Goal: Task Accomplishment & Management: Manage account settings

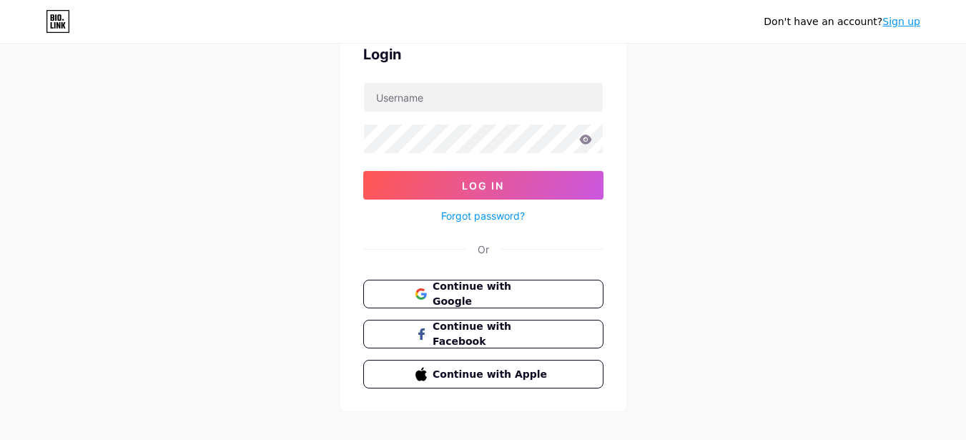
scroll to position [71, 0]
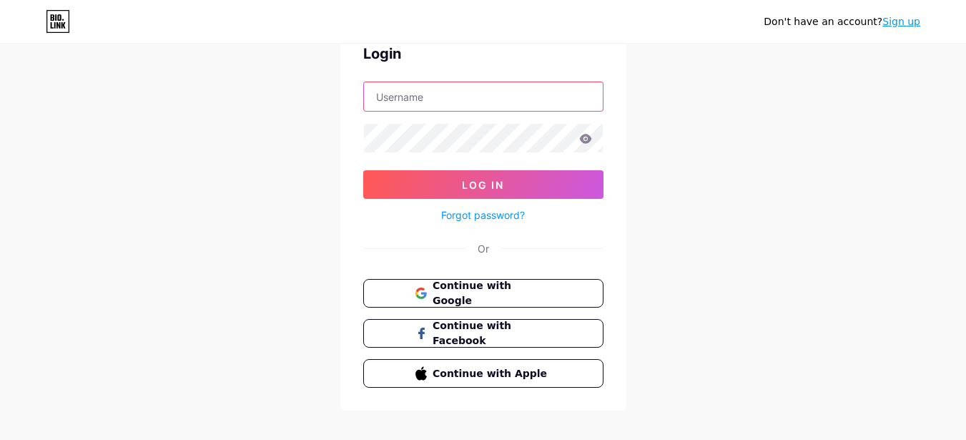
click at [428, 100] on input "text" at bounding box center [483, 96] width 239 height 29
paste input "[EMAIL_ADDRESS][DOMAIN_NAME]"
type input "[EMAIL_ADDRESS][DOMAIN_NAME]"
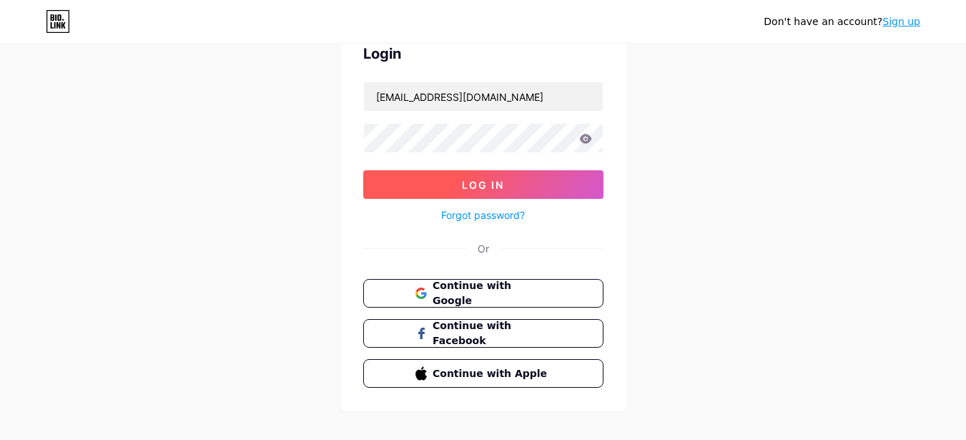
click at [477, 180] on span "Log In" at bounding box center [483, 185] width 42 height 12
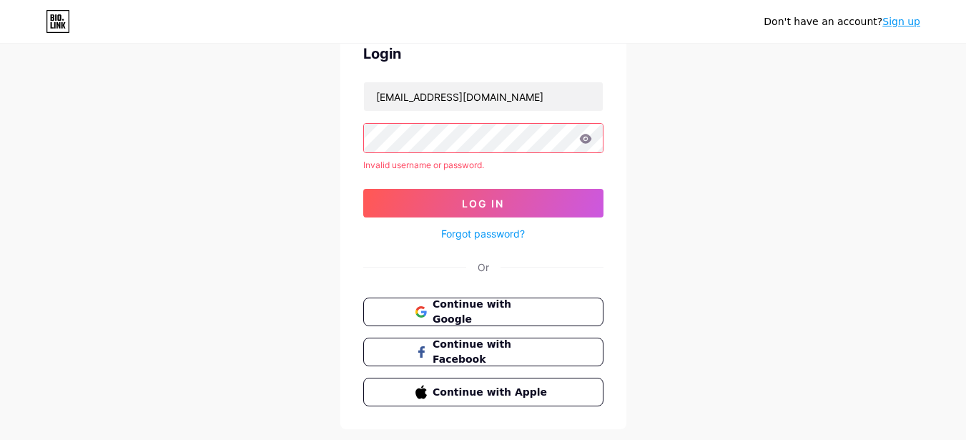
click at [900, 25] on link "Sign up" at bounding box center [901, 21] width 38 height 11
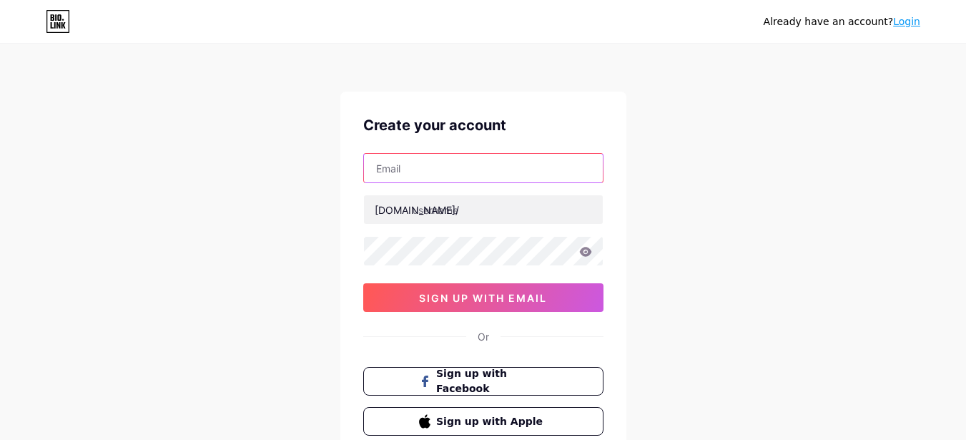
click at [441, 162] on input "text" at bounding box center [483, 168] width 239 height 29
click at [417, 168] on input "text" at bounding box center [483, 168] width 239 height 29
paste input "[EMAIL_ADDRESS][DOMAIN_NAME]"
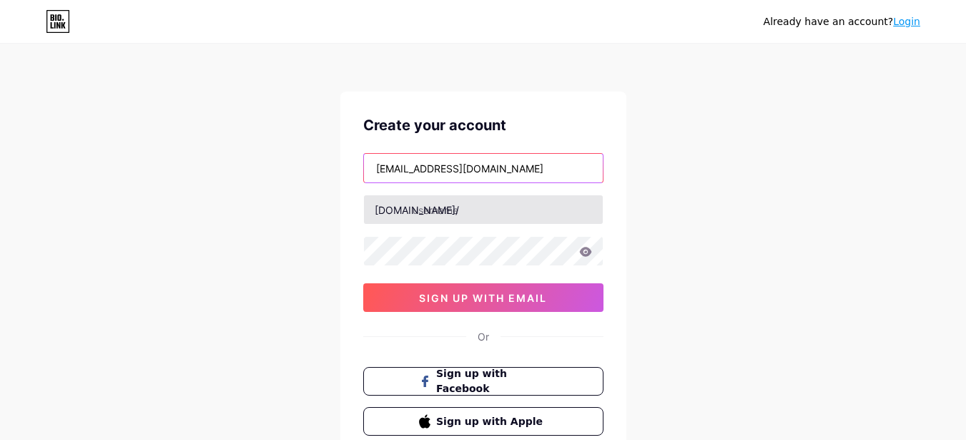
type input "[EMAIL_ADDRESS][DOMAIN_NAME]"
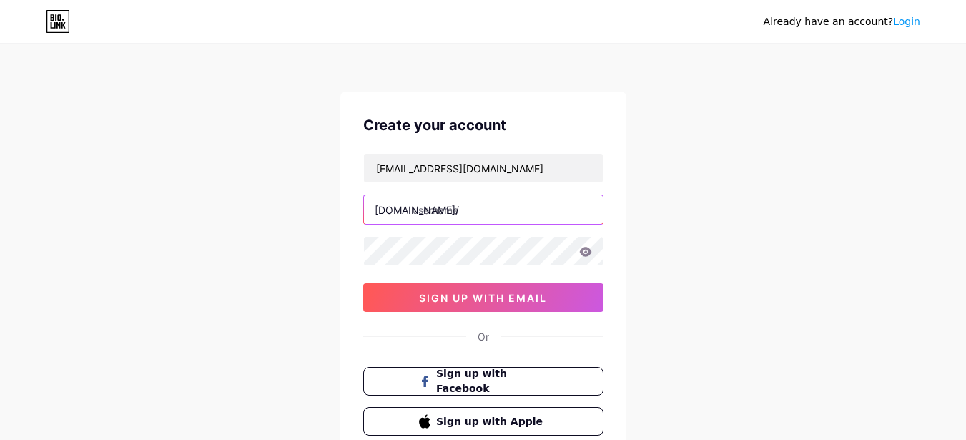
click at [470, 212] on input "text" at bounding box center [483, 209] width 239 height 29
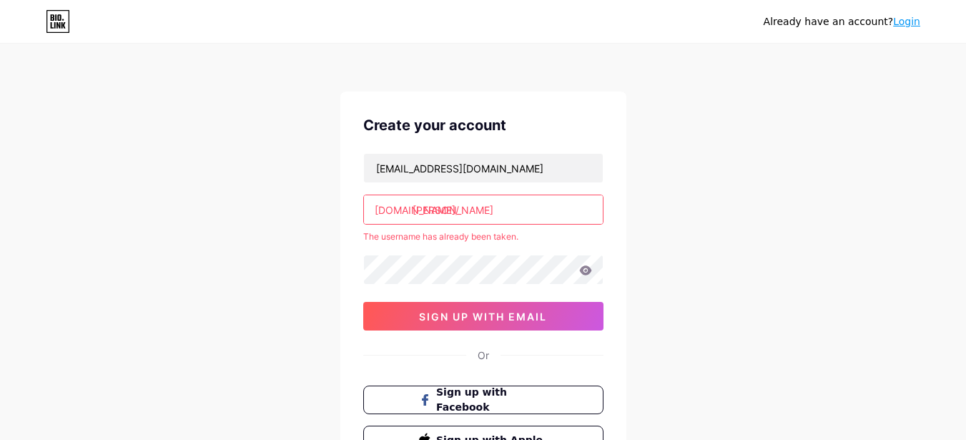
drag, startPoint x: 447, startPoint y: 212, endPoint x: 412, endPoint y: 212, distance: 35.0
click at [412, 212] on input "[PERSON_NAME]" at bounding box center [483, 209] width 239 height 29
paste input "[PERSON_NAME]"
click at [707, 209] on div "Already have an account? Login Create your account [EMAIL_ADDRESS][DOMAIN_NAME]…" at bounding box center [483, 282] width 966 height 565
click at [422, 212] on input "@ajaichowdhry" at bounding box center [483, 209] width 239 height 29
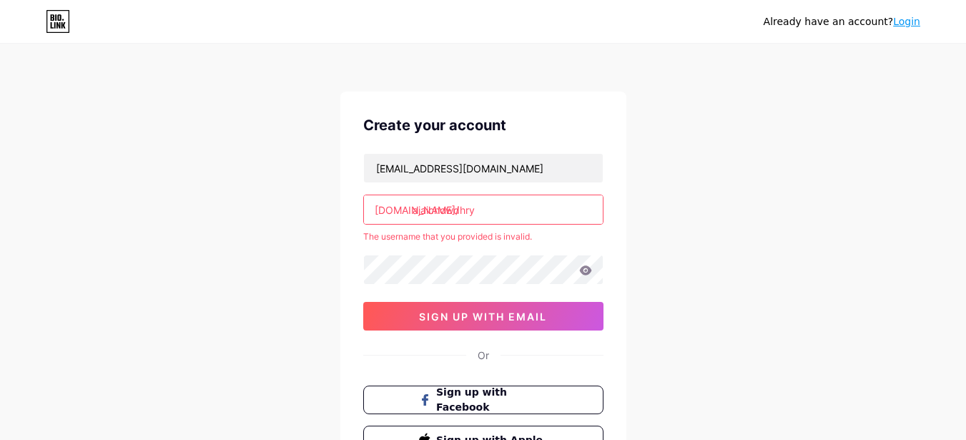
type input "ajaichowdhry"
click at [781, 216] on div "Already have an account? Login Create your account [EMAIL_ADDRESS][DOMAIN_NAME]…" at bounding box center [483, 282] width 966 height 565
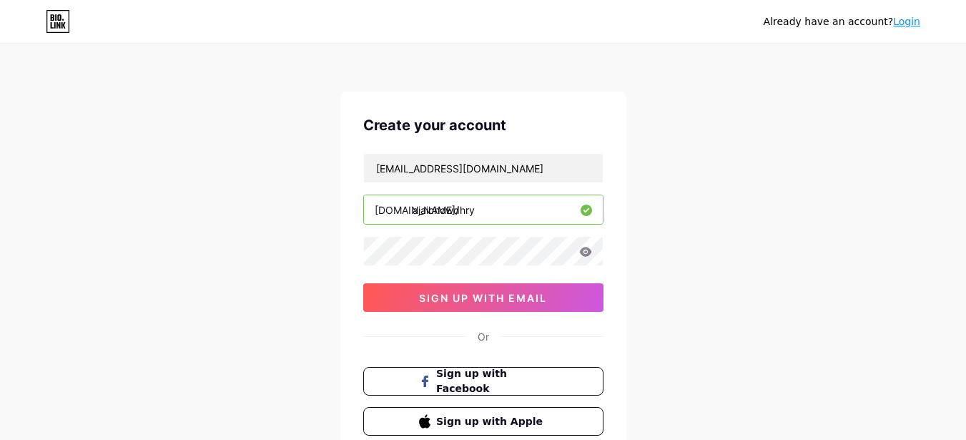
click at [583, 252] on icon at bounding box center [585, 252] width 13 height 10
click at [586, 252] on icon at bounding box center [585, 251] width 12 height 9
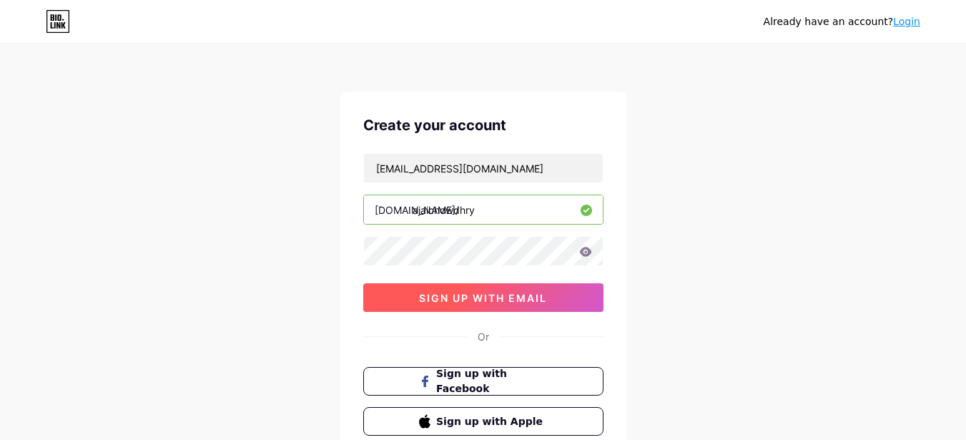
click at [514, 295] on span "sign up with email" at bounding box center [483, 298] width 128 height 12
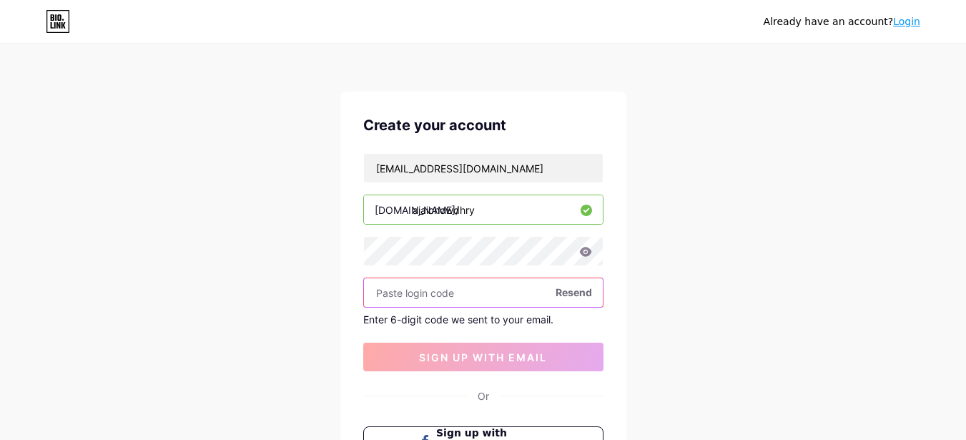
click at [455, 284] on input "text" at bounding box center [483, 292] width 239 height 29
paste input "264574"
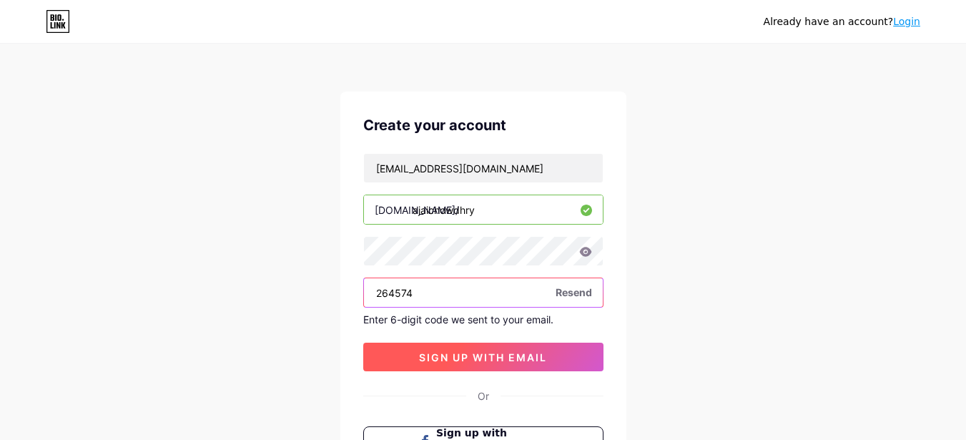
type input "264574"
click at [478, 360] on span "sign up with email" at bounding box center [483, 357] width 128 height 12
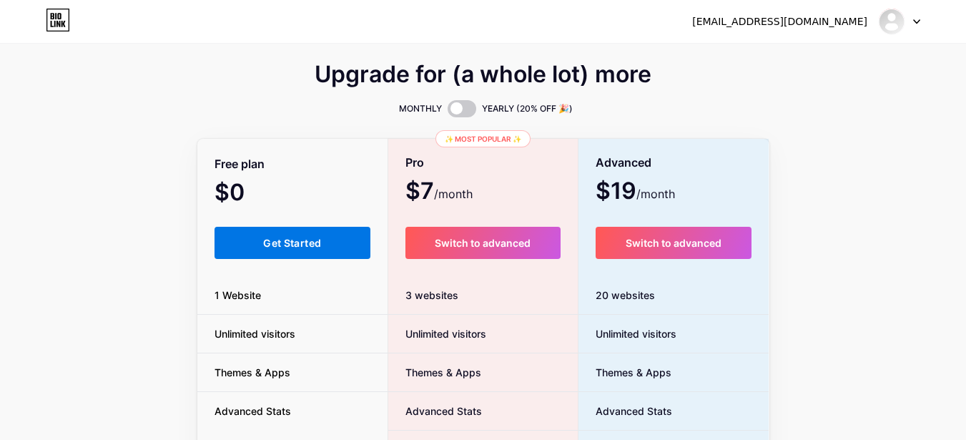
click at [287, 247] on span "Get Started" at bounding box center [292, 243] width 58 height 12
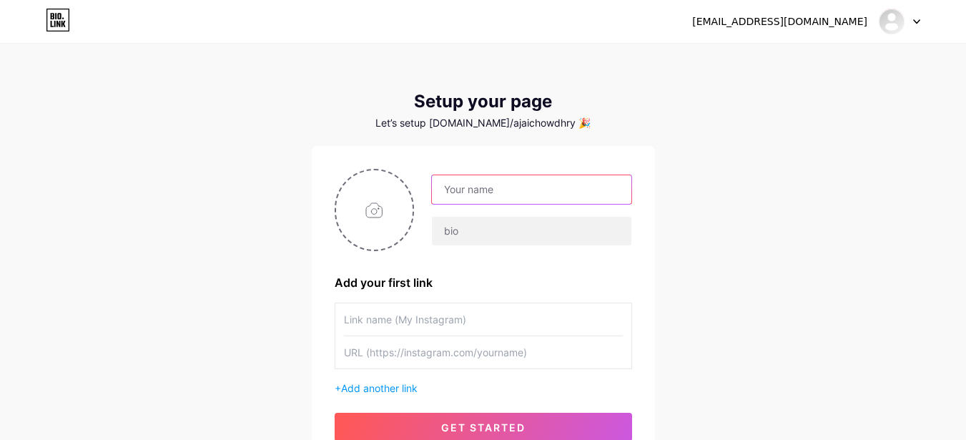
click at [493, 189] on input "text" at bounding box center [531, 189] width 199 height 29
type input "[PERSON_NAME]"
click at [531, 287] on div "Add your first link" at bounding box center [483, 282] width 297 height 17
click at [480, 322] on input "text" at bounding box center [483, 319] width 279 height 32
click at [439, 317] on input "text" at bounding box center [483, 319] width 279 height 32
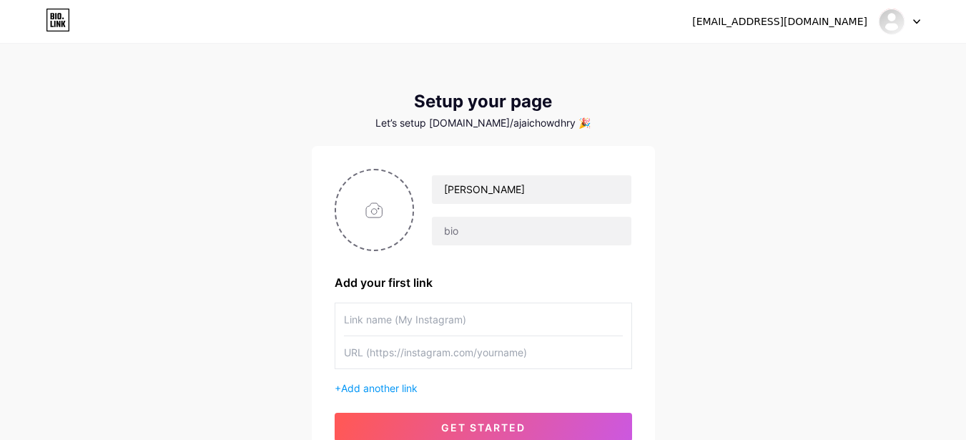
paste input "@ajaichowdhry"
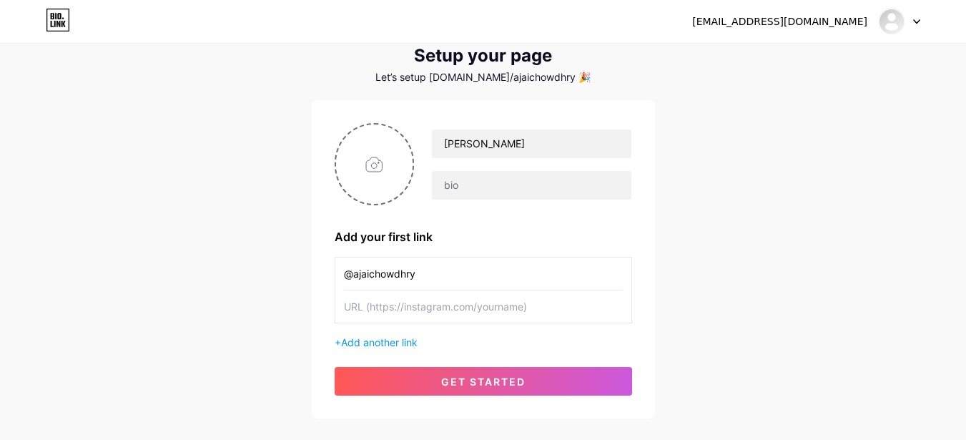
scroll to position [71, 0]
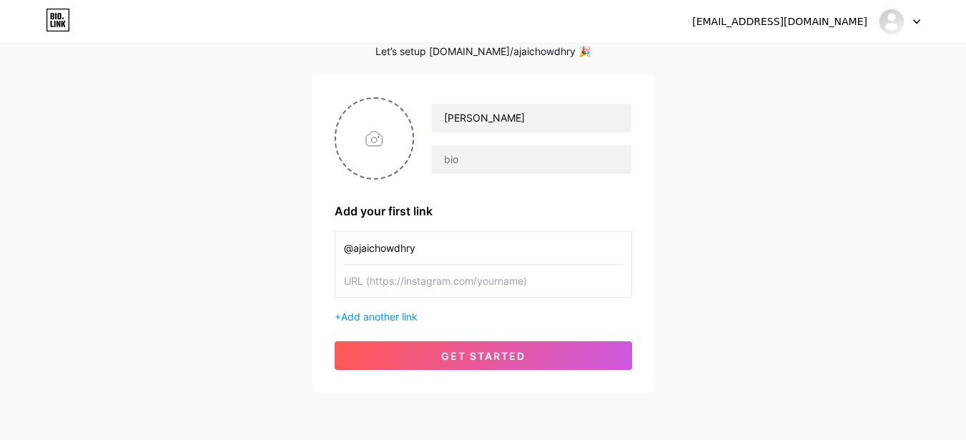
type input "@ajaichowdhry"
click at [480, 281] on input "text" at bounding box center [483, 280] width 279 height 32
click at [451, 284] on input "text" at bounding box center [483, 280] width 279 height 32
paste input "[URL][DOMAIN_NAME]"
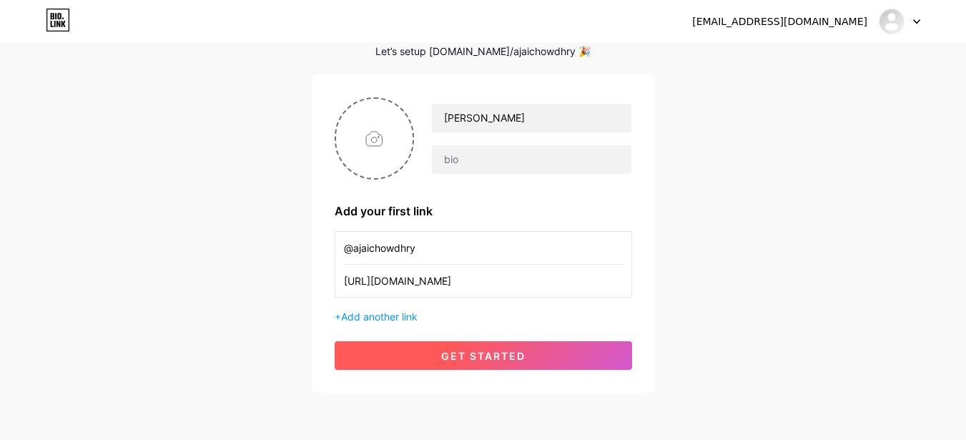
type input "[URL][DOMAIN_NAME]"
click at [458, 355] on span "get started" at bounding box center [483, 356] width 84 height 12
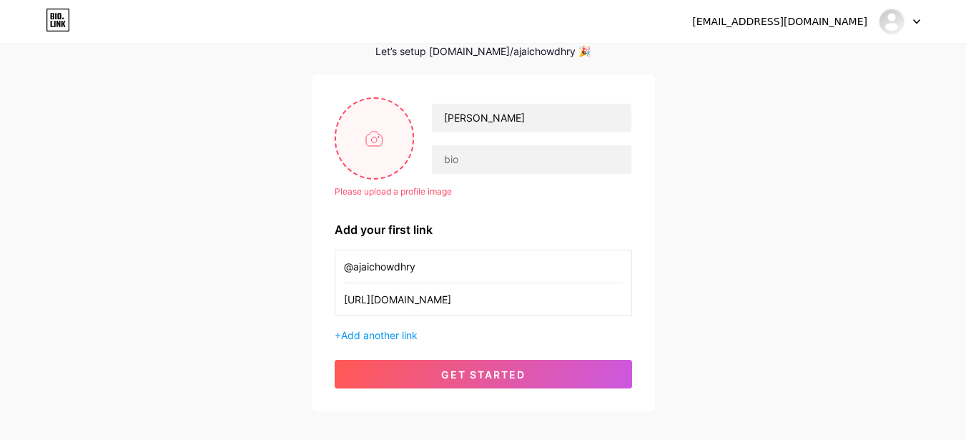
click at [367, 144] on input "file" at bounding box center [374, 138] width 77 height 79
click at [371, 147] on input "file" at bounding box center [374, 138] width 77 height 79
click at [384, 141] on input "file" at bounding box center [374, 138] width 77 height 79
type input "C:\fakepath\WhatsApp Image [DATE] at 16.33.56_20963f0d.jpg"
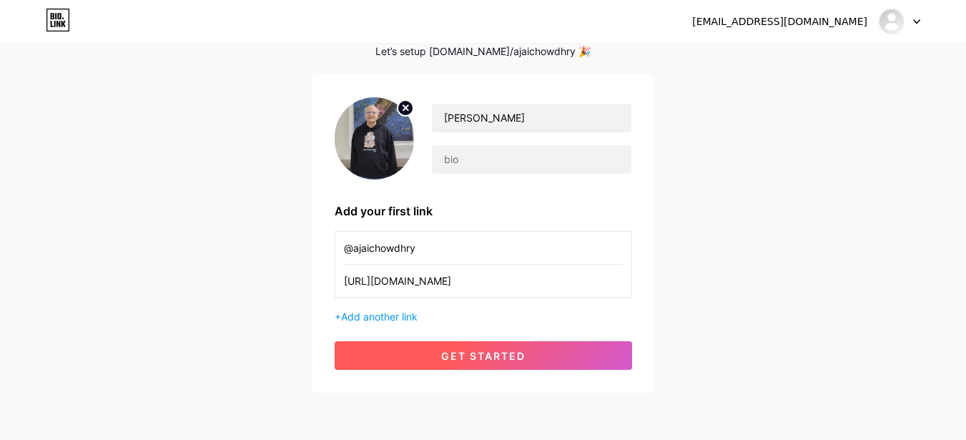
click at [504, 363] on button "get started" at bounding box center [483, 355] width 297 height 29
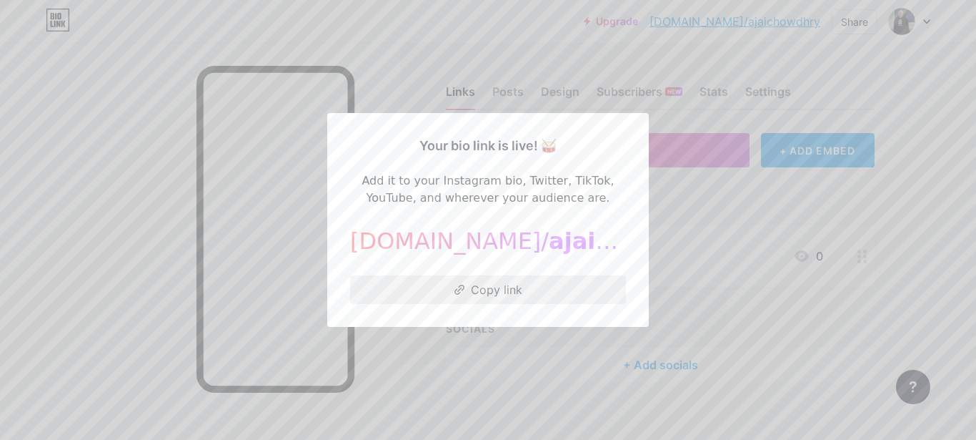
click at [542, 287] on button "Copy link" at bounding box center [488, 289] width 276 height 29
click at [902, 197] on div at bounding box center [488, 220] width 976 height 440
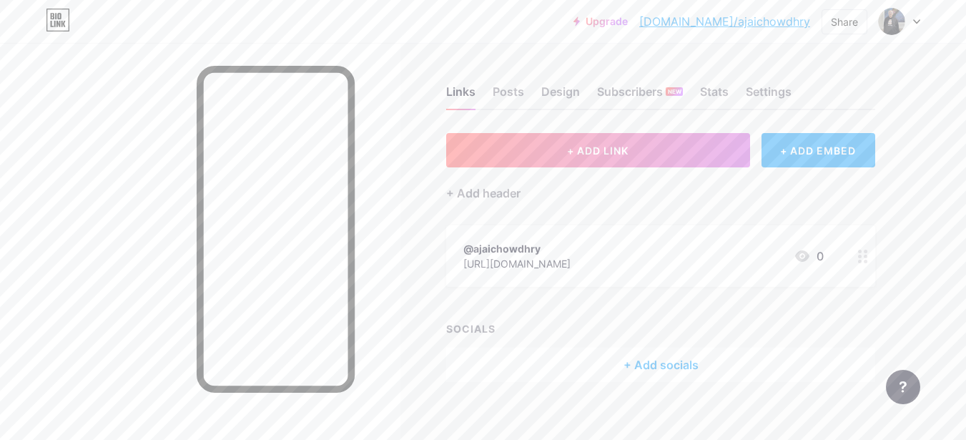
click at [643, 363] on div "+ Add socials" at bounding box center [660, 364] width 429 height 34
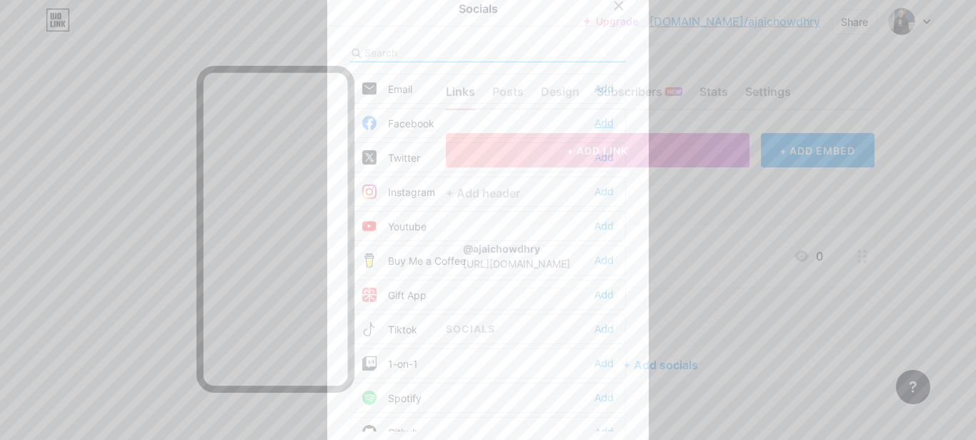
click at [595, 124] on div "Add" at bounding box center [604, 123] width 19 height 14
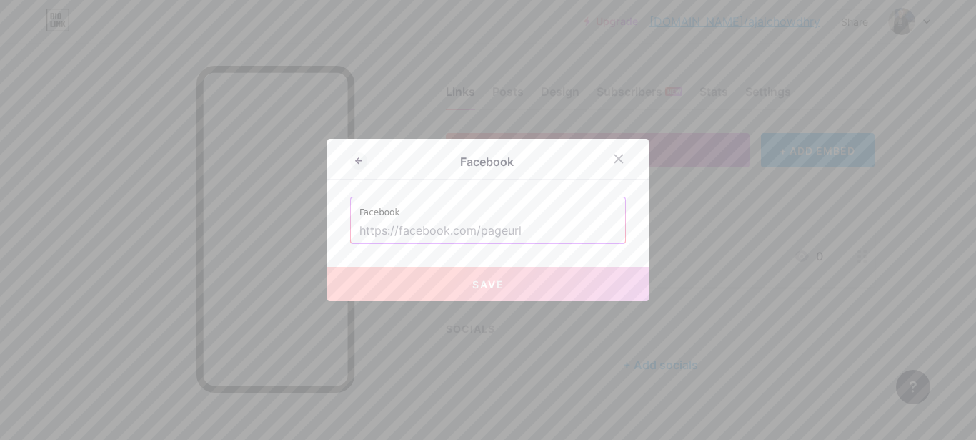
click at [503, 227] on input "text" at bounding box center [488, 231] width 257 height 24
paste input "[URL][DOMAIN_NAME]"
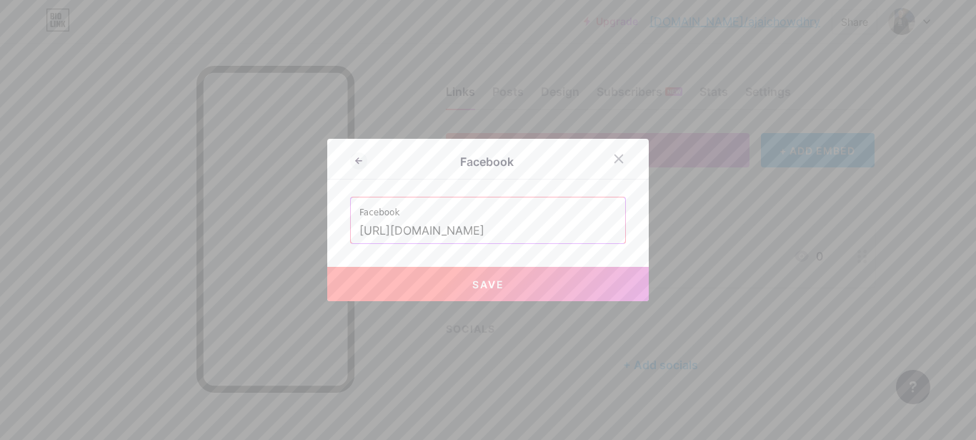
type input "[URL][DOMAIN_NAME]"
click at [508, 279] on button "Save" at bounding box center [488, 284] width 322 height 34
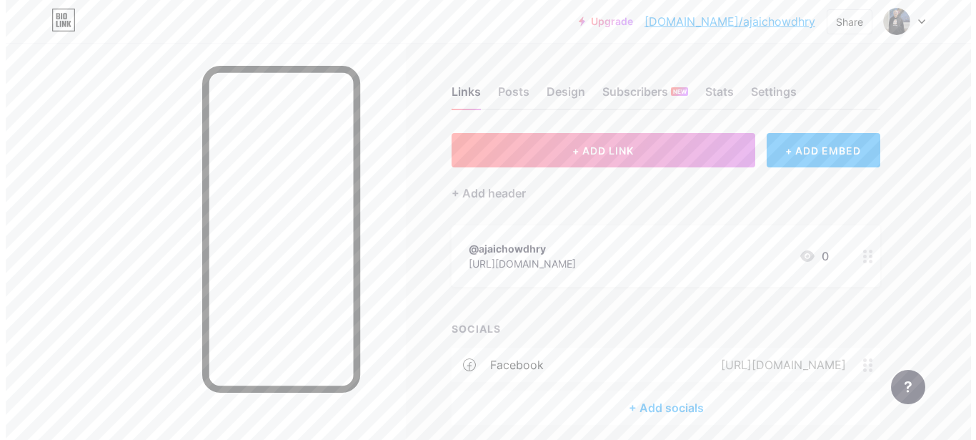
scroll to position [56, 0]
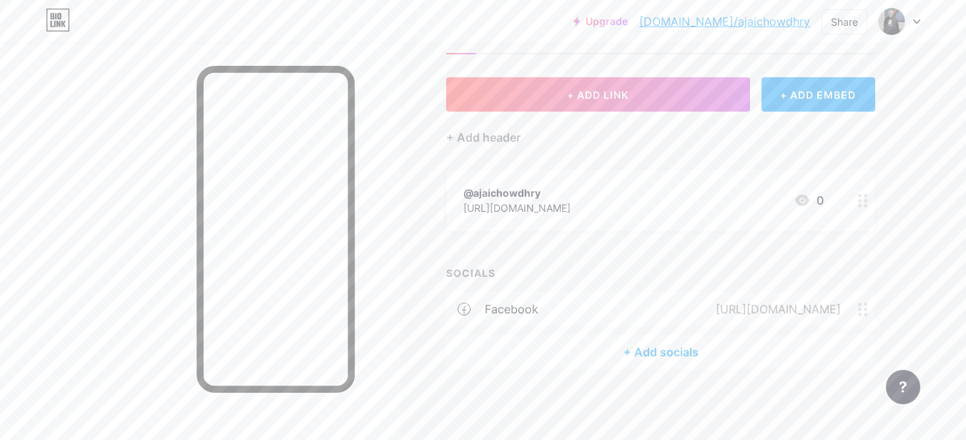
click at [641, 355] on div "+ Add socials" at bounding box center [660, 352] width 429 height 34
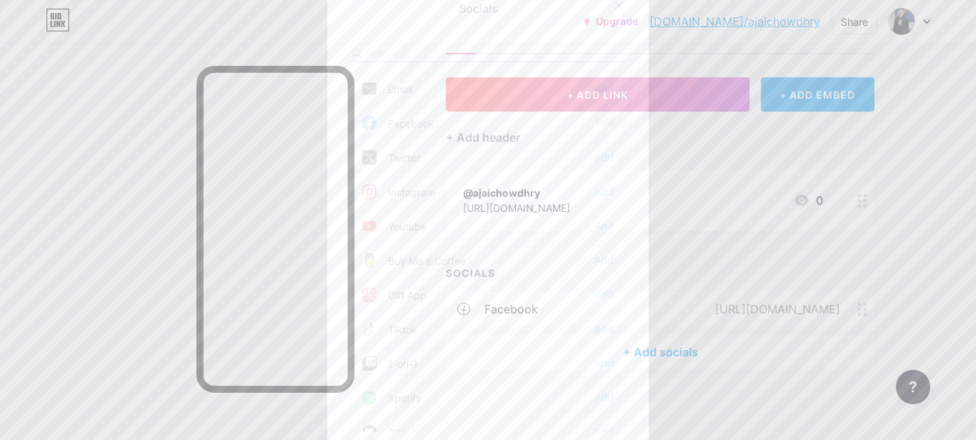
click at [434, 55] on input "text" at bounding box center [444, 52] width 158 height 15
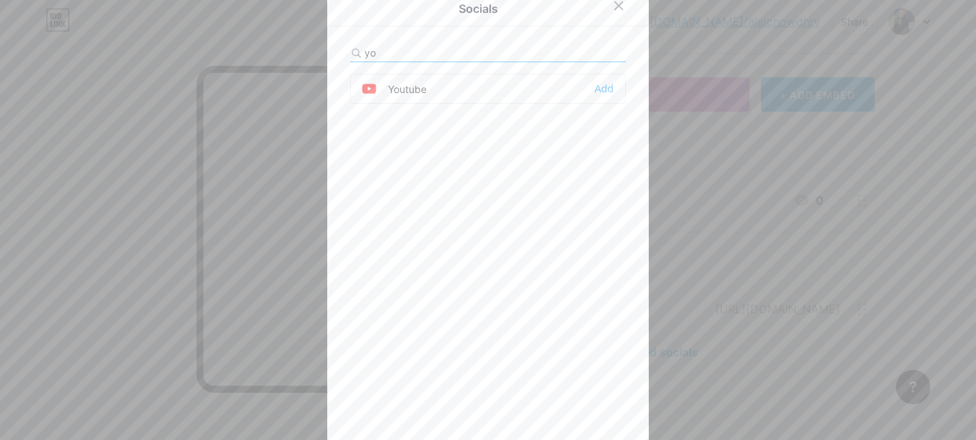
type input "yo"
click at [422, 86] on div "Youtube Add" at bounding box center [488, 89] width 276 height 30
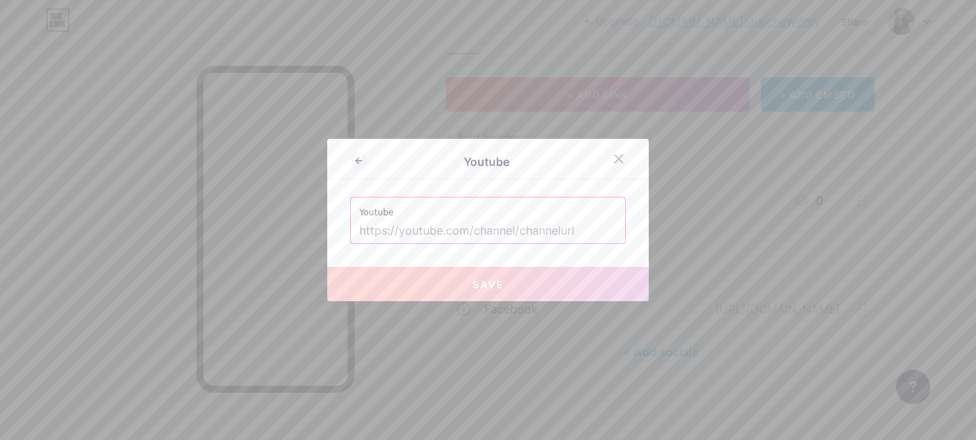
click at [452, 227] on input "text" at bounding box center [488, 231] width 257 height 24
paste input "[URL][DOMAIN_NAME]"
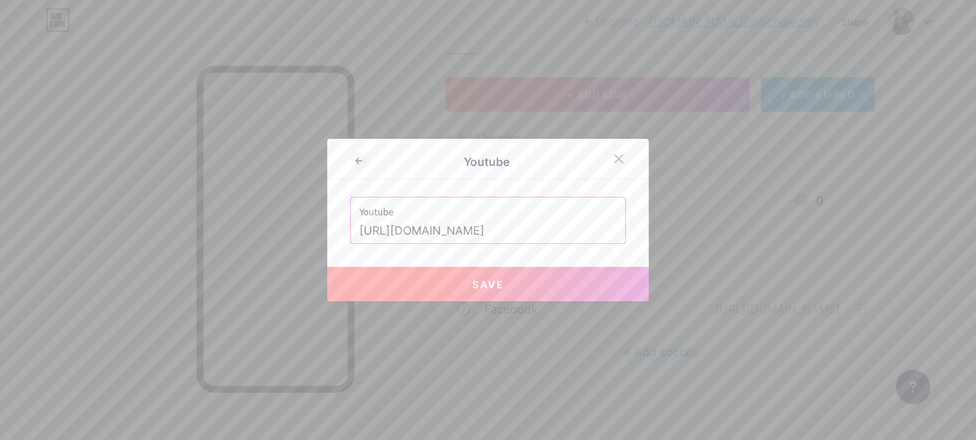
type input "[URL][DOMAIN_NAME]"
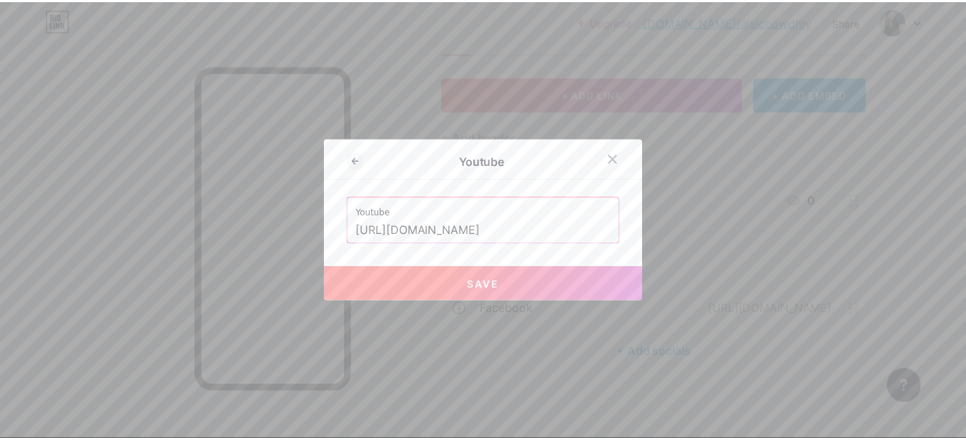
scroll to position [0, 0]
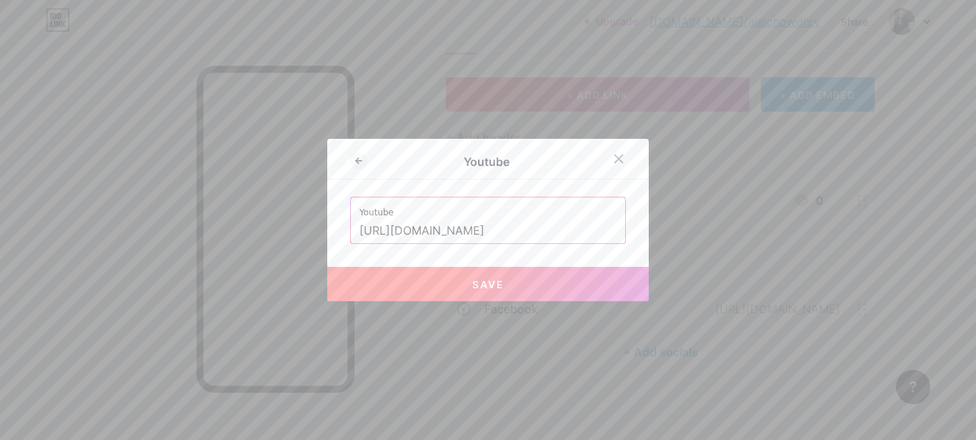
click at [492, 280] on span "Save" at bounding box center [488, 284] width 32 height 12
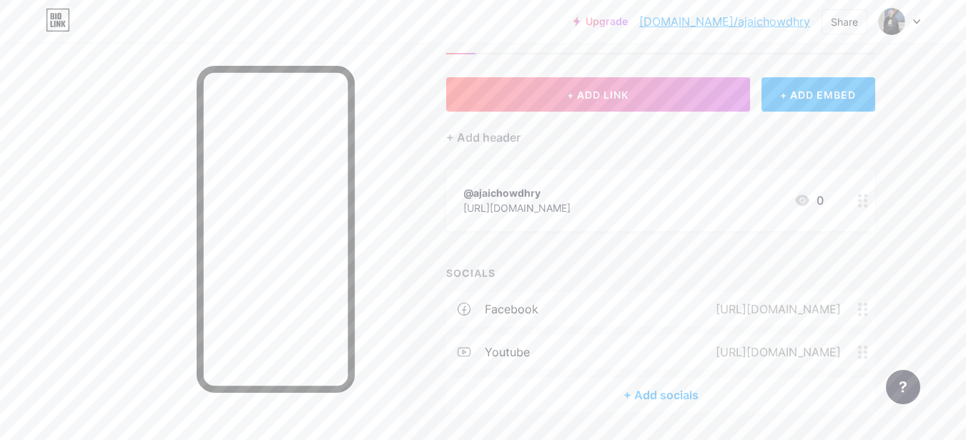
click at [648, 402] on div "+ Add socials" at bounding box center [660, 394] width 429 height 34
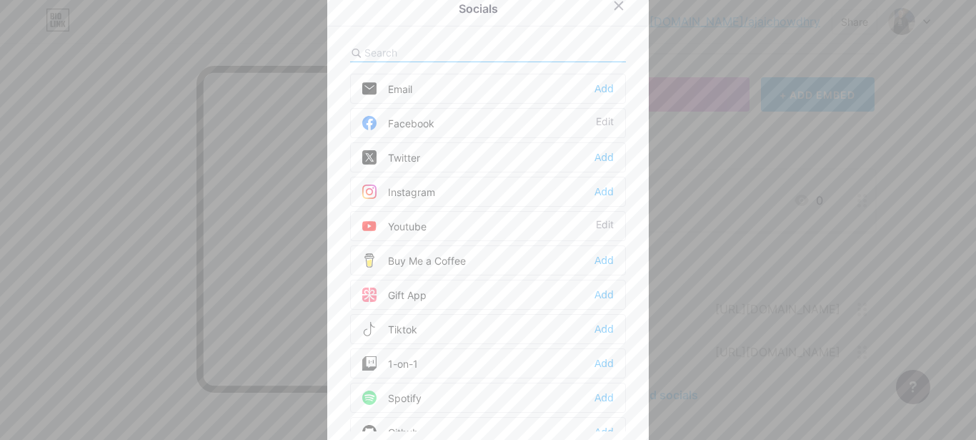
click at [459, 165] on div "Twitter Add" at bounding box center [488, 157] width 276 height 30
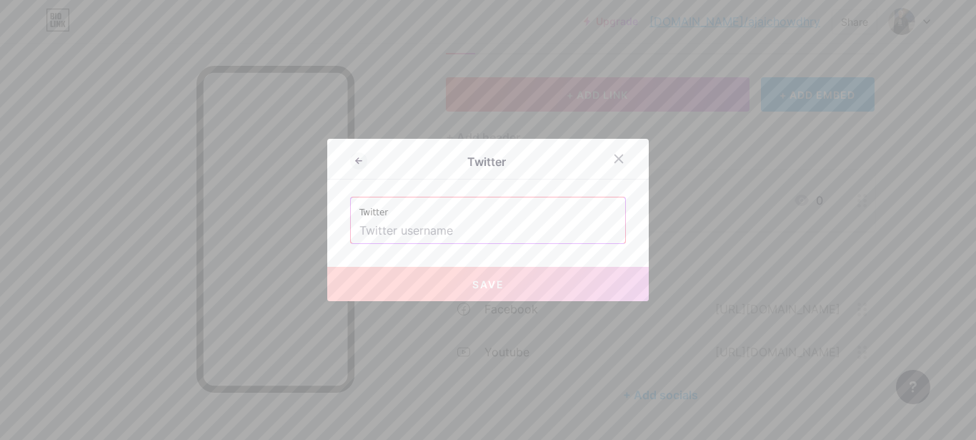
click at [447, 227] on input "text" at bounding box center [488, 231] width 257 height 24
paste input "@AjaiChowdhry"
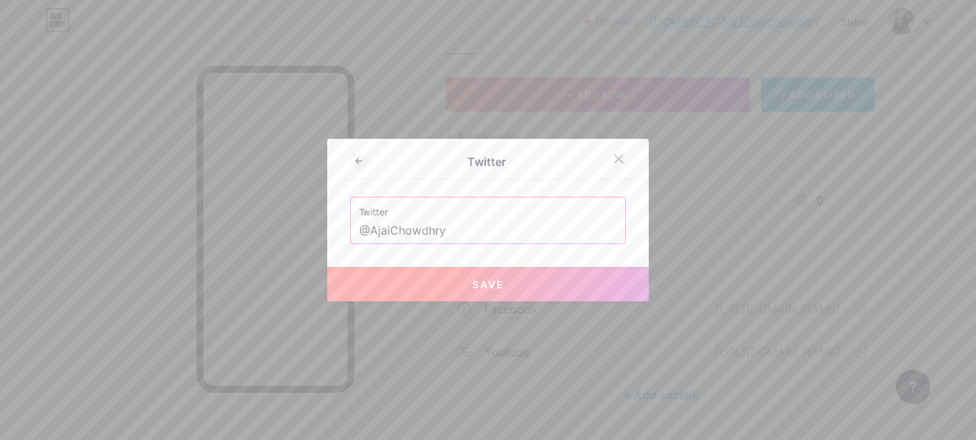
click at [507, 292] on button "Save" at bounding box center [488, 284] width 322 height 34
type input "[URL][DOMAIN_NAME]"
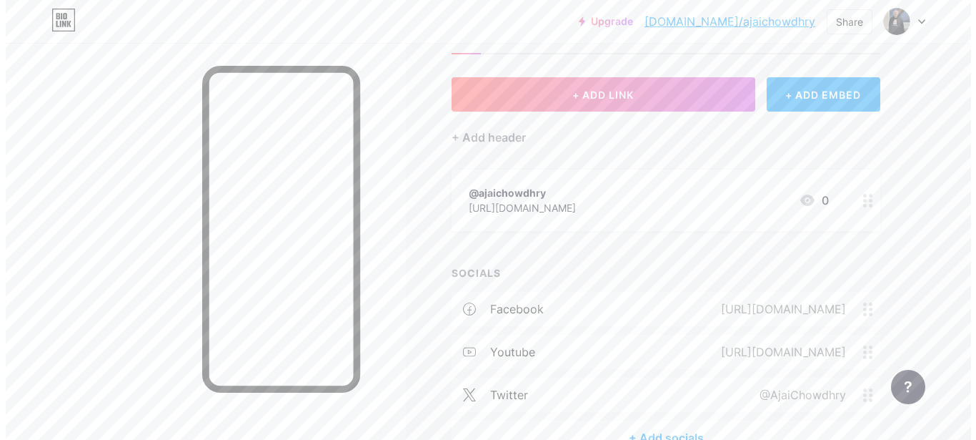
scroll to position [127, 0]
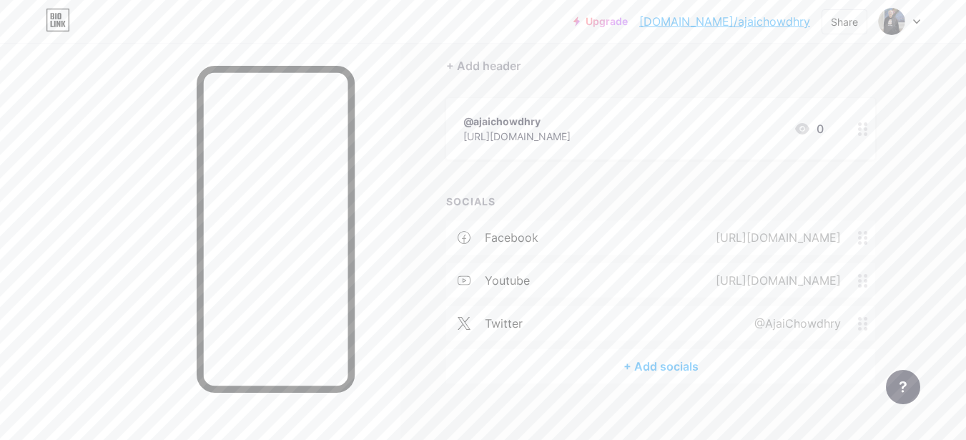
click at [644, 360] on div "+ Add socials" at bounding box center [660, 366] width 429 height 34
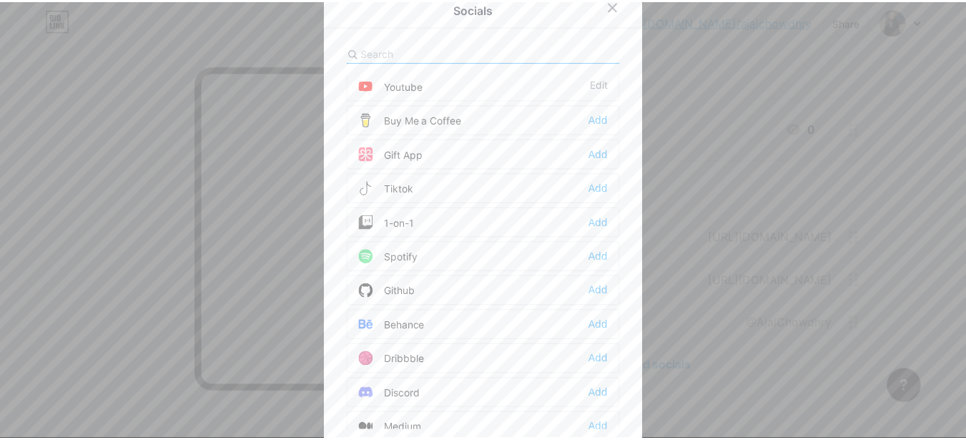
scroll to position [0, 0]
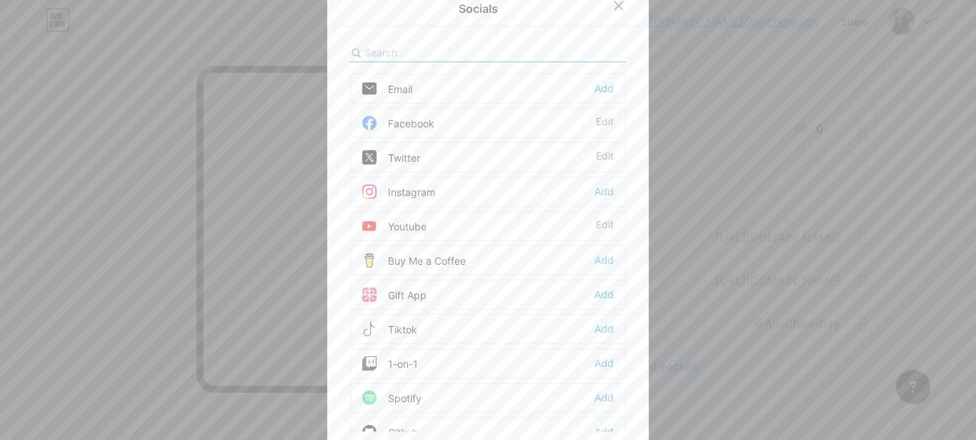
click at [427, 52] on input "text" at bounding box center [444, 52] width 158 height 15
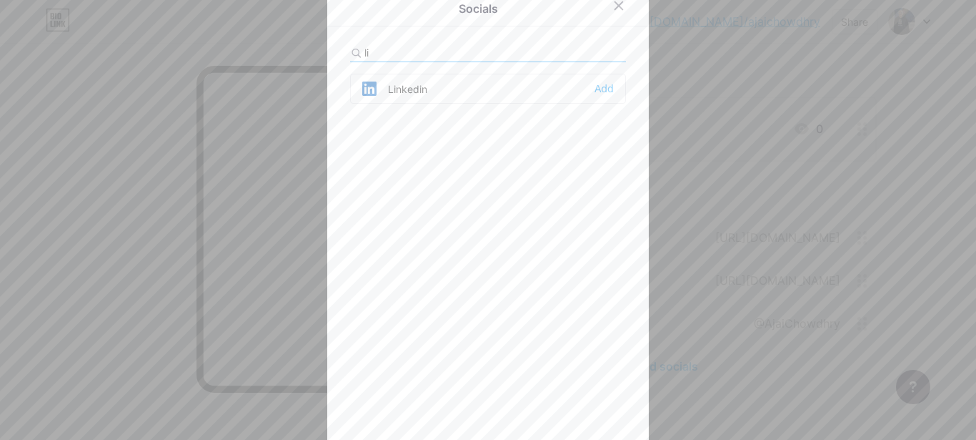
type input "li"
click at [423, 88] on div "Linkedin Add" at bounding box center [488, 89] width 276 height 30
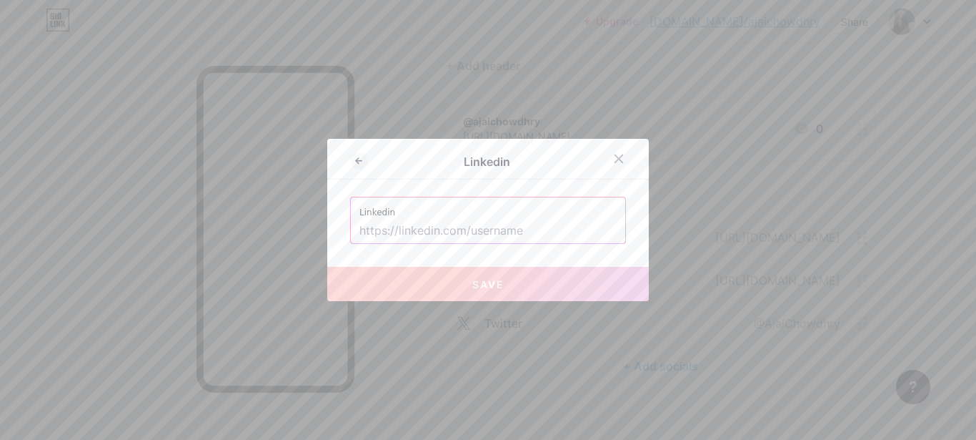
click at [501, 231] on input "text" at bounding box center [488, 231] width 257 height 24
paste input "[URL][DOMAIN_NAME]"
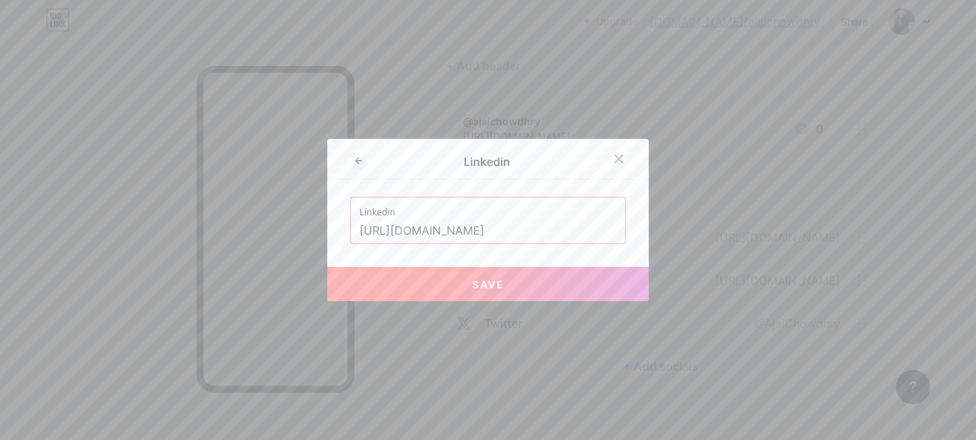
type input "[URL][DOMAIN_NAME]"
click at [490, 277] on button "Save" at bounding box center [488, 284] width 322 height 34
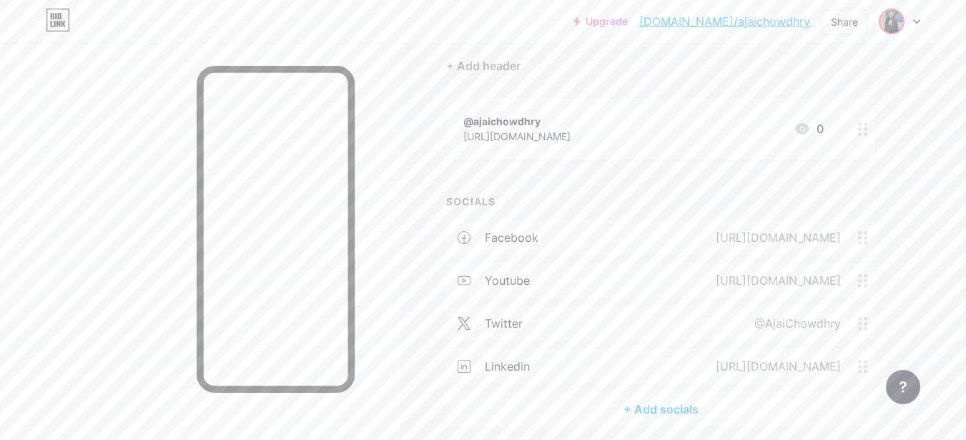
click at [902, 24] on img at bounding box center [891, 21] width 23 height 23
click at [960, 132] on div "Upgrade [DOMAIN_NAME]/ajaich... [DOMAIN_NAME]/ajaichowdhry Share Switch account…" at bounding box center [483, 185] width 966 height 625
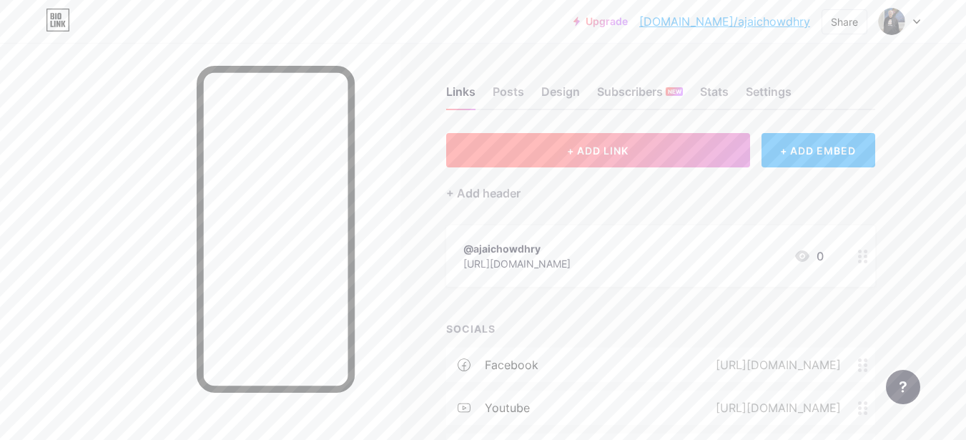
click at [588, 149] on span "+ ADD LINK" at bounding box center [597, 150] width 61 height 12
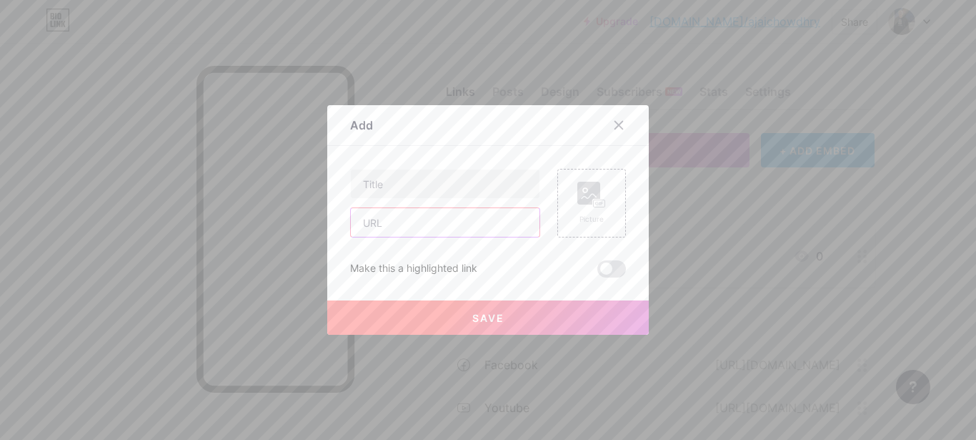
click at [423, 225] on input "text" at bounding box center [445, 222] width 189 height 29
paste input "[URL][DOMAIN_NAME]"
type input "[URL][DOMAIN_NAME]"
click at [476, 190] on input "text" at bounding box center [445, 183] width 189 height 29
paste input "Order 'Just Aspire' - Amazon [GEOGRAPHIC_DATA]"
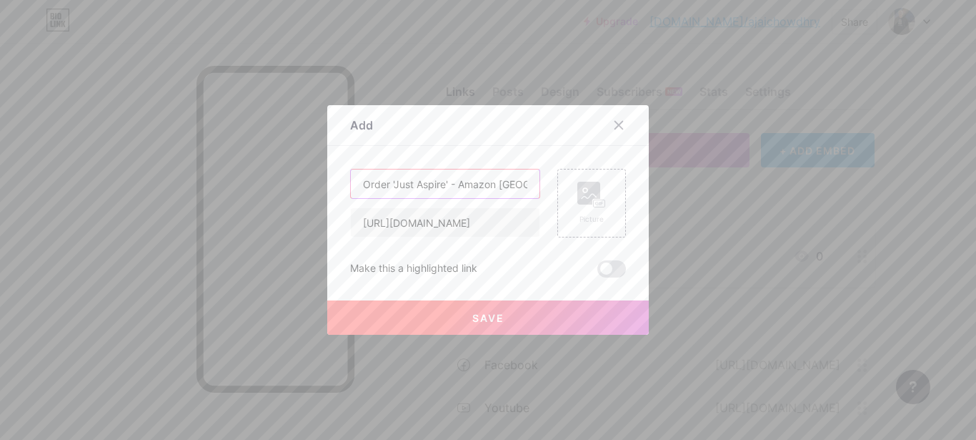
type input "Order 'Just Aspire' - Amazon [GEOGRAPHIC_DATA]"
click at [458, 309] on button "Save" at bounding box center [488, 317] width 322 height 34
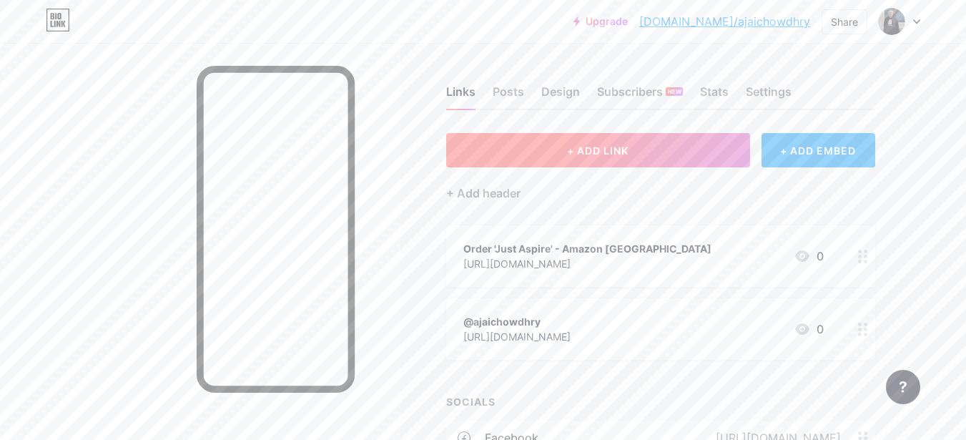
click at [615, 162] on button "+ ADD LINK" at bounding box center [598, 150] width 304 height 34
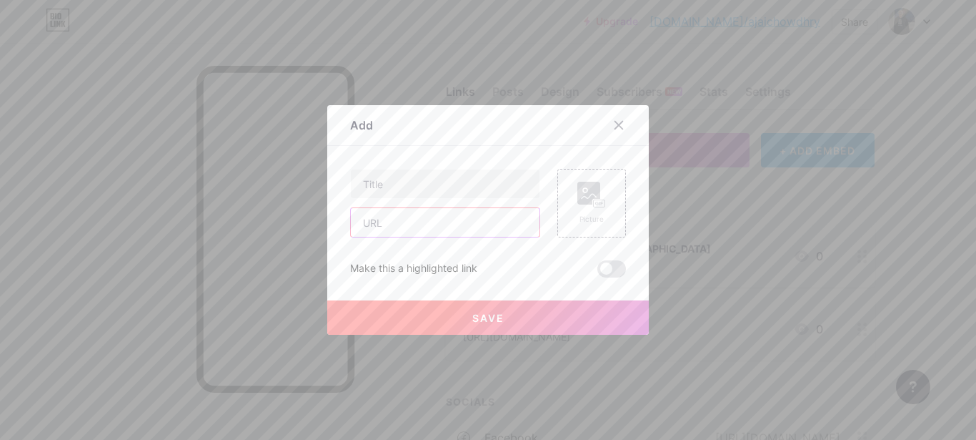
click at [440, 226] on input "text" at bounding box center [445, 222] width 189 height 29
paste input "[URL][DOMAIN_NAME]"
type input "[URL][DOMAIN_NAME]"
click at [450, 181] on input "text" at bounding box center [445, 183] width 189 height 29
paste input "Order 'Just Aspire' - Amazon US"
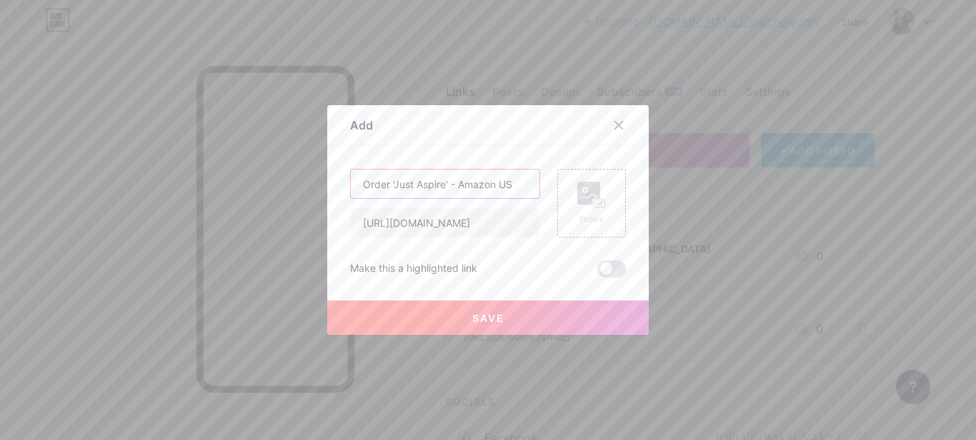
type input "Order 'Just Aspire' - Amazon US"
click at [497, 320] on span "Save" at bounding box center [488, 318] width 32 height 12
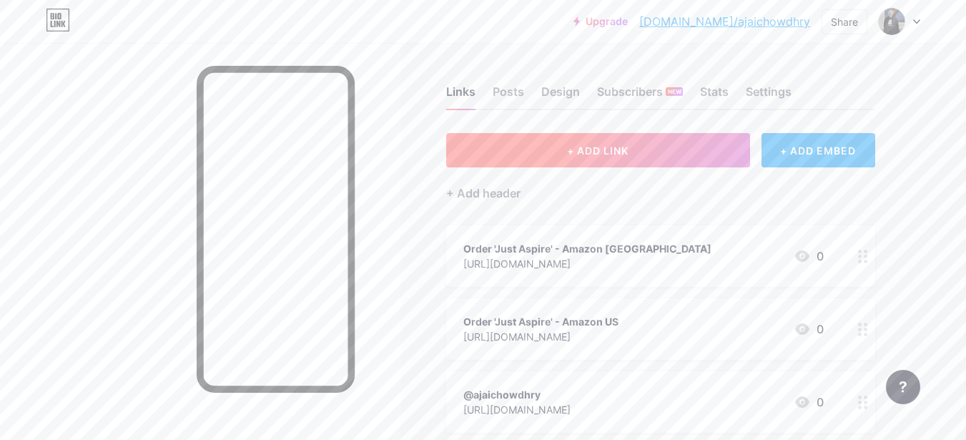
click at [588, 138] on button "+ ADD LINK" at bounding box center [598, 150] width 304 height 34
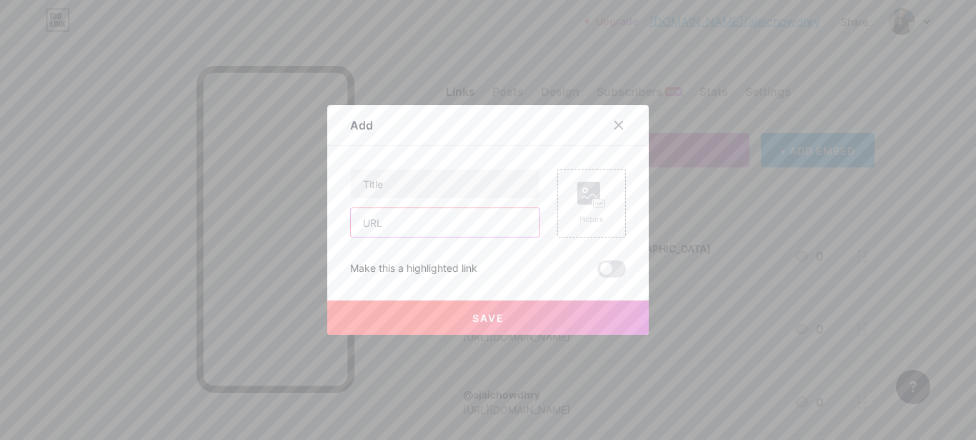
click at [463, 219] on input "text" at bounding box center [445, 222] width 189 height 29
paste input "[URL][DOMAIN_NAME]"
type input "[URL][DOMAIN_NAME]"
click at [477, 185] on input "text" at bounding box center [445, 183] width 189 height 29
paste input "Order 'Just Aspire' - Amazon [GEOGRAPHIC_DATA]"
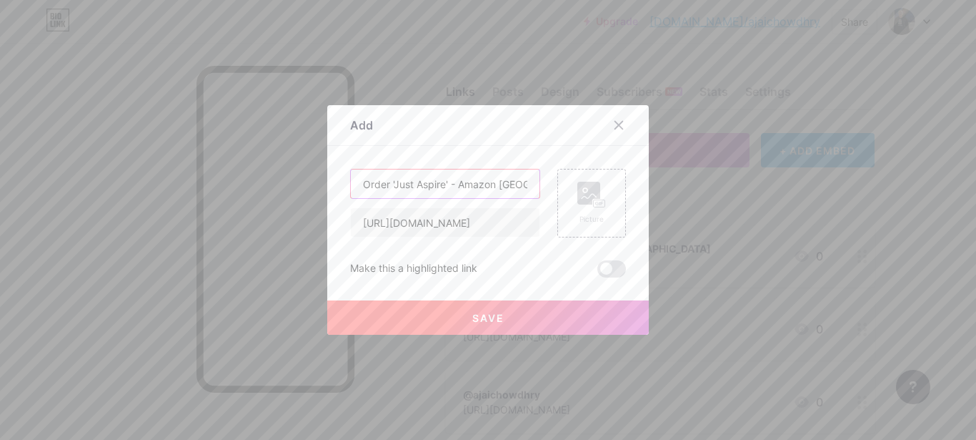
type input "Order 'Just Aspire' - Amazon [GEOGRAPHIC_DATA]"
click at [496, 320] on span "Save" at bounding box center [488, 318] width 32 height 12
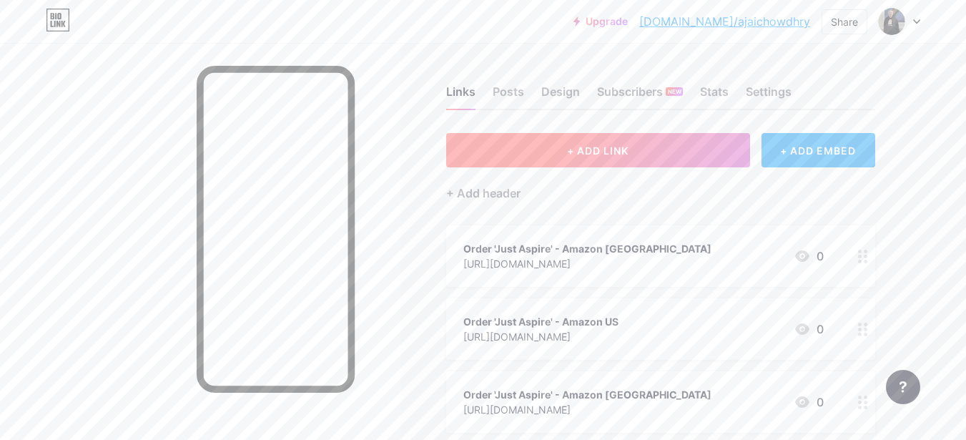
click at [576, 150] on span "+ ADD LINK" at bounding box center [597, 150] width 61 height 12
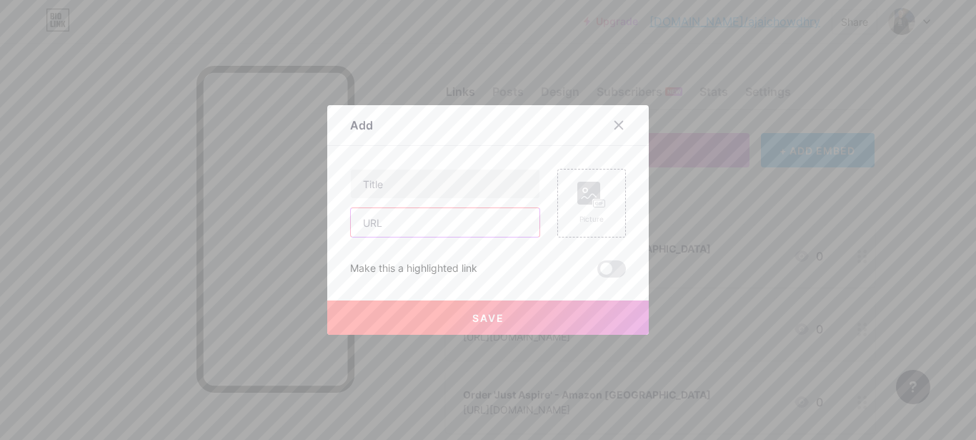
click at [417, 222] on input "text" at bounding box center [445, 222] width 189 height 29
paste input "[URL][DOMAIN_NAME]"
type input "[URL][DOMAIN_NAME]"
click at [420, 187] on input "text" at bounding box center [445, 183] width 189 height 29
paste input "Website"
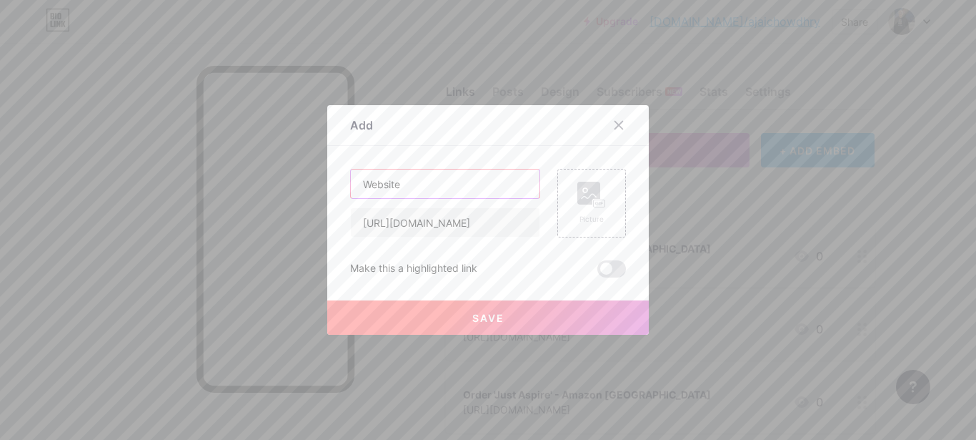
type input "Website"
click at [450, 317] on button "Save" at bounding box center [488, 317] width 322 height 34
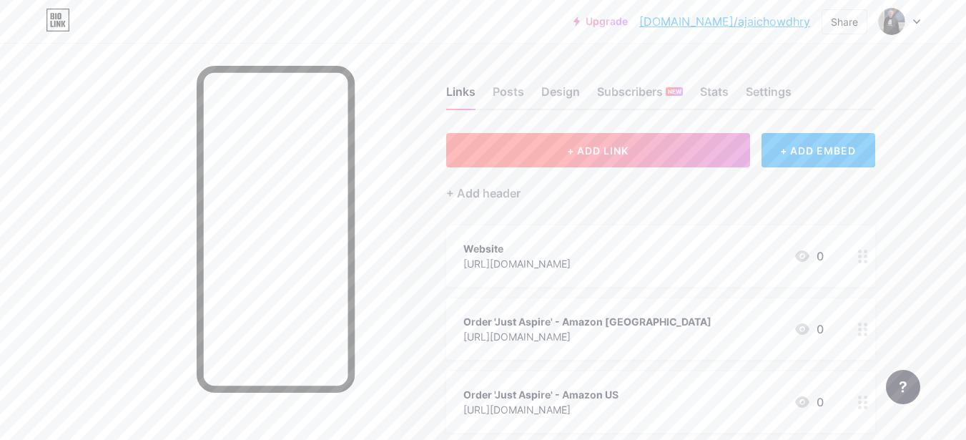
click at [587, 142] on button "+ ADD LINK" at bounding box center [598, 150] width 304 height 34
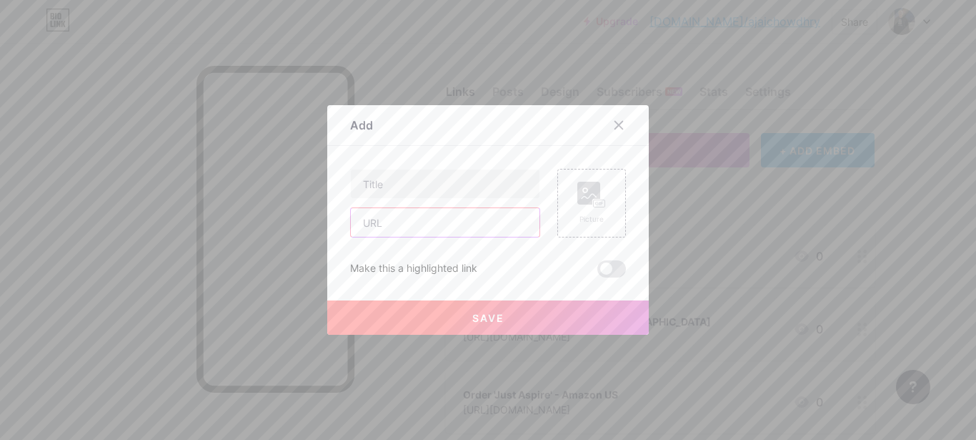
click at [433, 219] on input "text" at bounding box center [445, 222] width 189 height 29
paste input "[URL][DOMAIN_NAME][PERSON_NAME]"
type input "[URL][DOMAIN_NAME][PERSON_NAME]"
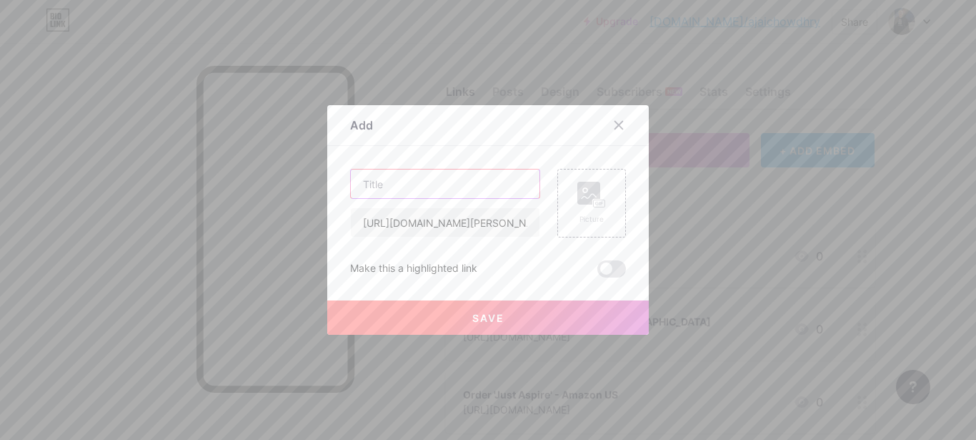
click at [433, 188] on input "text" at bounding box center [445, 183] width 189 height 29
paste input "What is needed [DATE] is a blended workforce where humans and AI work together-…"
type input "What is needed [DATE] is a blended workforce where humans and AI work together-…"
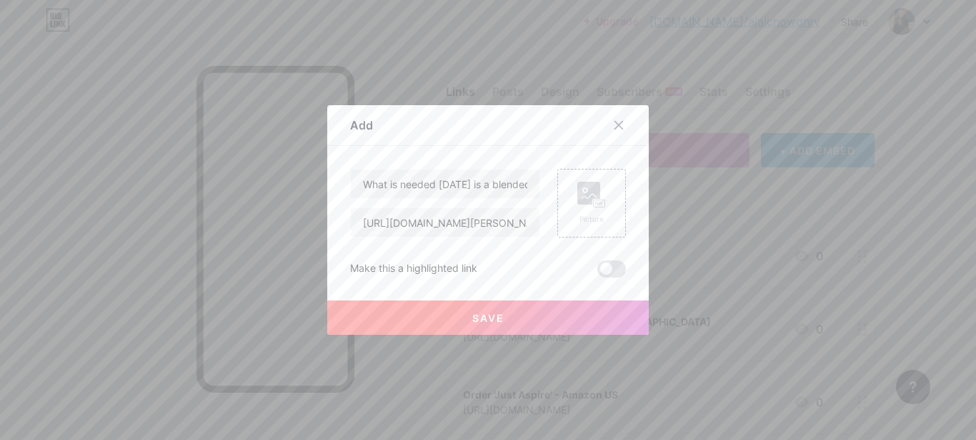
click at [494, 319] on span "Save" at bounding box center [488, 318] width 32 height 12
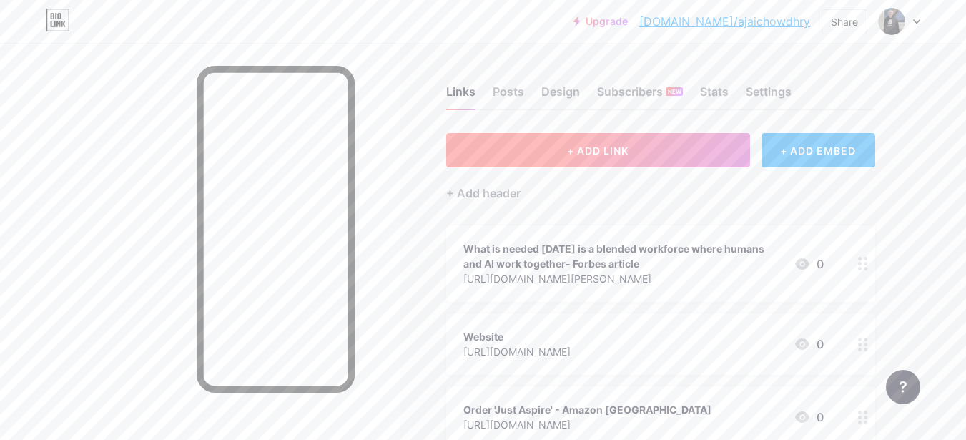
click at [628, 152] on span "+ ADD LINK" at bounding box center [597, 150] width 61 height 12
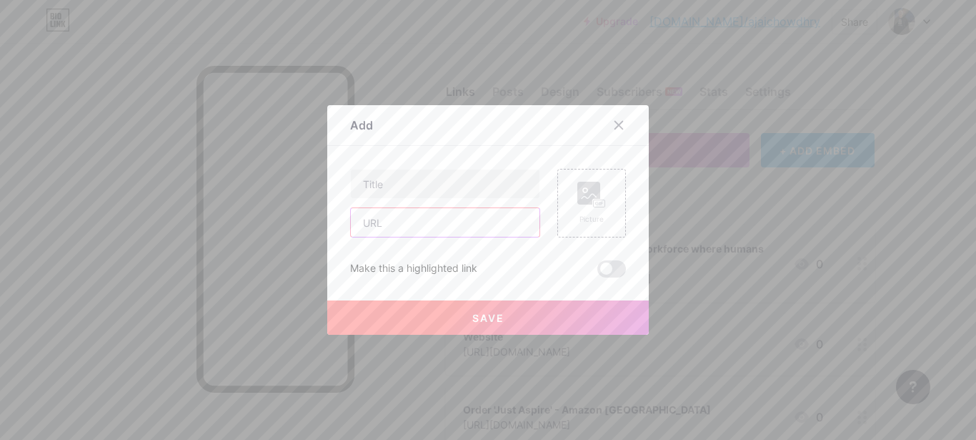
click at [440, 225] on input "text" at bounding box center [445, 222] width 189 height 29
paste input "[URL][DOMAIN_NAME]"
type input "[URL][DOMAIN_NAME]"
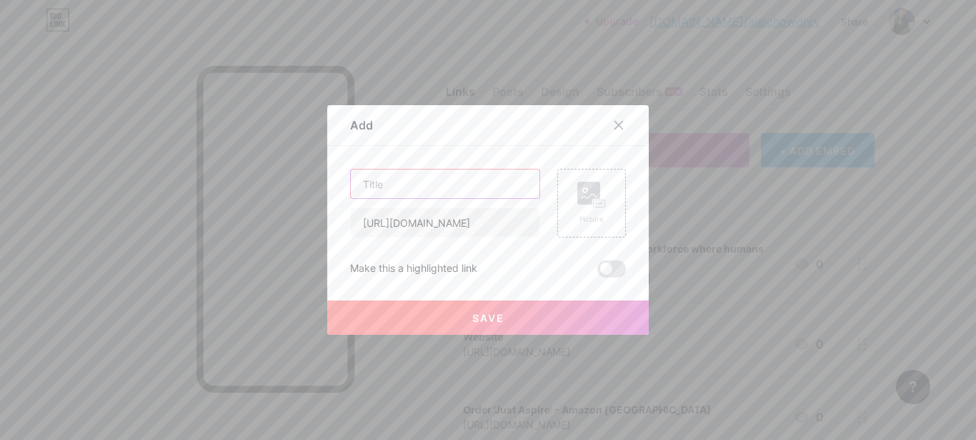
click at [507, 178] on input "text" at bounding box center [445, 183] width 189 height 29
paste input "In Conversation with [PERSON_NAME]"
type input "In Conversation with [PERSON_NAME]"
click at [497, 322] on span "Save" at bounding box center [488, 318] width 32 height 12
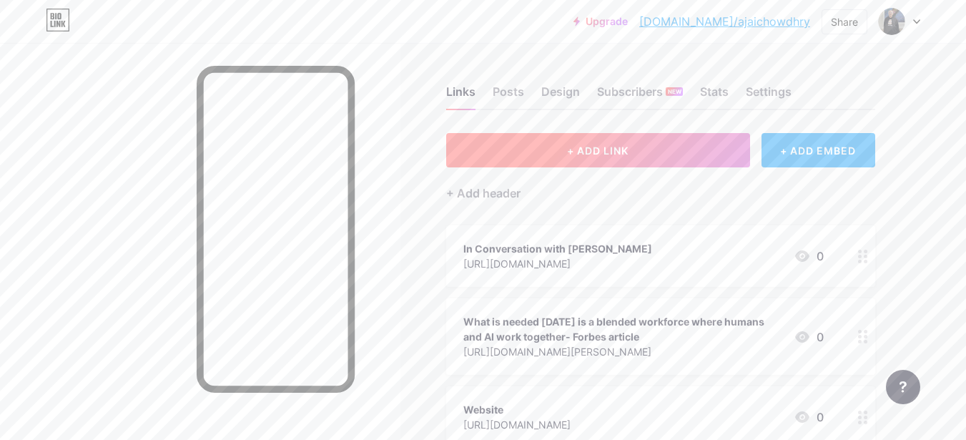
click at [649, 155] on button "+ ADD LINK" at bounding box center [598, 150] width 304 height 34
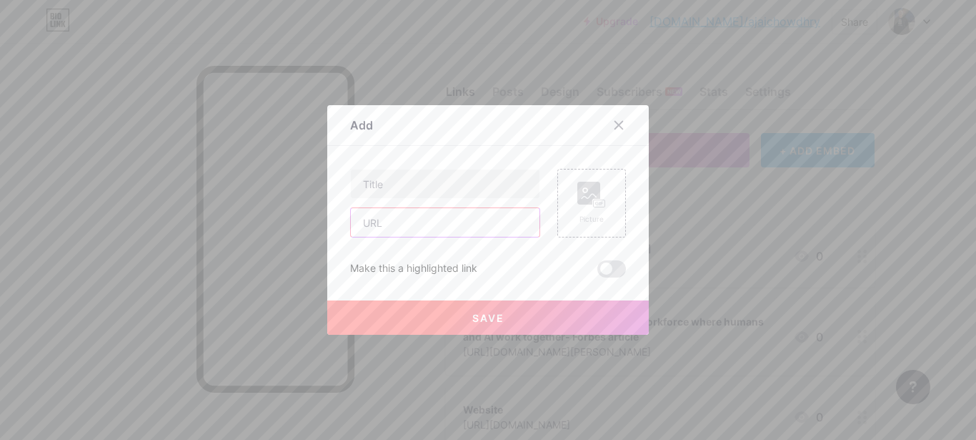
click at [475, 221] on input "text" at bounding box center [445, 222] width 189 height 29
paste input "[URL][DOMAIN_NAME]"
type input "[URL][DOMAIN_NAME]"
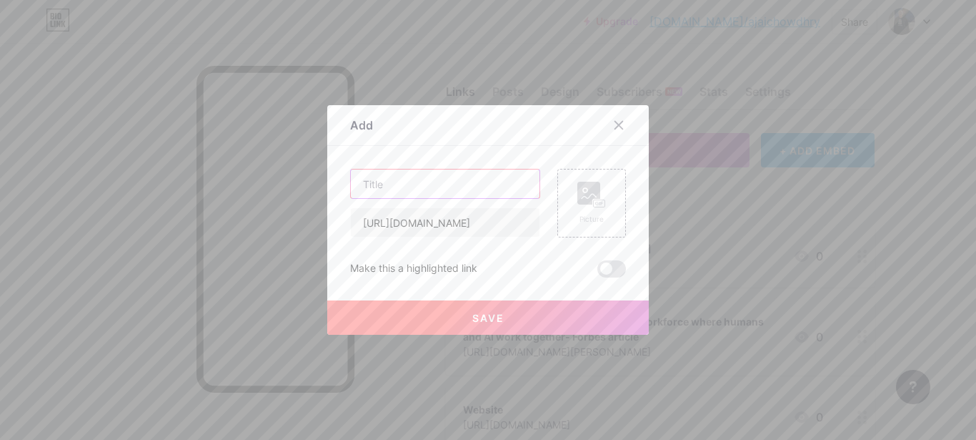
click at [475, 184] on input "text" at bounding box center [445, 183] width 189 height 29
paste input "[PERSON_NAME] Appoints Distinguished Fellows"
type input "[PERSON_NAME] Appoints Distinguished Fellows"
click at [491, 314] on span "Save" at bounding box center [488, 318] width 32 height 12
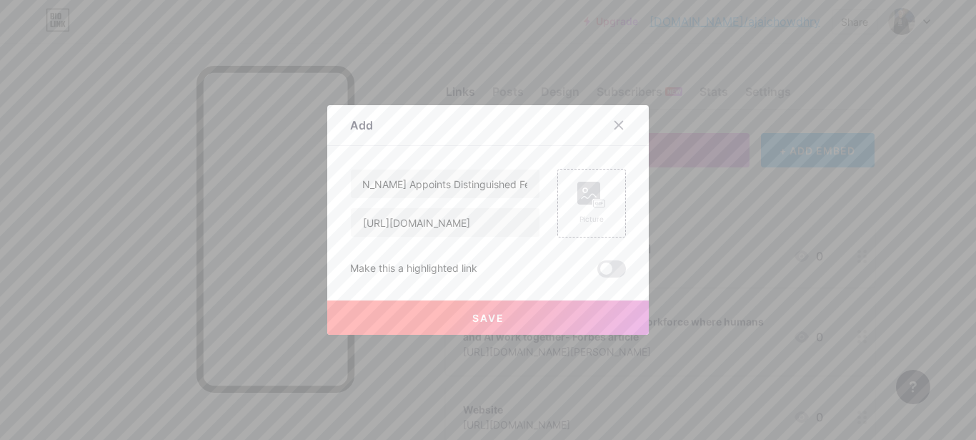
scroll to position [0, 0]
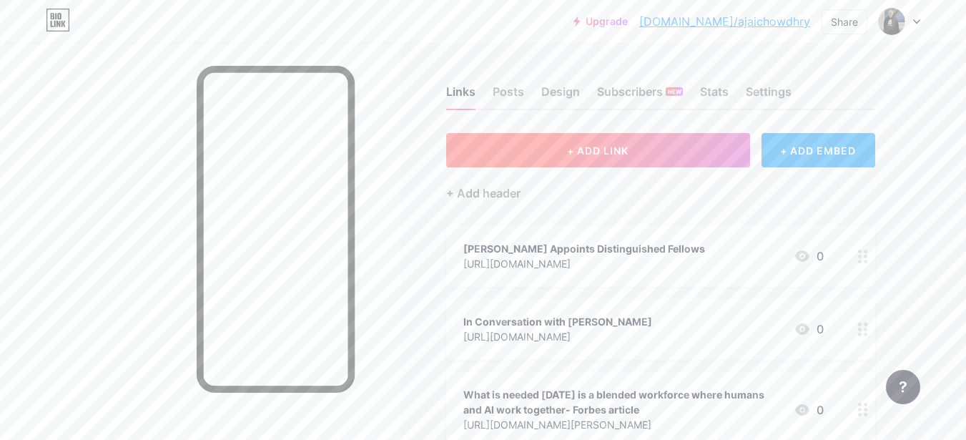
click at [651, 150] on button "+ ADD LINK" at bounding box center [598, 150] width 304 height 34
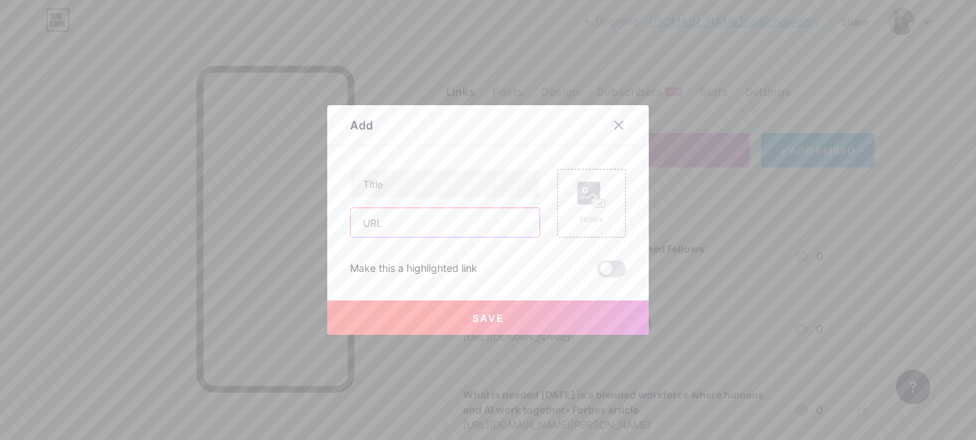
click at [448, 222] on input "text" at bounding box center [445, 222] width 189 height 29
paste input "[URL][DOMAIN_NAME]"
type input "[URL][DOMAIN_NAME]"
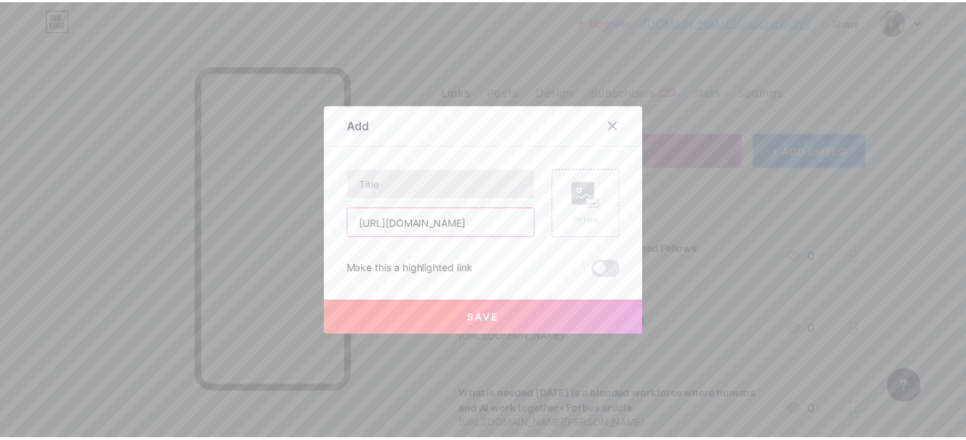
scroll to position [0, 0]
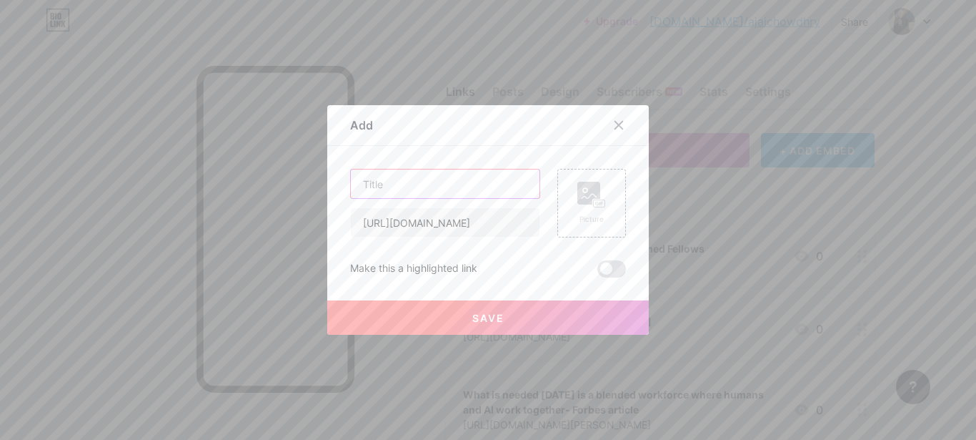
click at [426, 185] on input "text" at bounding box center [445, 183] width 189 height 29
paste input "Thought Leadership Series"
type input "Thought Leadership Series"
click at [485, 317] on span "Save" at bounding box center [488, 318] width 32 height 12
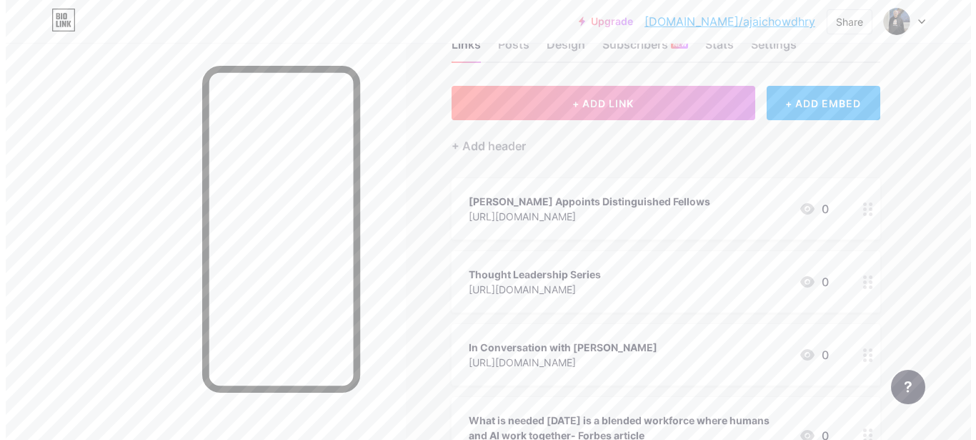
scroll to position [71, 0]
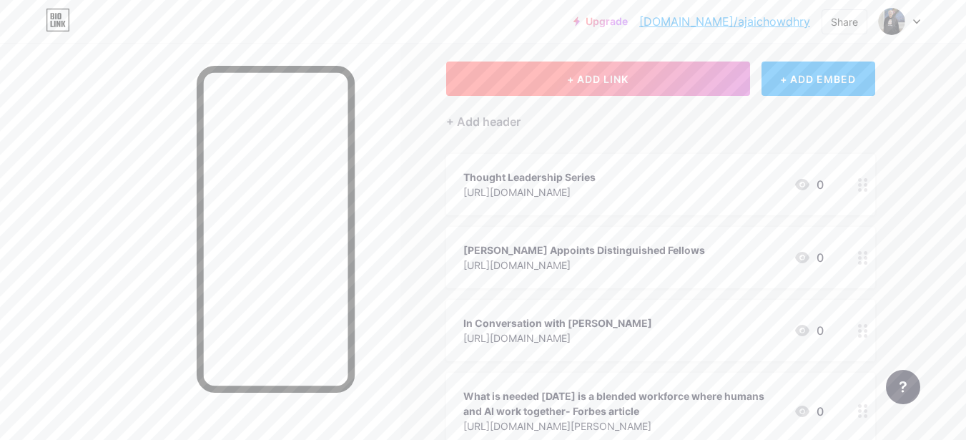
click at [641, 86] on button "+ ADD LINK" at bounding box center [598, 78] width 304 height 34
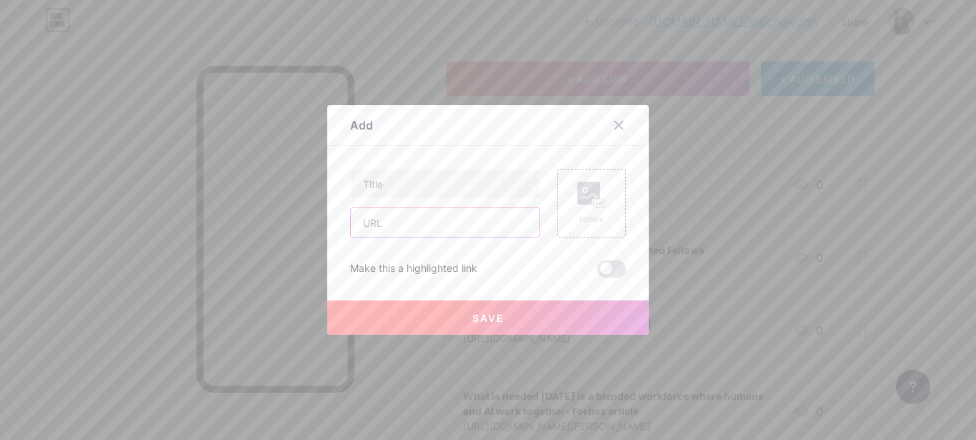
click at [476, 220] on input "text" at bounding box center [445, 222] width 189 height 29
paste input "[URL][DOMAIN_NAME]"
type input "[URL][DOMAIN_NAME]"
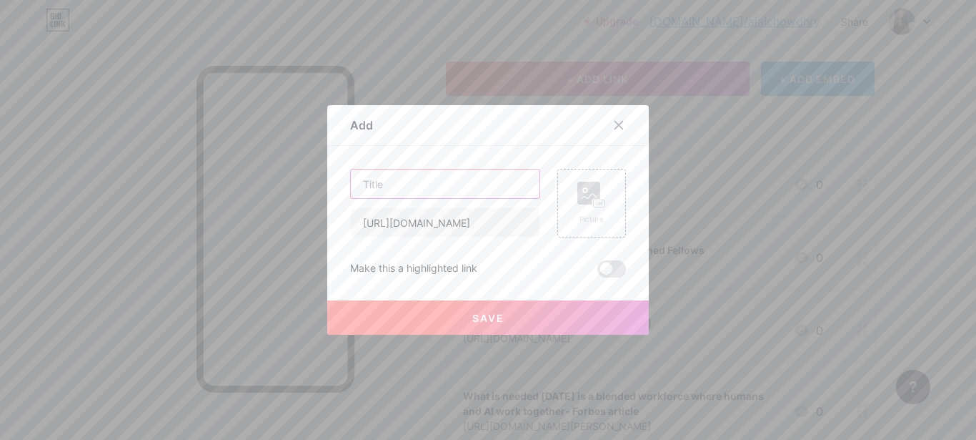
click at [432, 180] on input "text" at bounding box center [445, 183] width 189 height 29
paste input "In Conversation with [PERSON_NAME]"
type input "In Conversation with [PERSON_NAME]"
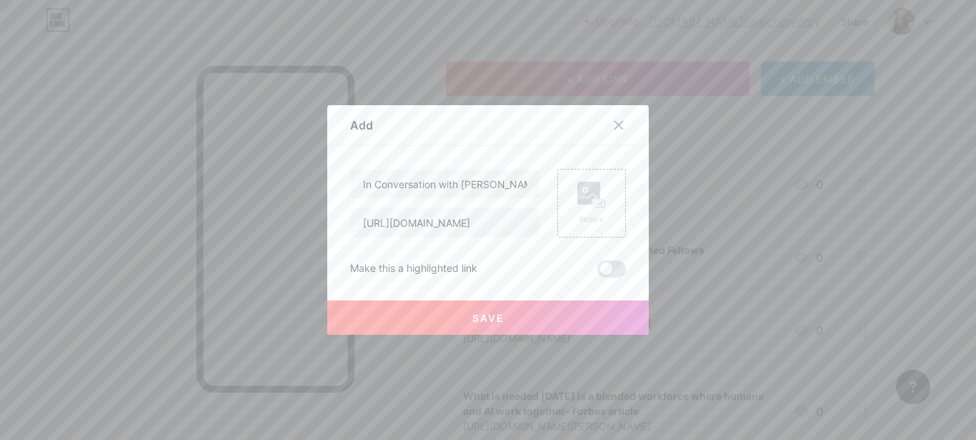
click at [487, 315] on span "Save" at bounding box center [488, 318] width 32 height 12
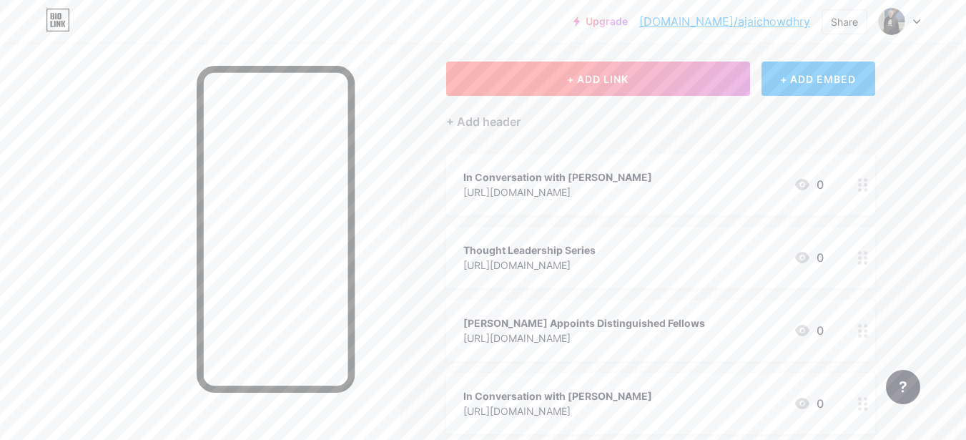
click at [618, 81] on span "+ ADD LINK" at bounding box center [597, 79] width 61 height 12
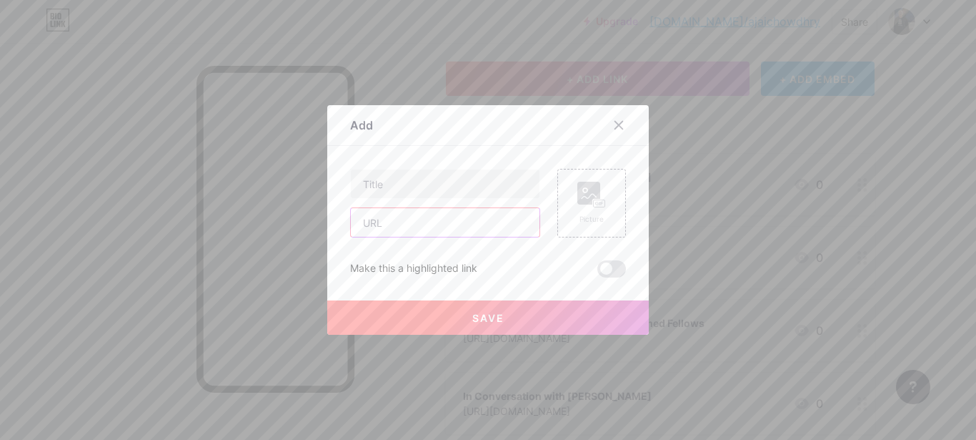
click at [412, 223] on input "text" at bounding box center [445, 222] width 189 height 29
paste input "[URL][DOMAIN_NAME]"
type input "[URL][DOMAIN_NAME]"
click at [400, 189] on input "text" at bounding box center [445, 183] width 189 height 29
paste input "Just Aspire Paperback"
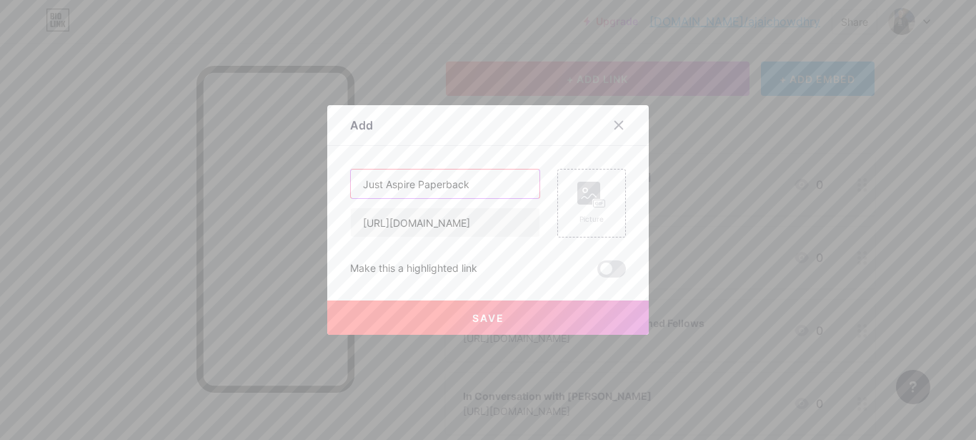
type input "Just Aspire Paperback"
click at [485, 324] on button "Save" at bounding box center [488, 317] width 322 height 34
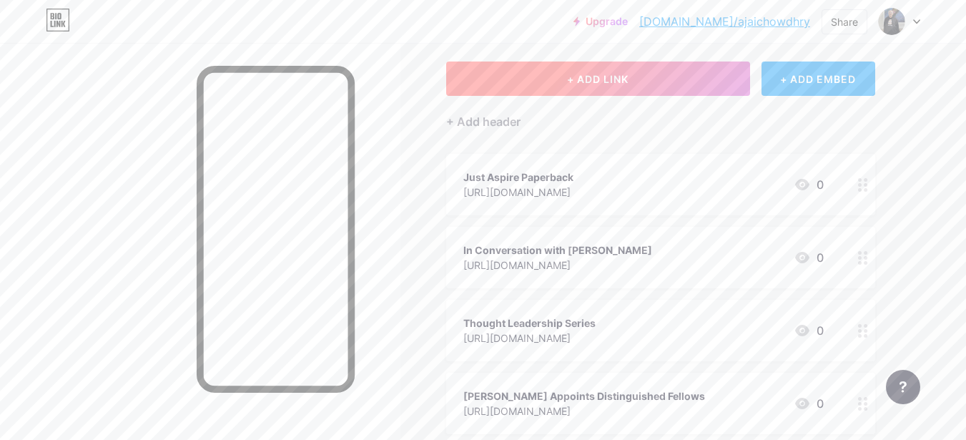
click at [565, 84] on button "+ ADD LINK" at bounding box center [598, 78] width 304 height 34
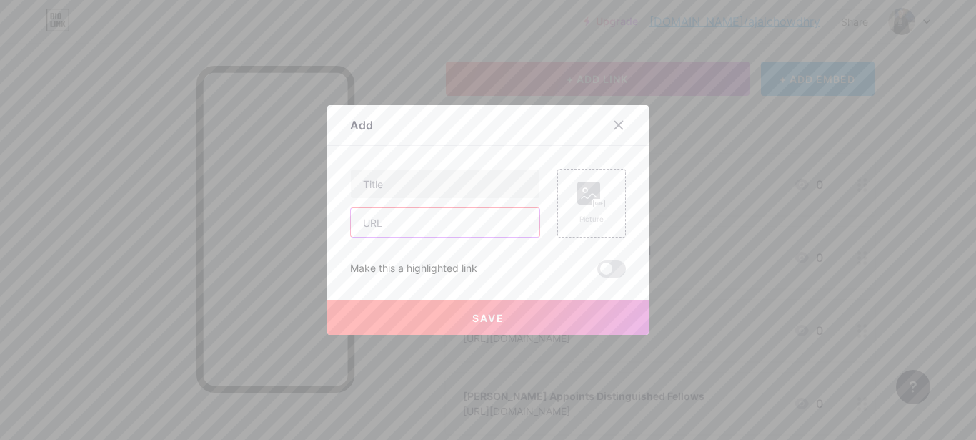
click at [415, 213] on input "text" at bounding box center [445, 222] width 189 height 29
paste input "[URL][DOMAIN_NAME]"
type input "[URL][DOMAIN_NAME]"
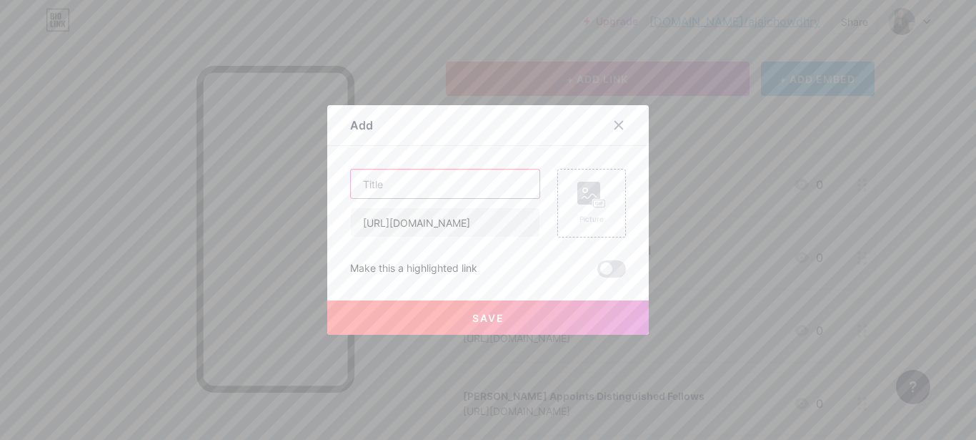
click at [401, 187] on input "text" at bounding box center [445, 183] width 189 height 29
paste input "Brand [PERSON_NAME] can now afford to age by repositioning | Cricket News - The…"
type input "Brand [PERSON_NAME] can now afford to age by repositioning | Cricket News - The…"
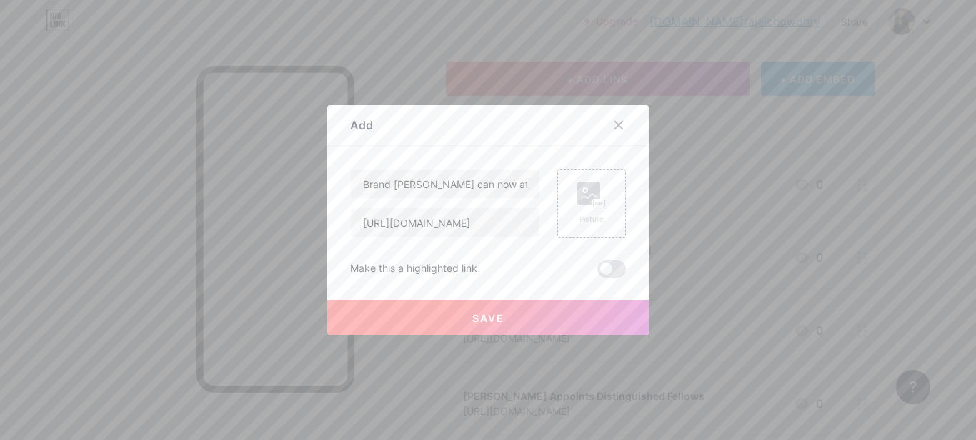
click at [480, 315] on span "Save" at bounding box center [488, 318] width 32 height 12
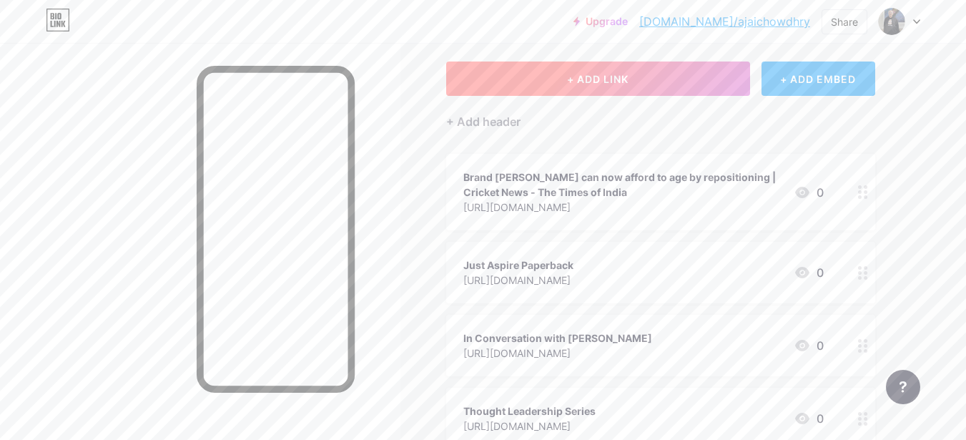
click at [618, 76] on span "+ ADD LINK" at bounding box center [597, 79] width 61 height 12
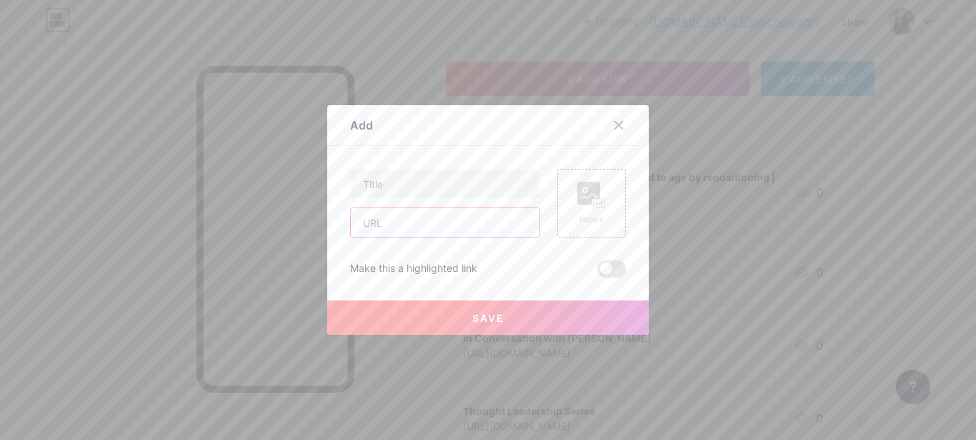
click at [403, 229] on input "text" at bounding box center [445, 222] width 189 height 29
paste input "[URL][DOMAIN_NAME][PERSON_NAME]"
type input "[URL][DOMAIN_NAME][PERSON_NAME]"
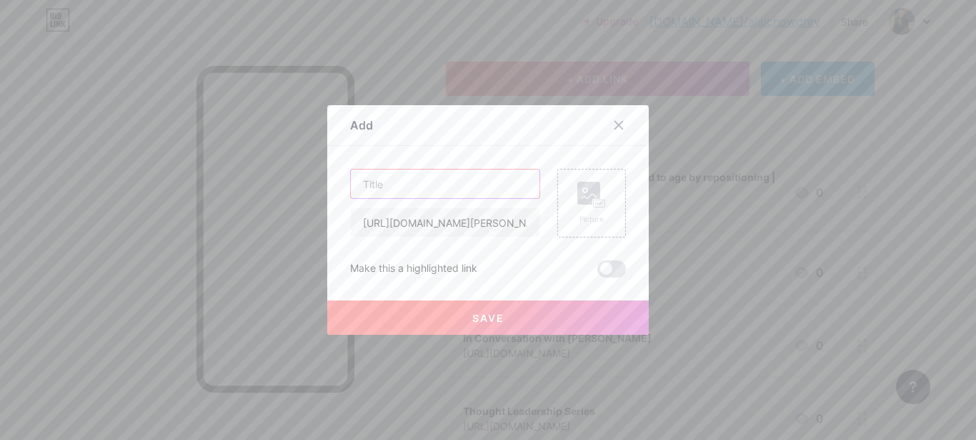
click at [443, 179] on input "text" at bounding box center [445, 183] width 189 height 29
paste input "ET Government"
type input "ET Government"
click at [455, 315] on button "Save" at bounding box center [488, 317] width 322 height 34
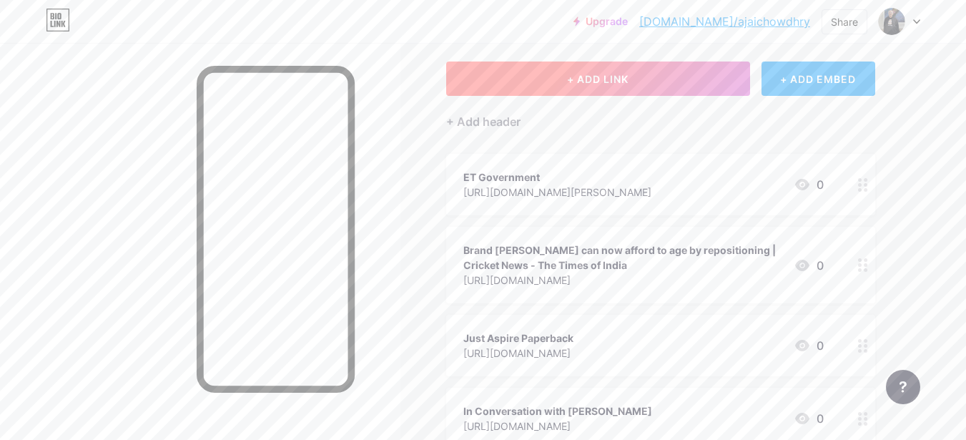
click at [653, 82] on button "+ ADD LINK" at bounding box center [598, 78] width 304 height 34
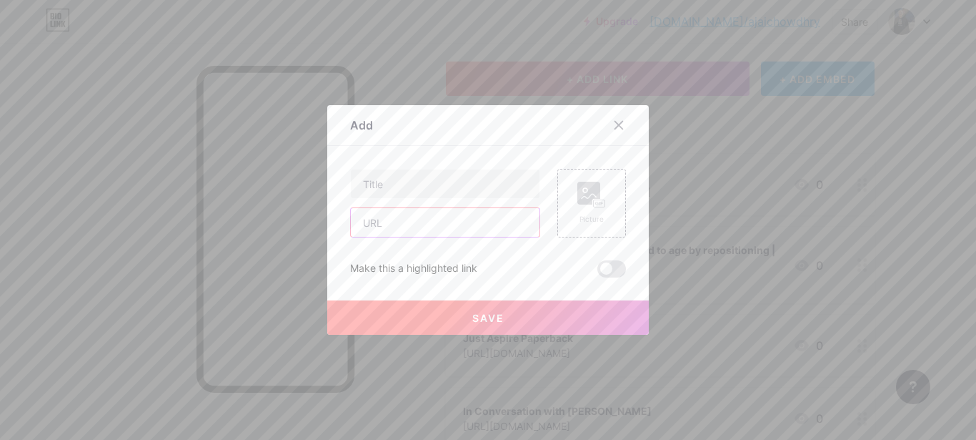
click at [457, 227] on input "text" at bounding box center [445, 222] width 189 height 29
paste input "[URL][DOMAIN_NAME]"
type input "[URL][DOMAIN_NAME]"
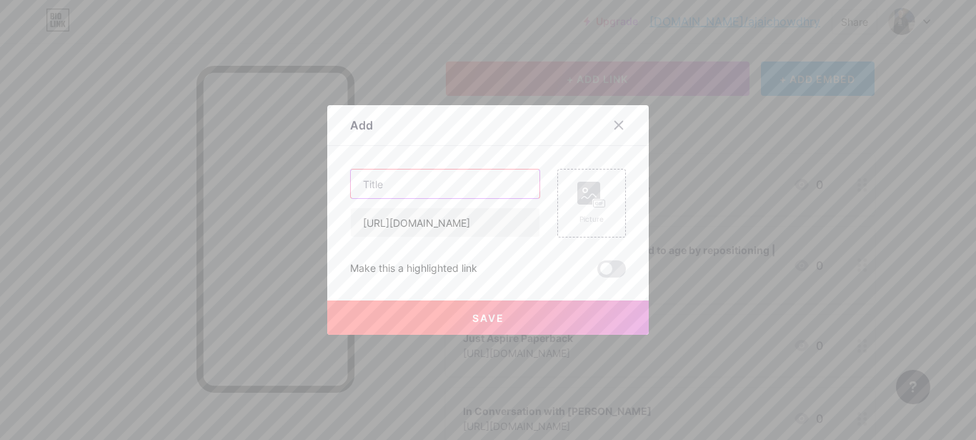
click at [412, 187] on input "text" at bounding box center [445, 183] width 189 height 29
paste input "Buddy4Study"
type input "Buddy4Study"
click at [482, 315] on span "Save" at bounding box center [488, 318] width 32 height 12
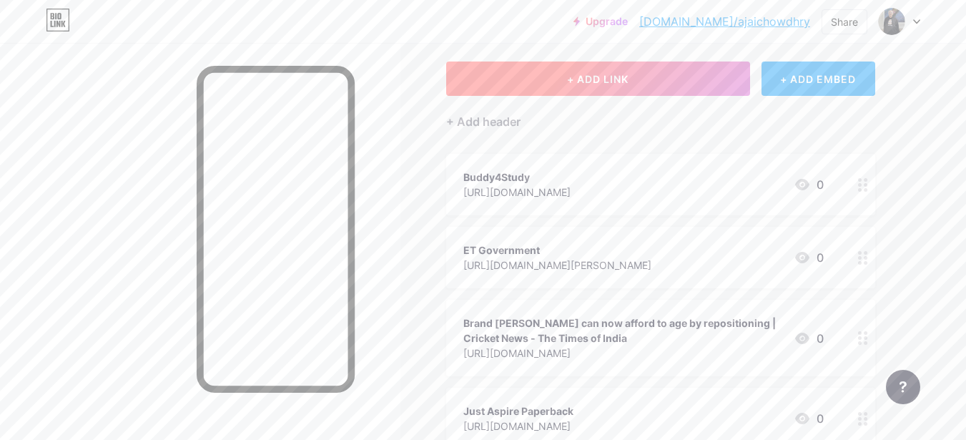
click at [632, 79] on button "+ ADD LINK" at bounding box center [598, 78] width 304 height 34
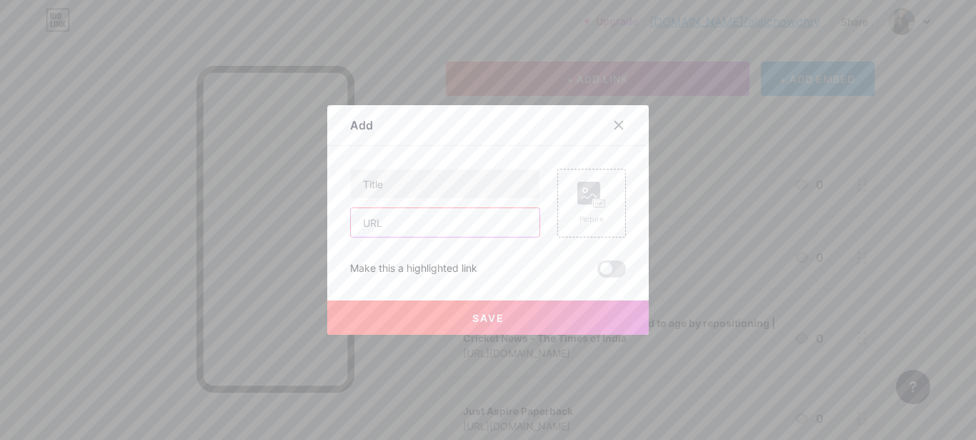
click at [397, 228] on input "text" at bounding box center [445, 222] width 189 height 29
paste input "[URL][DOMAIN_NAME][PERSON_NAME]"
type input "[URL][DOMAIN_NAME][PERSON_NAME]"
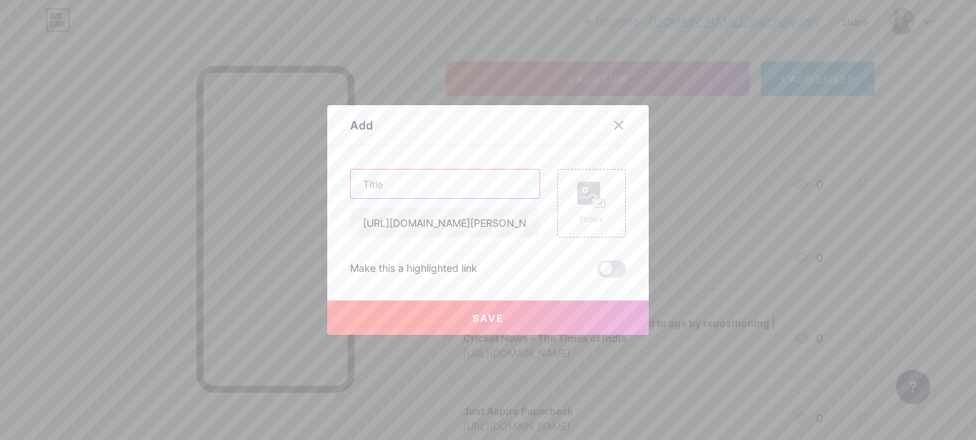
click at [480, 189] on input "text" at bounding box center [445, 183] width 189 height 29
paste input "Zinnov"
type input "Zinnov"
click at [486, 315] on span "Save" at bounding box center [488, 318] width 32 height 12
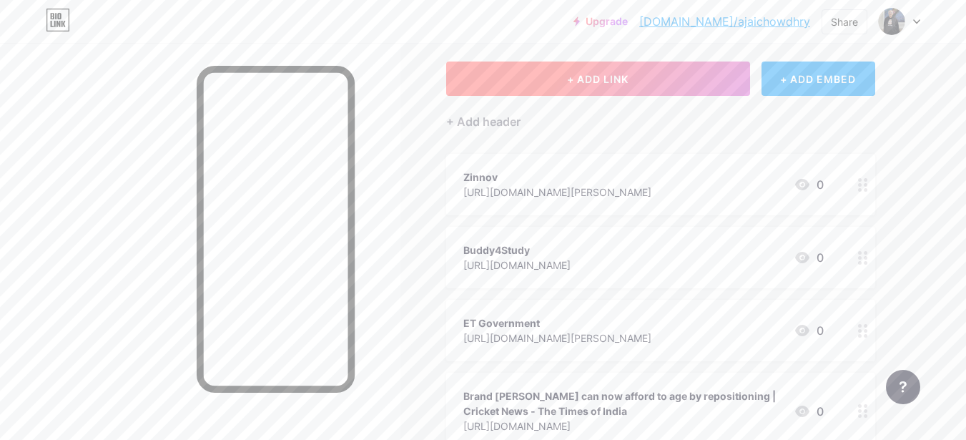
click at [614, 76] on span "+ ADD LINK" at bounding box center [597, 79] width 61 height 12
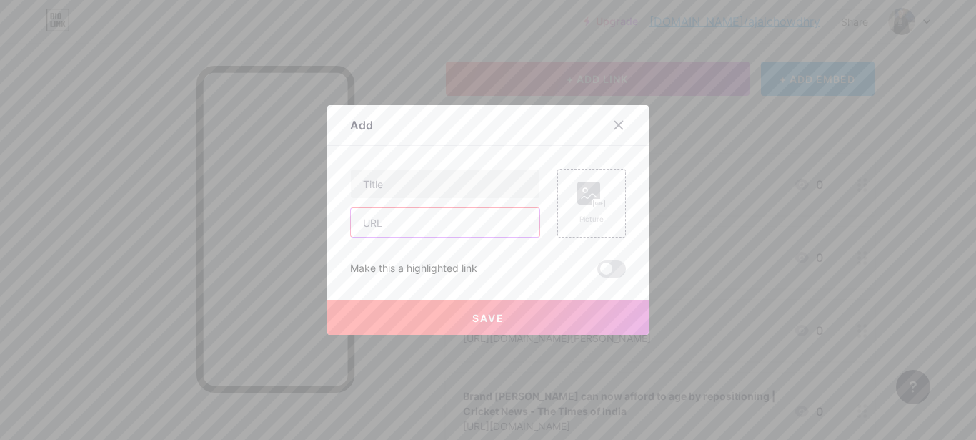
click at [448, 223] on input "text" at bounding box center [445, 222] width 189 height 29
paste input "[URL][DOMAIN_NAME]"
type input "[URL][DOMAIN_NAME]"
click at [418, 181] on input "text" at bounding box center [445, 183] width 189 height 29
paste input "YouTube"
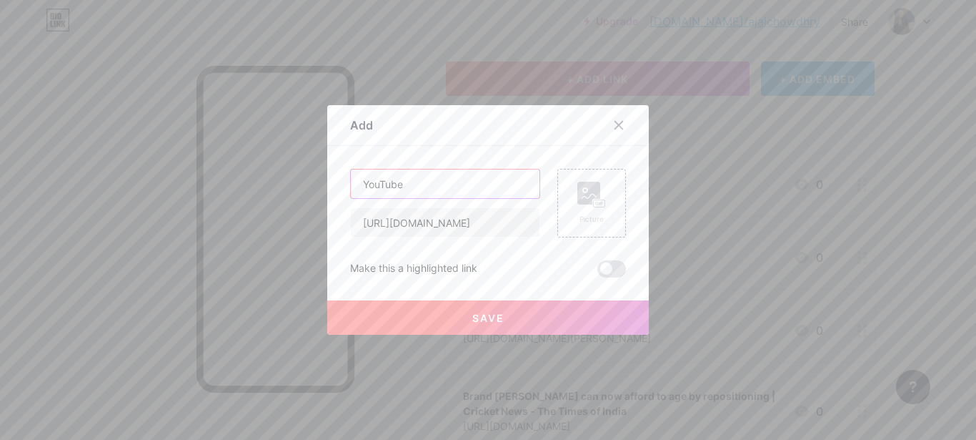
type input "YouTube"
click at [496, 316] on span "Save" at bounding box center [488, 318] width 32 height 12
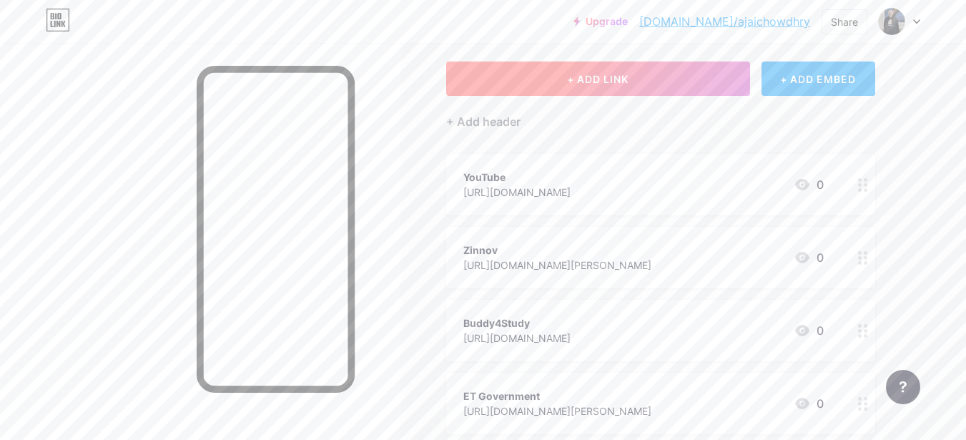
click at [605, 79] on span "+ ADD LINK" at bounding box center [597, 79] width 61 height 12
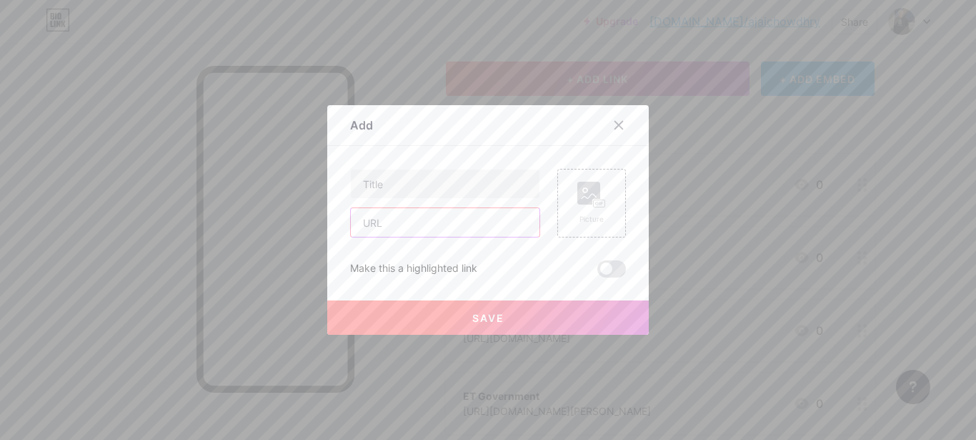
click at [446, 219] on input "text" at bounding box center [445, 222] width 189 height 29
paste input "[URL][DOMAIN_NAME]"
type input "[URL][DOMAIN_NAME]"
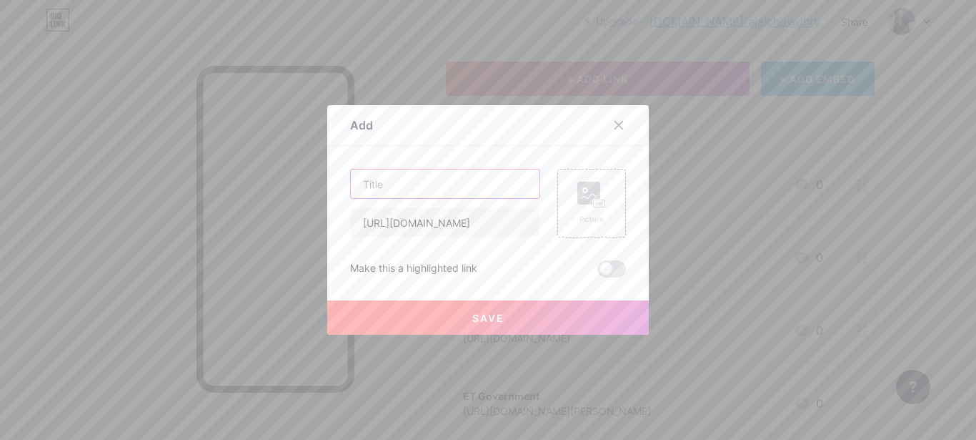
click at [478, 180] on input "text" at bounding box center [445, 183] width 189 height 29
paste input "Karnataka’s ₹1000 Cr Quantum Blueprint EXPLAINED | Point Break Episode 36"
type input "Karnataka’s ₹1000 Cr Quantum Blueprint EXPLAINED | Point Break Episode 36"
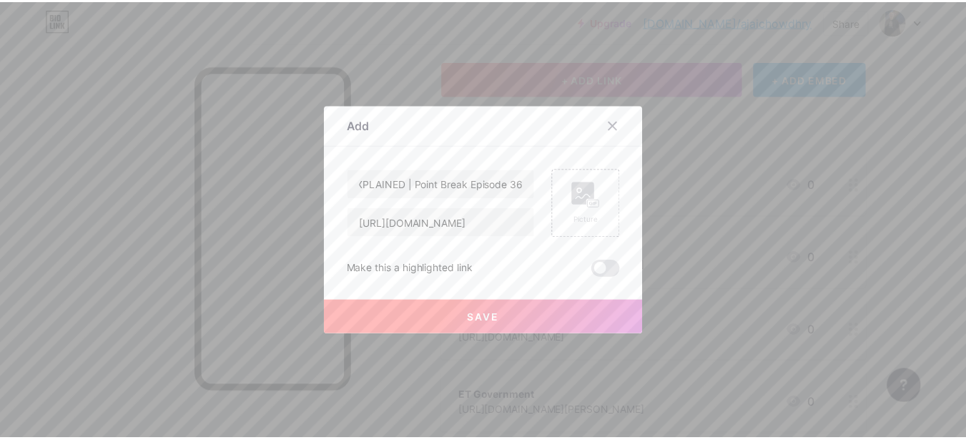
scroll to position [0, 0]
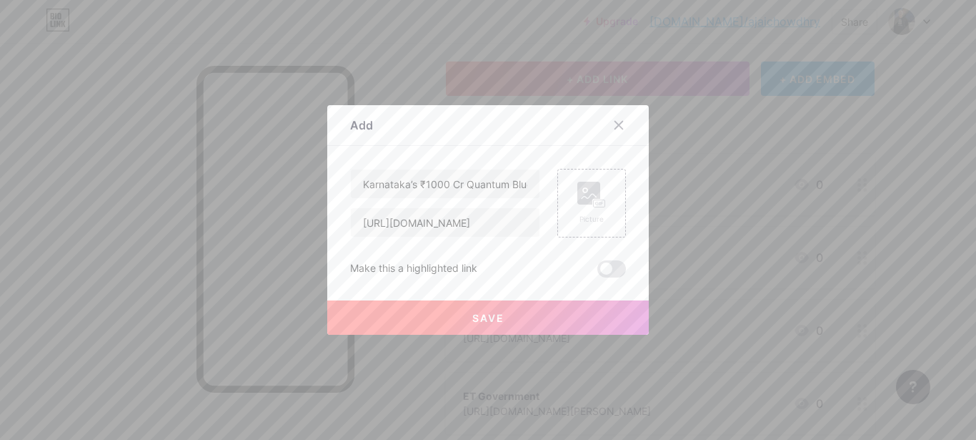
click at [490, 312] on span "Save" at bounding box center [488, 318] width 32 height 12
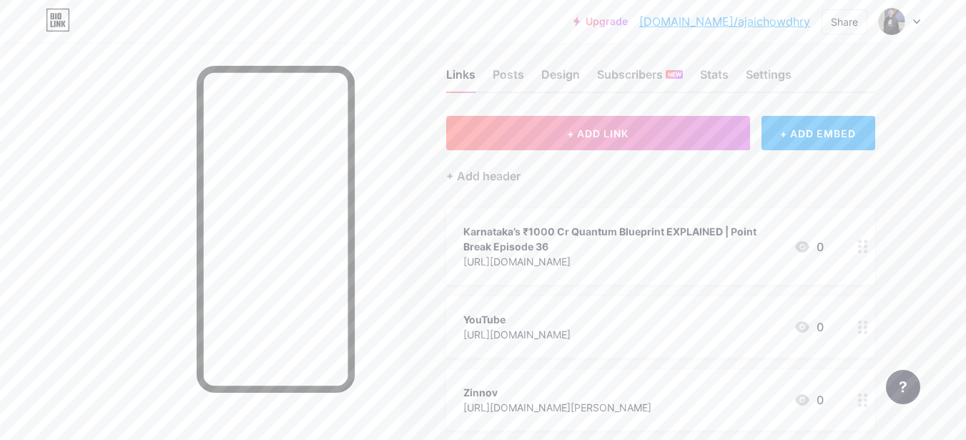
scroll to position [143, 0]
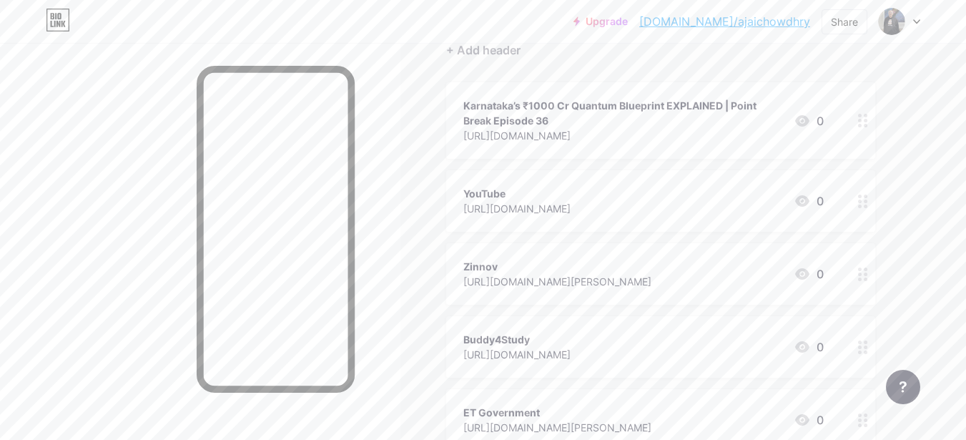
click at [552, 209] on div "[URL][DOMAIN_NAME]" at bounding box center [516, 208] width 107 height 15
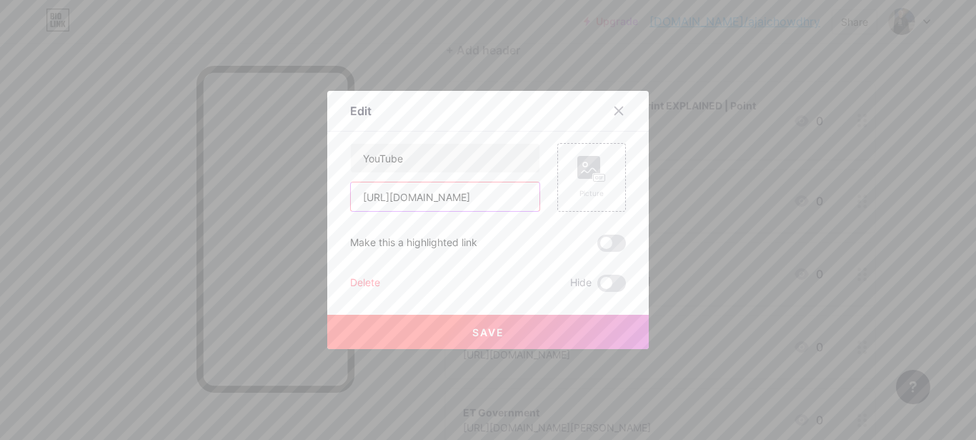
click at [477, 200] on input "[URL][DOMAIN_NAME]" at bounding box center [445, 196] width 189 height 29
click at [613, 109] on icon at bounding box center [618, 110] width 11 height 11
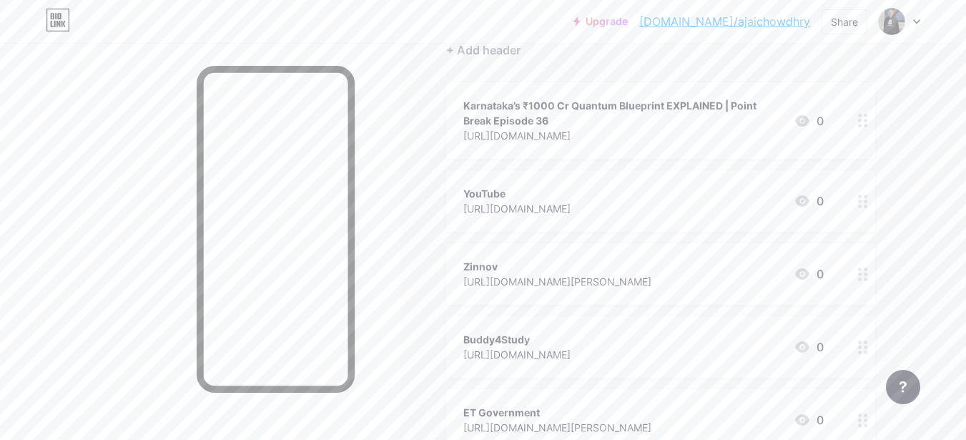
click at [858, 200] on circle at bounding box center [860, 201] width 4 height 4
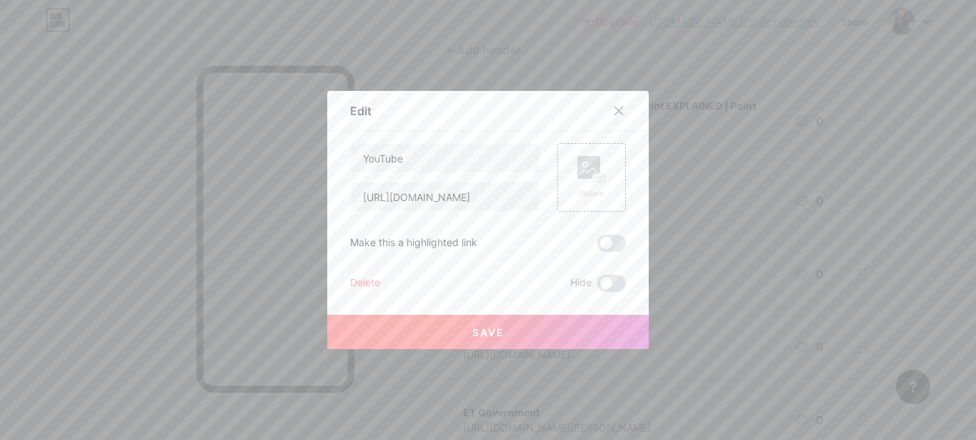
click at [363, 279] on div "Delete" at bounding box center [365, 282] width 30 height 17
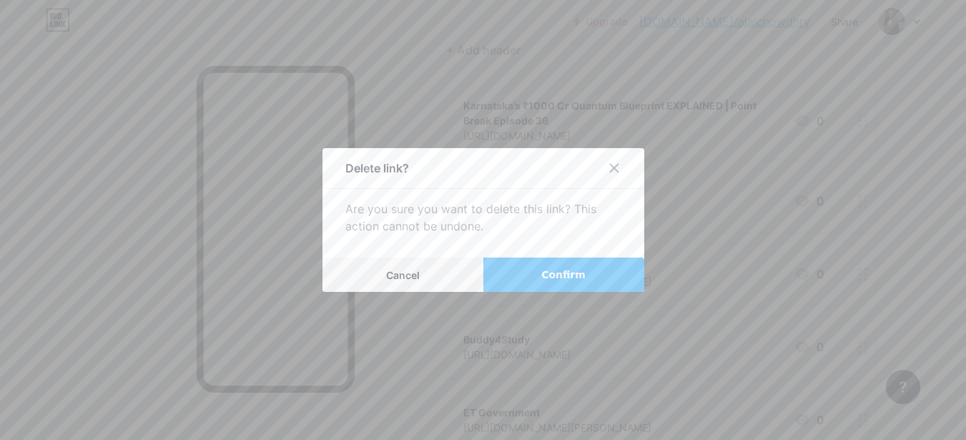
click at [526, 276] on button "Confirm" at bounding box center [563, 274] width 161 height 34
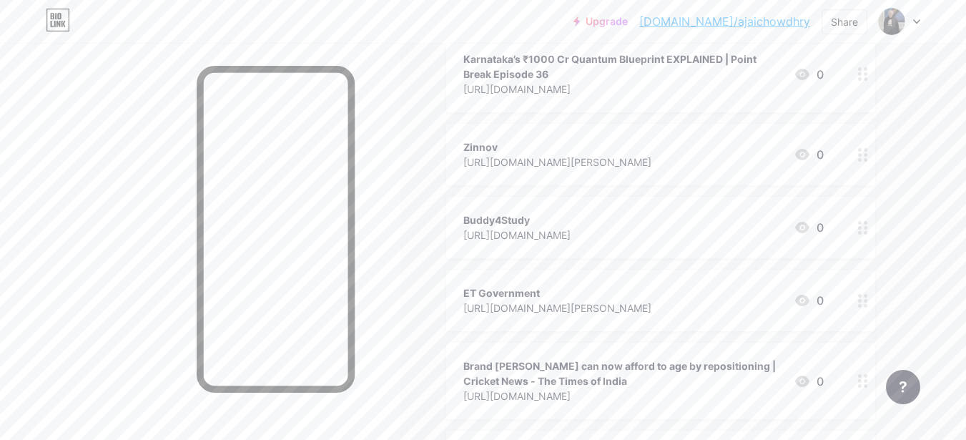
scroll to position [214, 0]
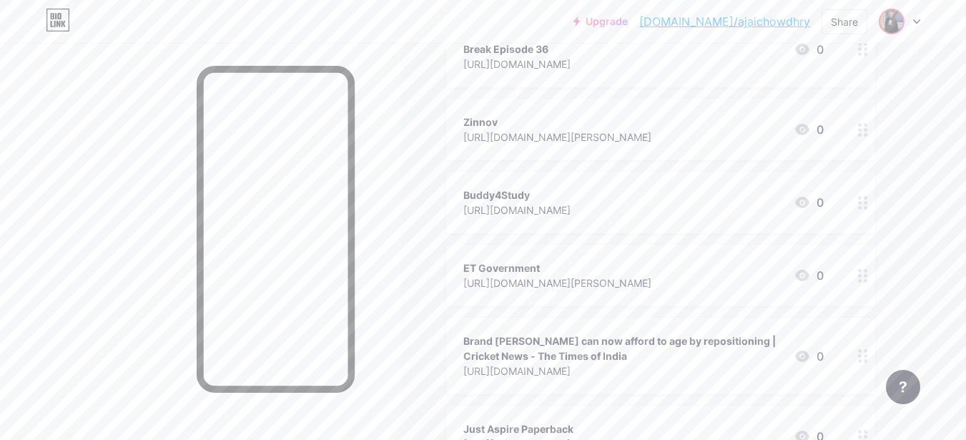
click at [901, 22] on img at bounding box center [891, 21] width 23 height 23
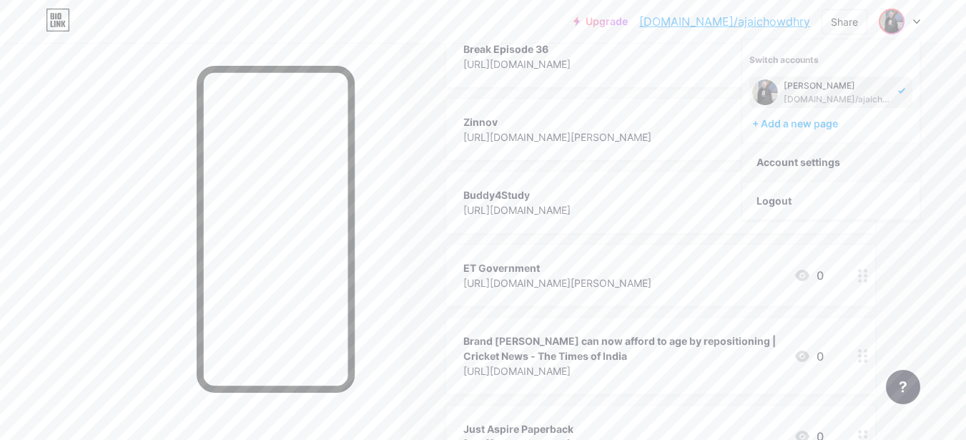
click at [807, 158] on link "Account settings" at bounding box center [830, 162] width 177 height 39
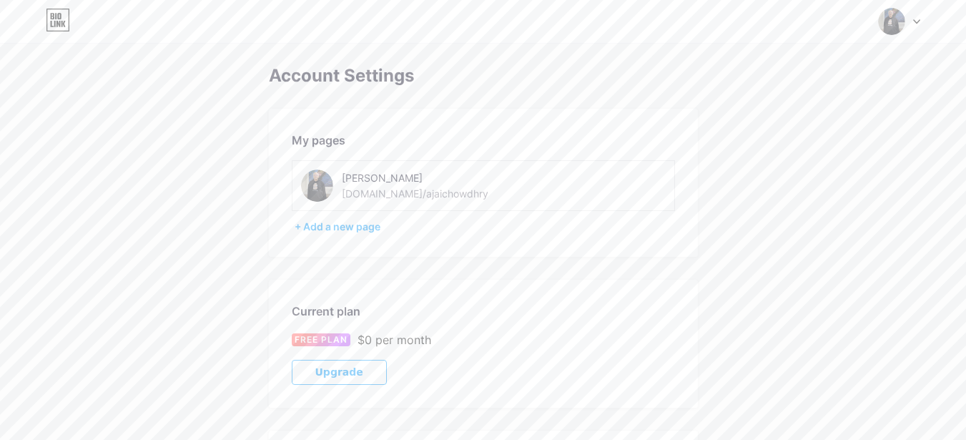
click at [324, 186] on img at bounding box center [317, 185] width 32 height 32
click at [376, 185] on div "[PERSON_NAME] [DOMAIN_NAME]/ajaichowdhry" at bounding box center [443, 185] width 202 height 32
click at [315, 186] on img at bounding box center [317, 185] width 32 height 32
click at [315, 185] on img at bounding box center [317, 185] width 32 height 32
click at [315, 188] on img at bounding box center [317, 185] width 32 height 32
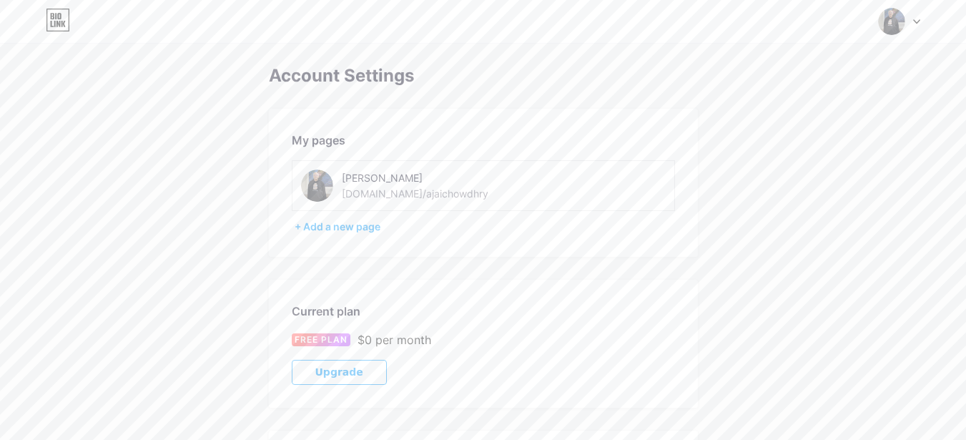
click at [907, 22] on div at bounding box center [898, 22] width 41 height 26
click at [777, 164] on link "Dashboard" at bounding box center [830, 162] width 177 height 39
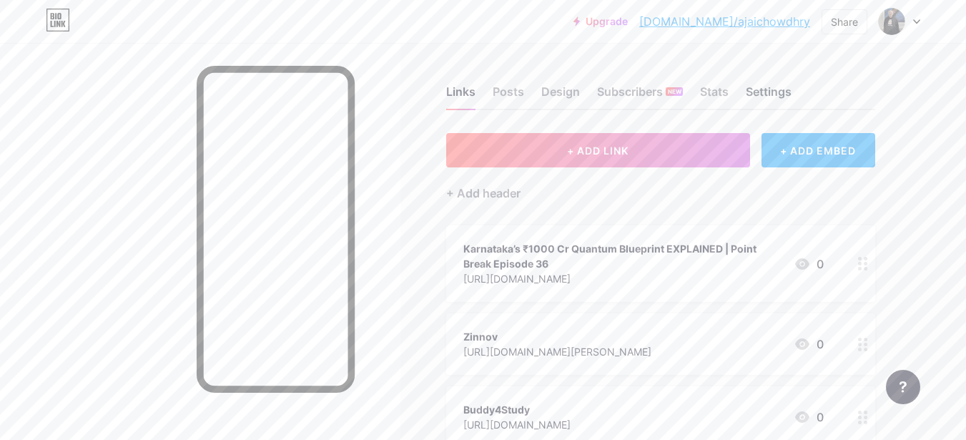
click at [774, 98] on div "Settings" at bounding box center [769, 96] width 46 height 26
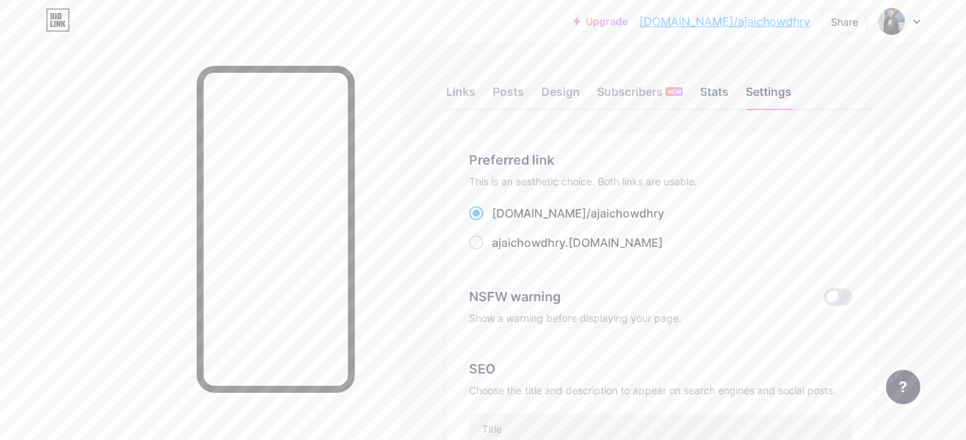
click at [720, 96] on div "Stats" at bounding box center [714, 96] width 29 height 26
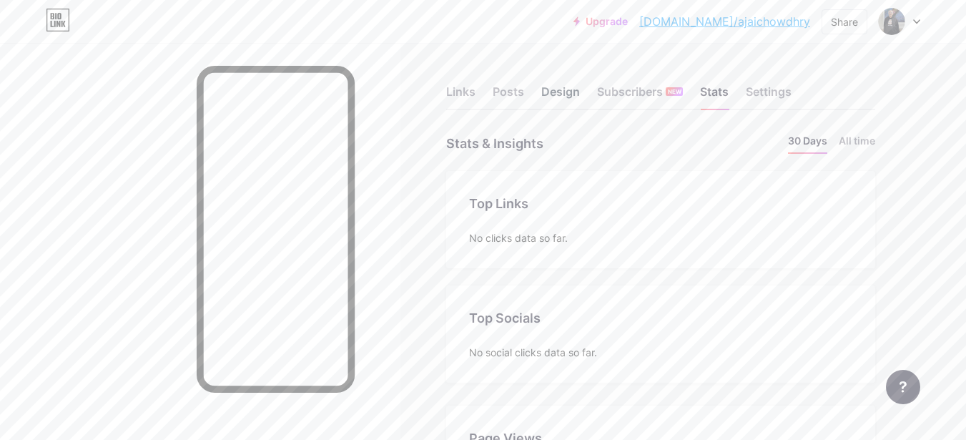
scroll to position [440, 966]
click at [565, 91] on div "Design" at bounding box center [560, 96] width 39 height 26
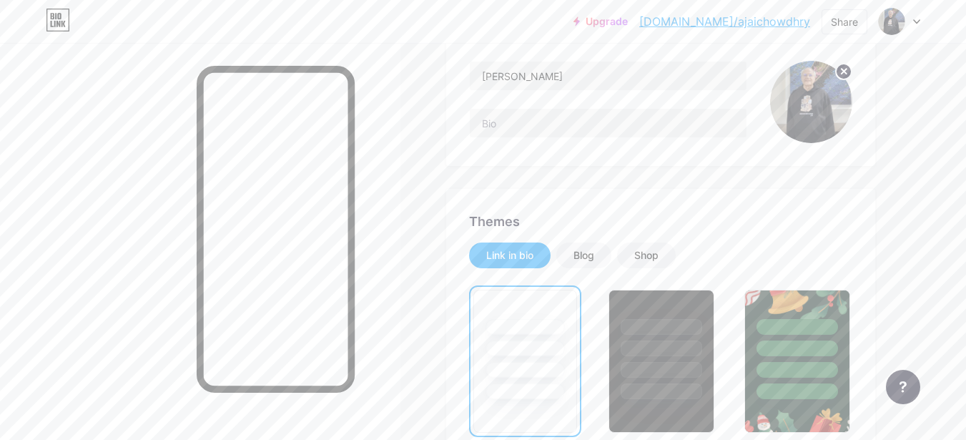
scroll to position [143, 0]
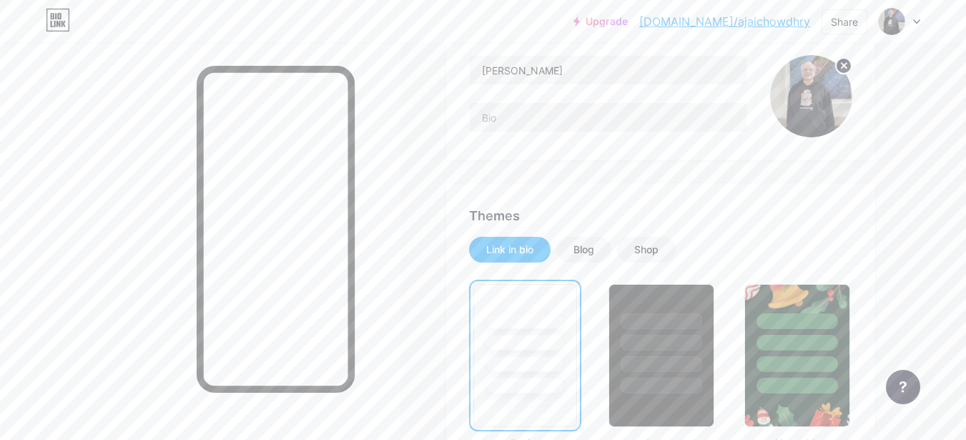
click at [839, 61] on circle at bounding box center [844, 66] width 16 height 16
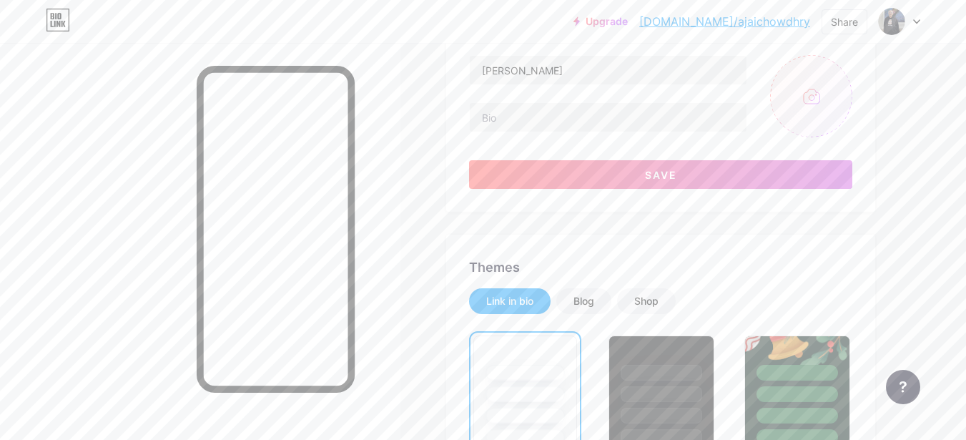
click at [815, 101] on input "file" at bounding box center [811, 96] width 82 height 82
type input "C:\fakepath\ac.jpg"
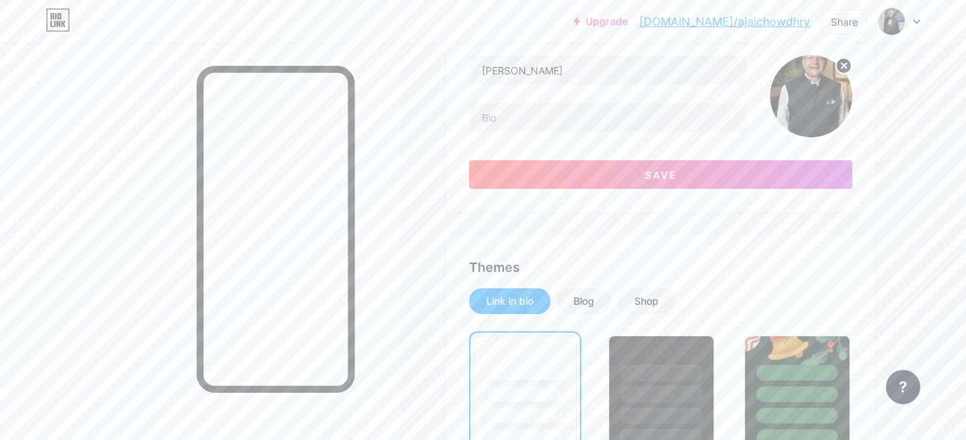
click at [811, 96] on img at bounding box center [811, 96] width 82 height 82
click at [843, 66] on icon at bounding box center [843, 65] width 5 height 5
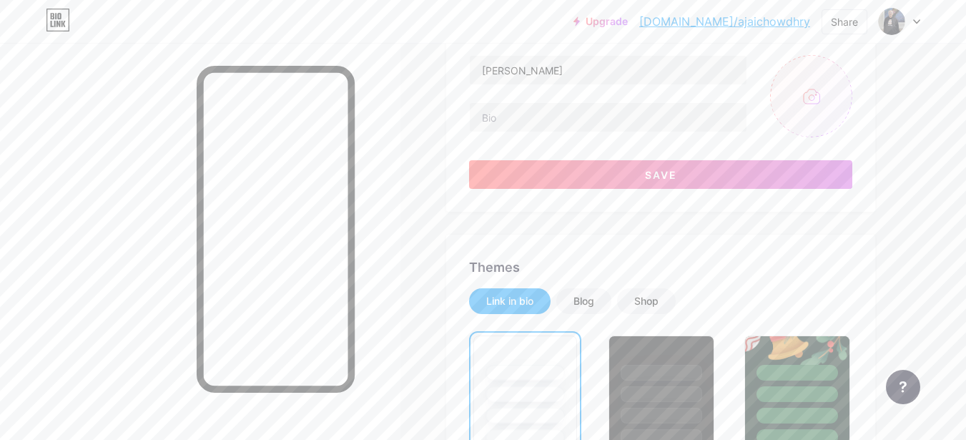
click at [811, 94] on input "file" at bounding box center [811, 96] width 82 height 82
type input "C:\fakepath\ac.jpg"
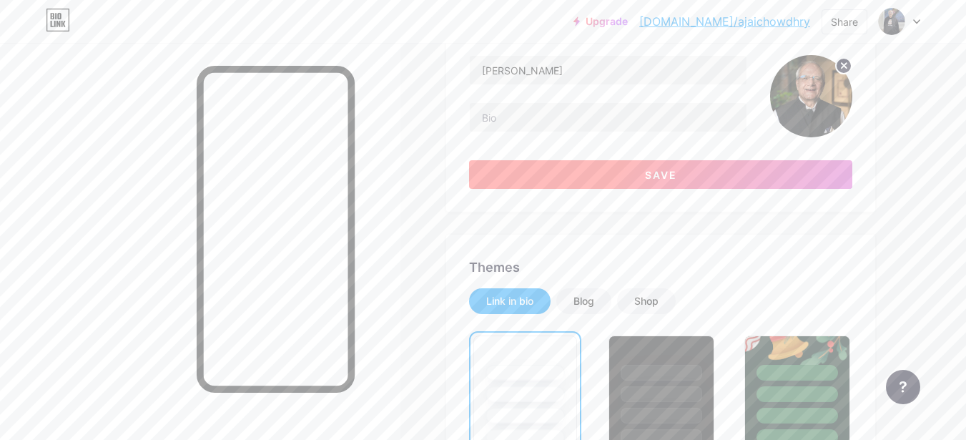
click at [640, 167] on button "Save" at bounding box center [660, 174] width 383 height 29
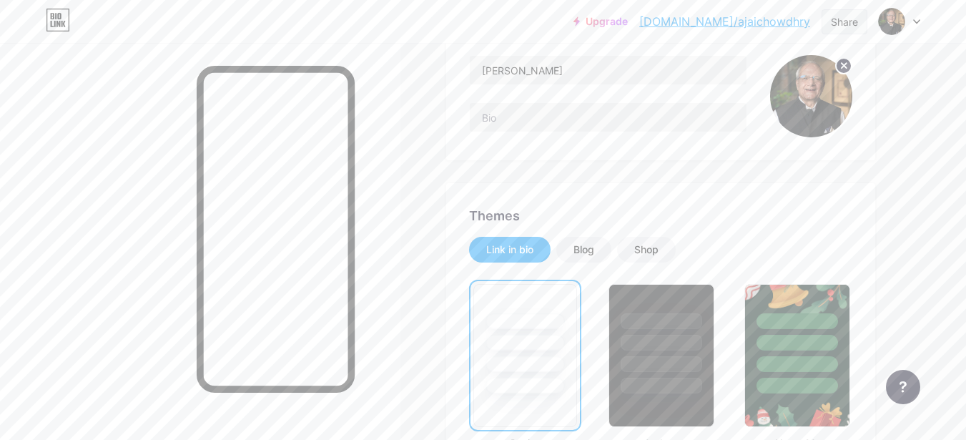
click at [845, 19] on div "Share" at bounding box center [844, 21] width 27 height 15
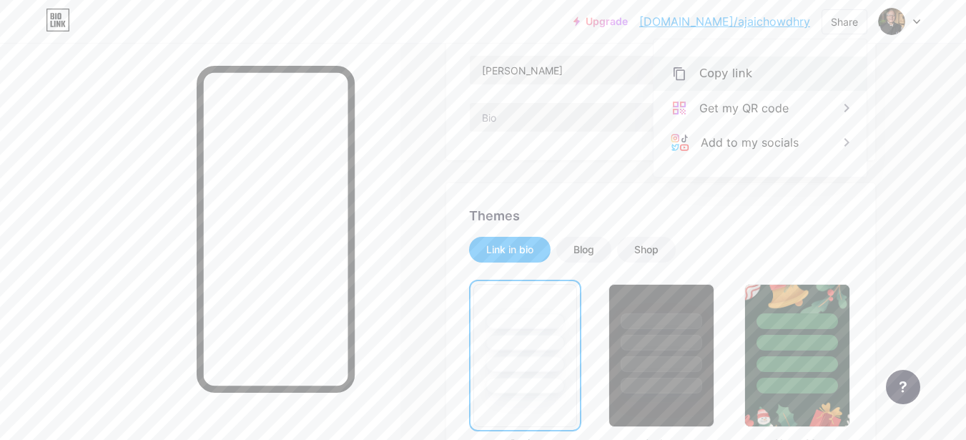
click at [732, 66] on div "Copy link" at bounding box center [725, 73] width 53 height 17
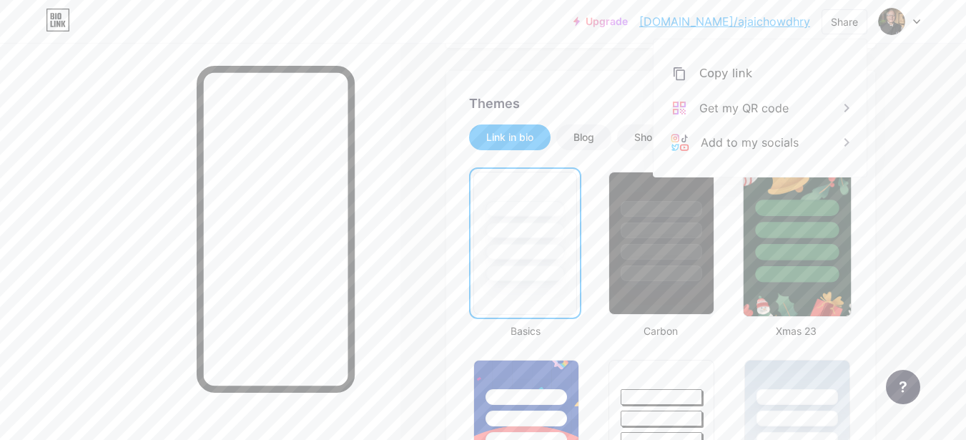
scroll to position [286, 0]
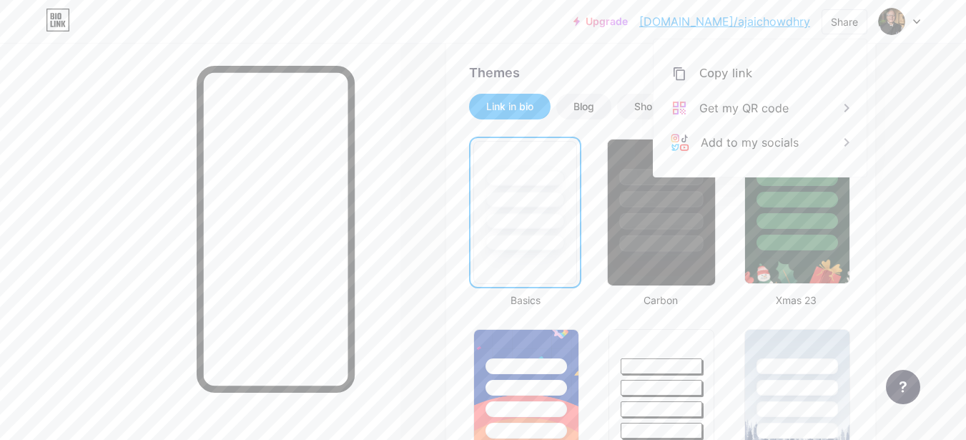
click at [666, 246] on div at bounding box center [662, 243] width 84 height 16
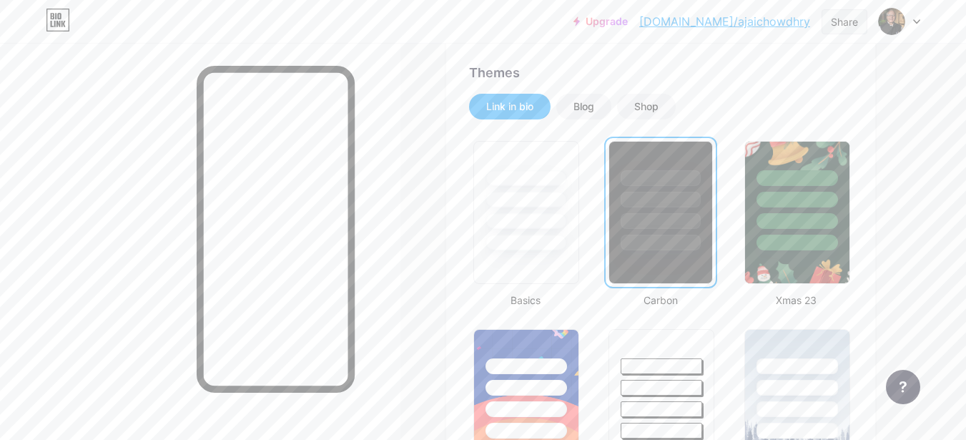
click at [858, 21] on div "Share" at bounding box center [844, 21] width 46 height 25
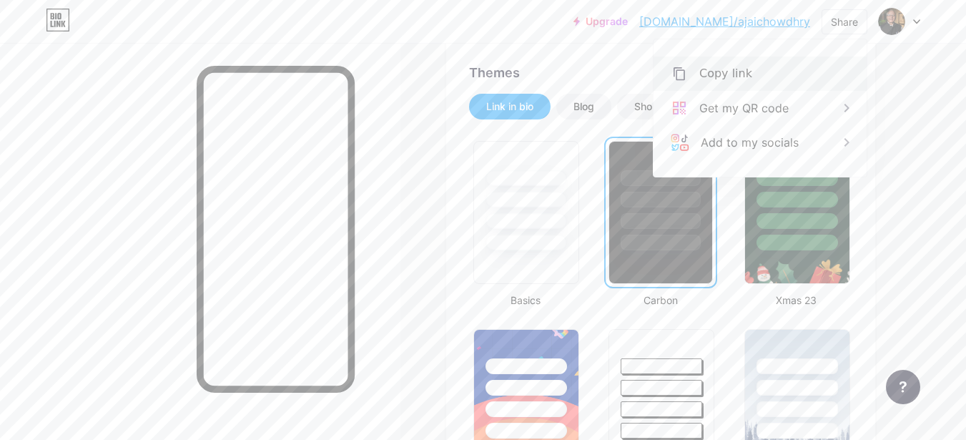
click at [691, 72] on div "Copy link" at bounding box center [759, 73] width 213 height 34
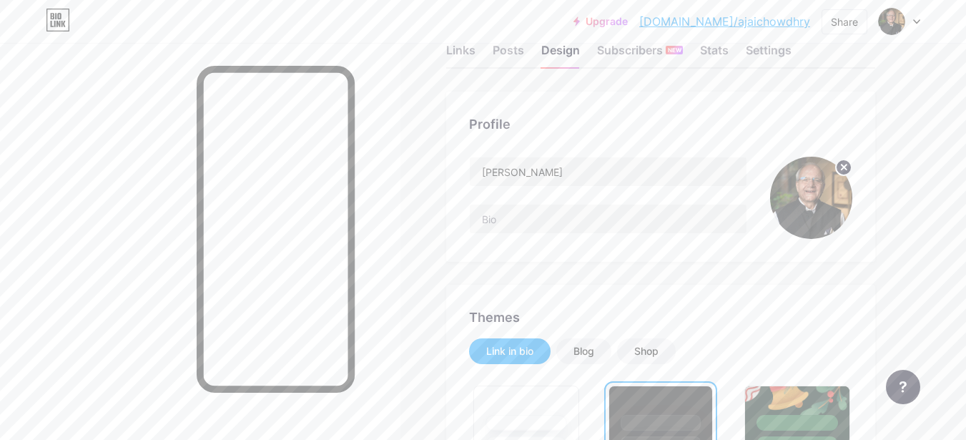
scroll to position [0, 0]
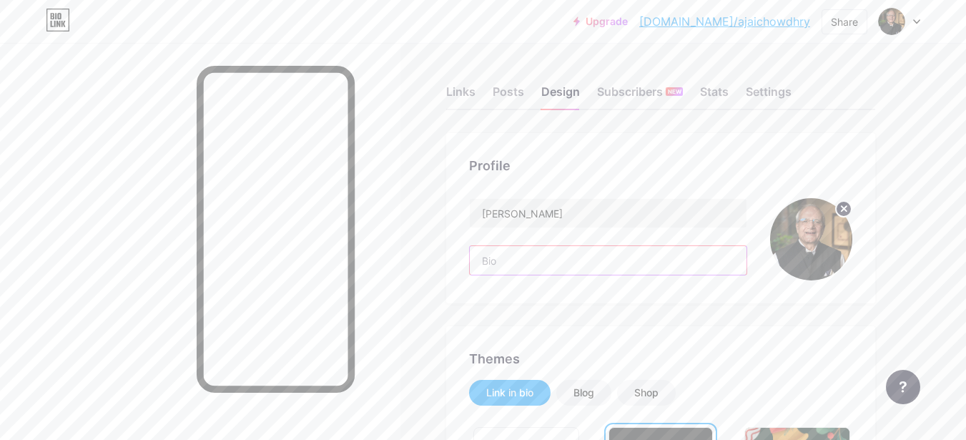
click at [528, 263] on input "text" at bounding box center [608, 260] width 277 height 29
paste input "Innovator, Investor, Author | Founder HCL | EPIC Foundation | #Fatherofhardware"
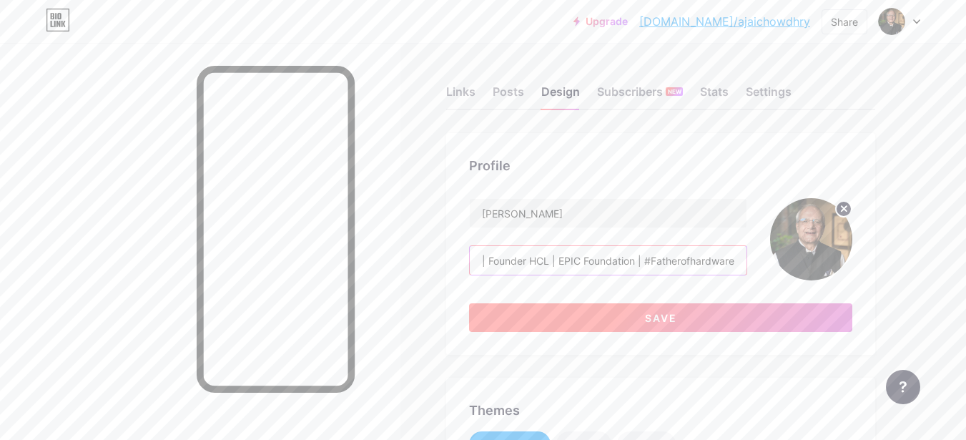
type input "Innovator, Investor, Author | Founder HCL | EPIC Foundation | #Fatherofhardware"
click at [632, 312] on button "Save" at bounding box center [660, 317] width 383 height 29
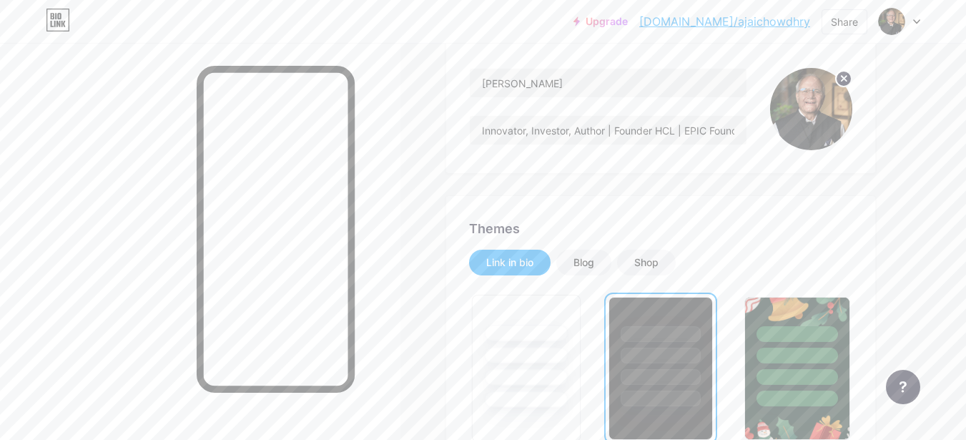
scroll to position [0, 0]
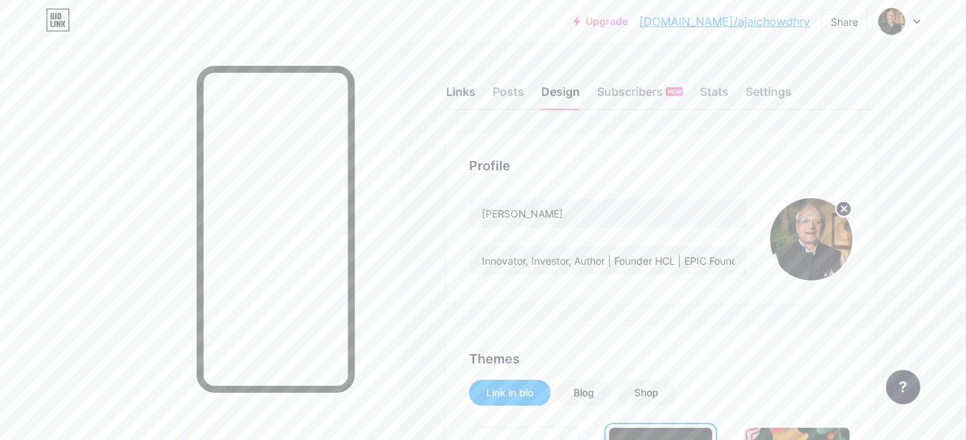
click at [461, 94] on div "Links" at bounding box center [460, 96] width 29 height 26
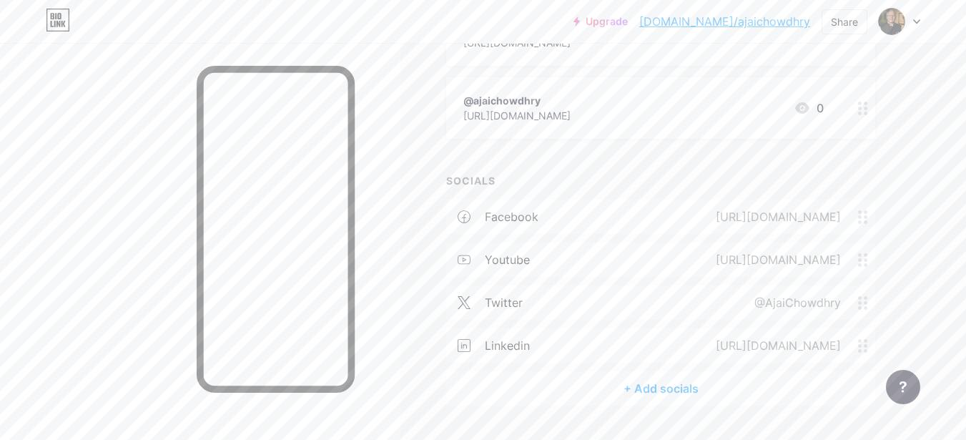
scroll to position [1323, 0]
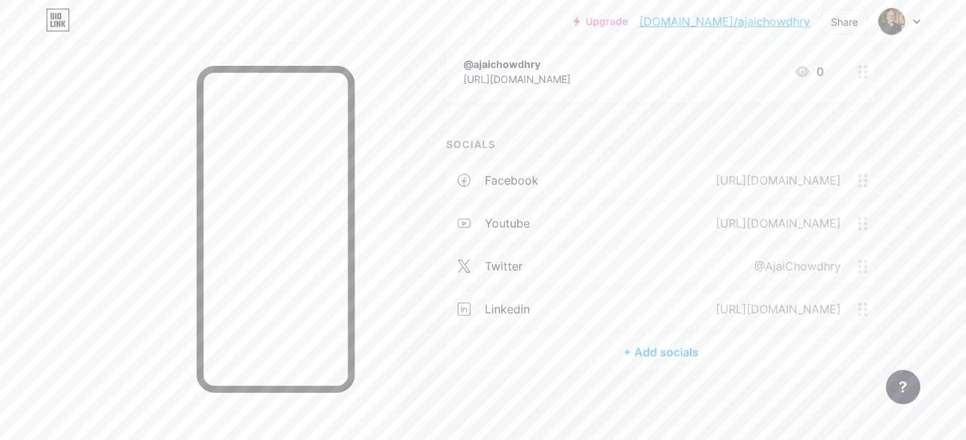
click at [653, 352] on div "+ Add socials" at bounding box center [660, 352] width 429 height 34
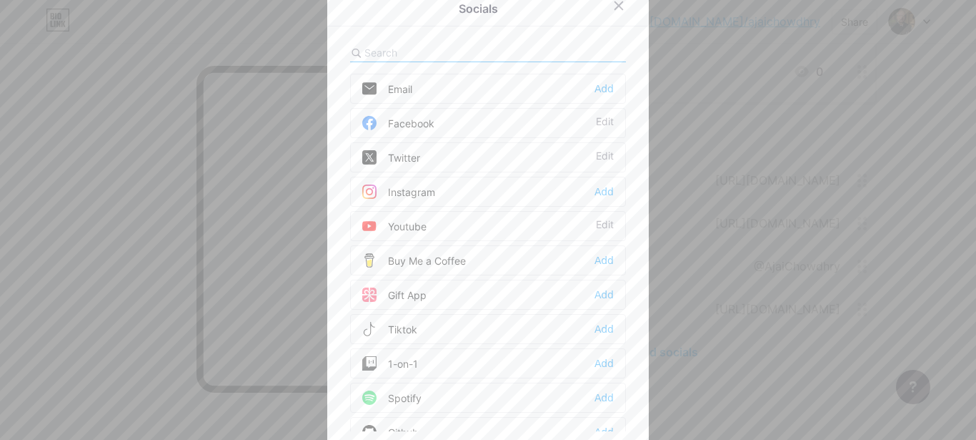
click at [387, 189] on div "Instagram" at bounding box center [398, 191] width 73 height 14
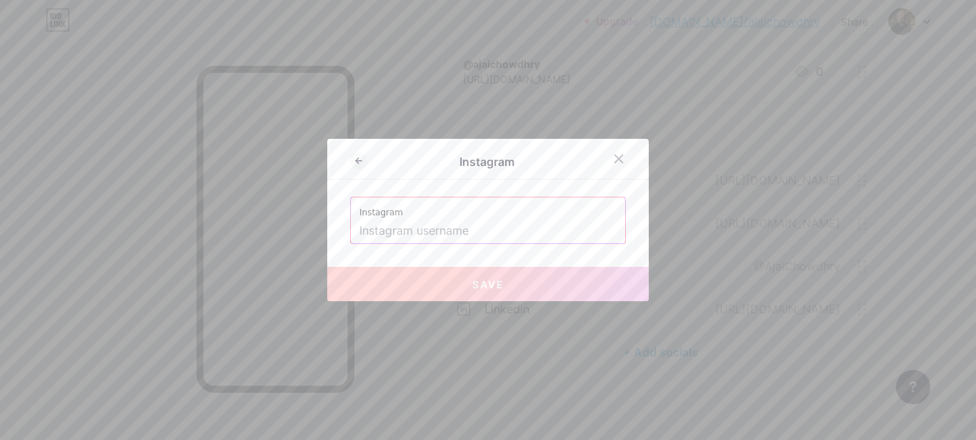
click at [430, 236] on input "text" at bounding box center [488, 231] width 257 height 24
paste input "@ajaichowdhry"
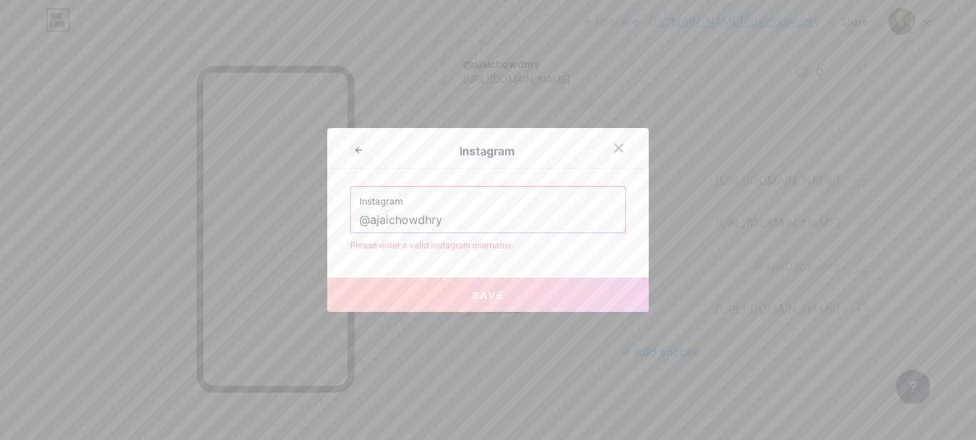
click at [361, 217] on input "@ajaichowdhry" at bounding box center [488, 220] width 257 height 24
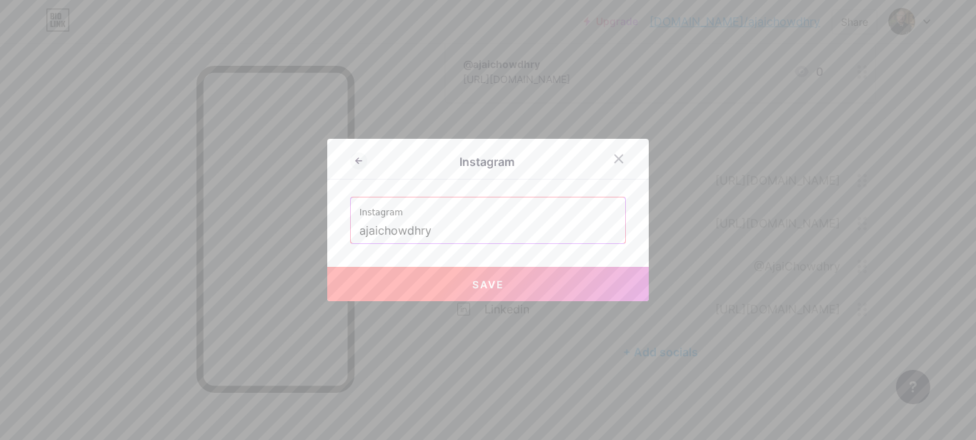
click at [473, 282] on span "Save" at bounding box center [488, 284] width 32 height 12
type input "[URL][DOMAIN_NAME]"
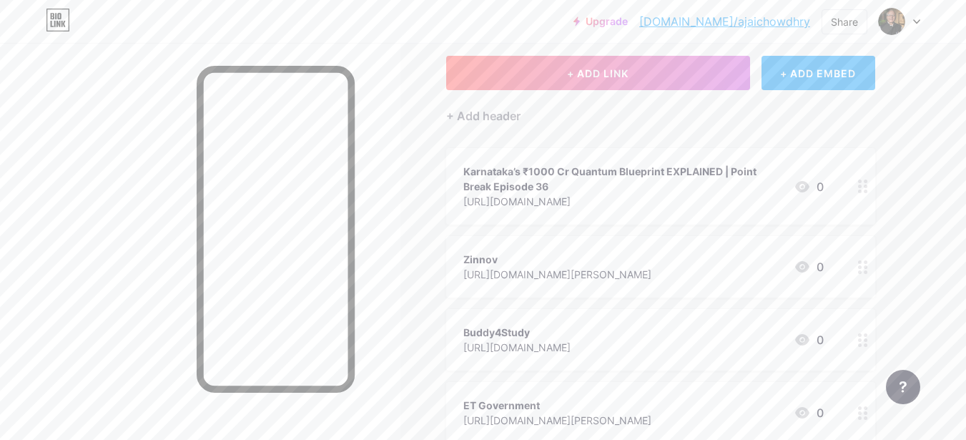
scroll to position [0, 0]
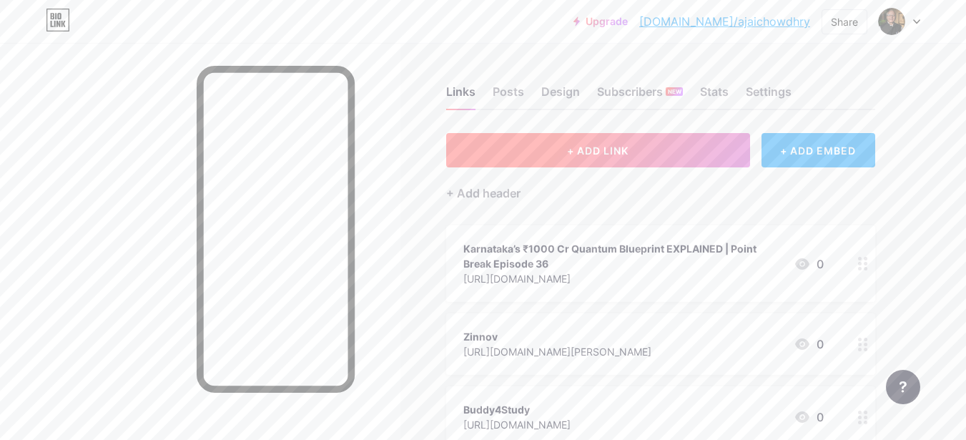
click at [605, 162] on button "+ ADD LINK" at bounding box center [598, 150] width 304 height 34
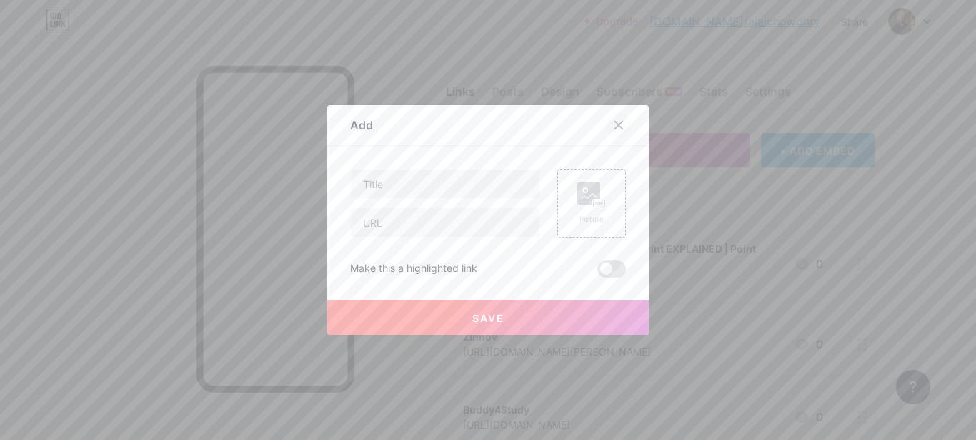
click at [613, 126] on icon at bounding box center [618, 124] width 11 height 11
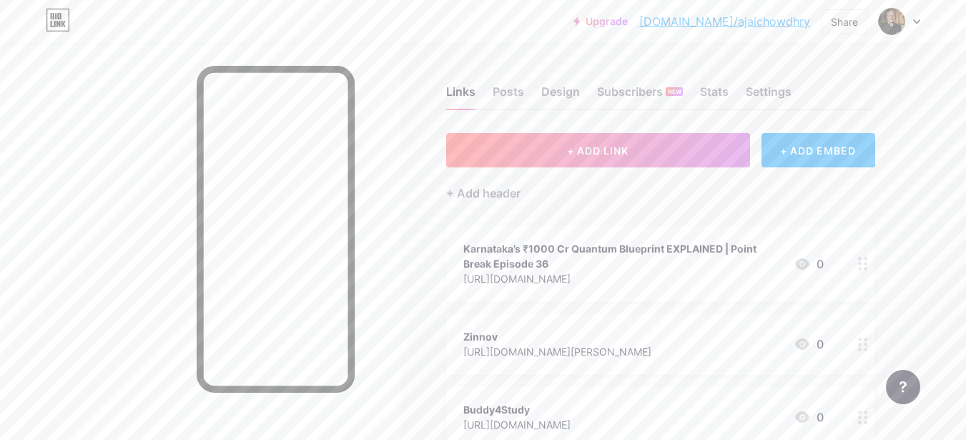
click at [691, 257] on div "Karnataka’s ₹1000 Cr Quantum Blueprint EXPLAINED | Point Break Episode 36" at bounding box center [622, 256] width 319 height 30
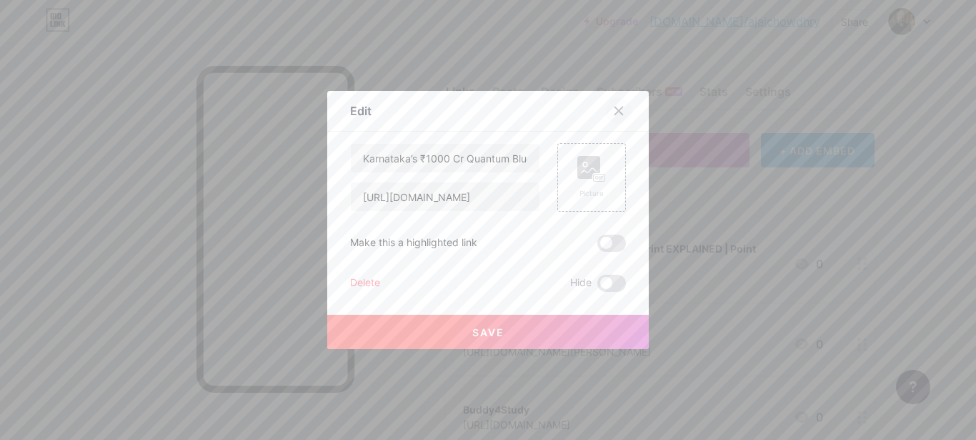
click at [613, 114] on icon at bounding box center [618, 110] width 11 height 11
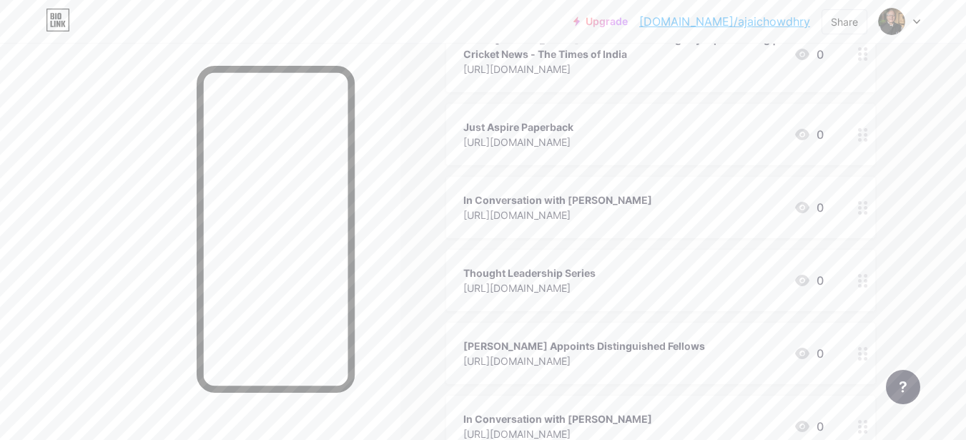
scroll to position [500, 0]
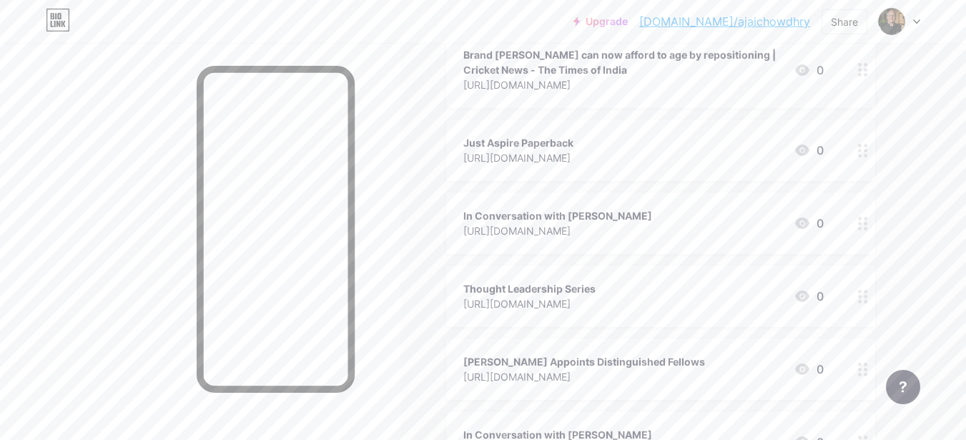
click at [615, 144] on div "Just Aspire Paperback [URL][DOMAIN_NAME] 0" at bounding box center [643, 150] width 360 height 33
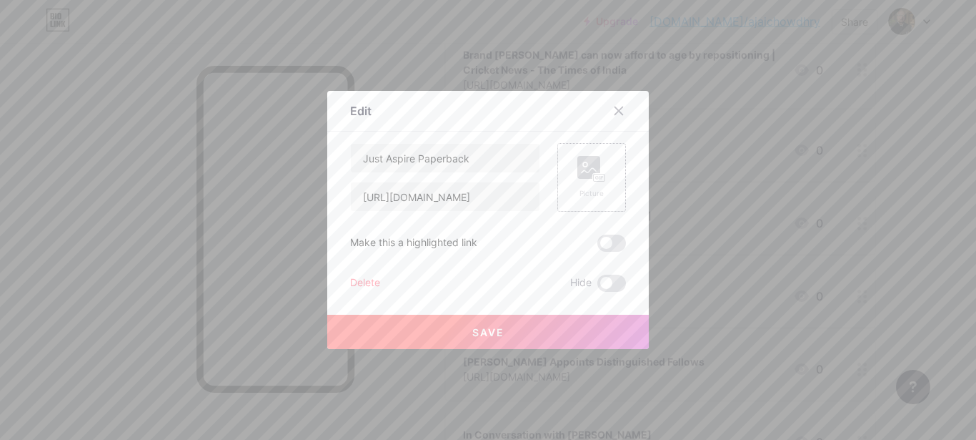
click at [583, 176] on rect at bounding box center [589, 167] width 23 height 23
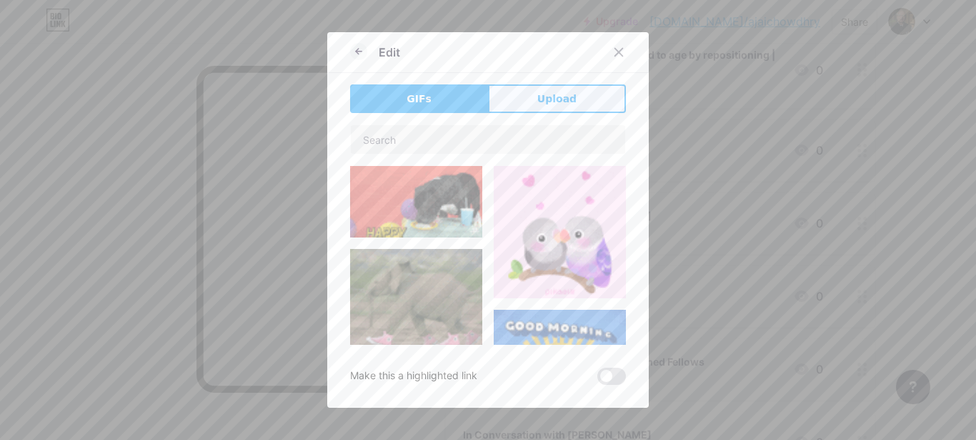
click at [543, 88] on button "Upload" at bounding box center [557, 98] width 138 height 29
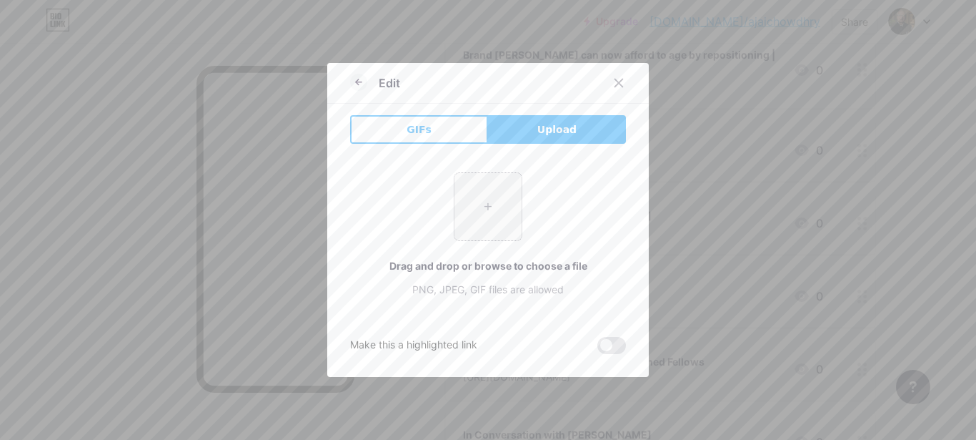
click at [467, 207] on input "file" at bounding box center [488, 206] width 67 height 67
type input "C:\fakepath\81PJPP7fR9L._SY425_.jpg"
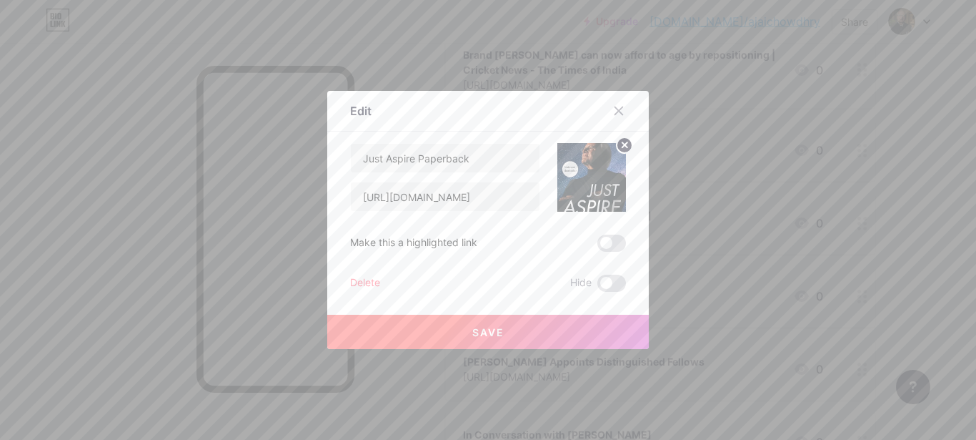
click at [623, 145] on icon at bounding box center [625, 144] width 5 height 5
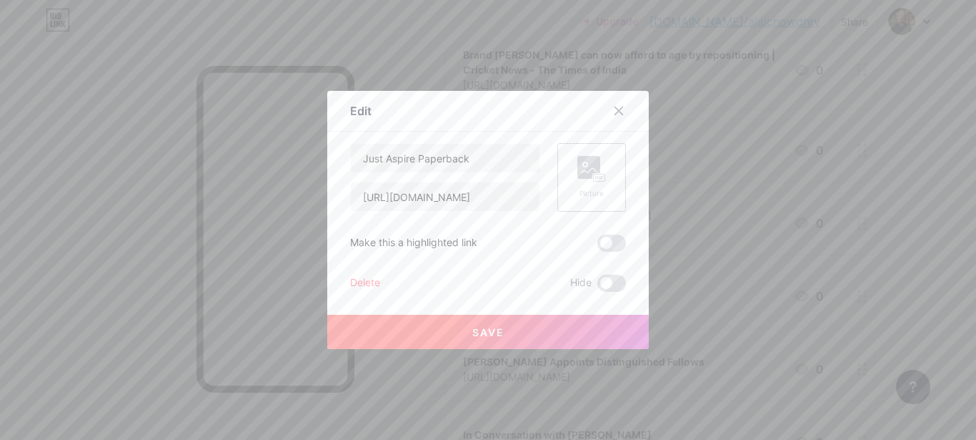
click at [593, 174] on rect at bounding box center [599, 178] width 13 height 9
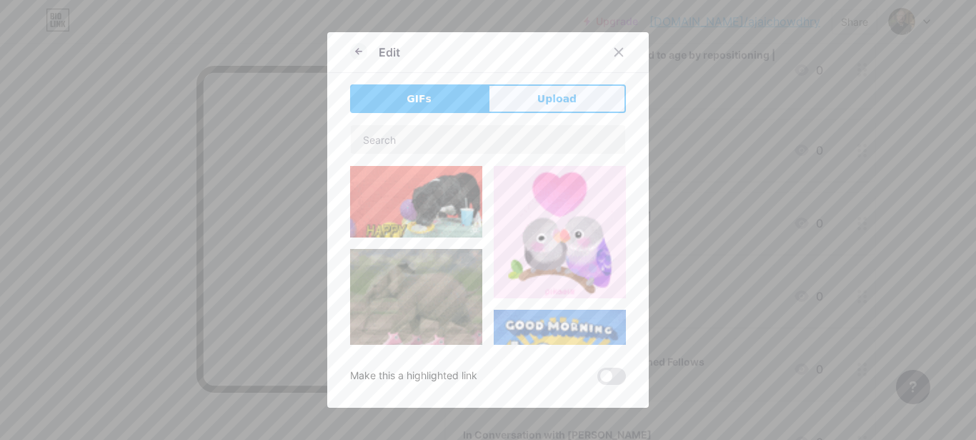
click at [567, 101] on span "Upload" at bounding box center [557, 98] width 39 height 15
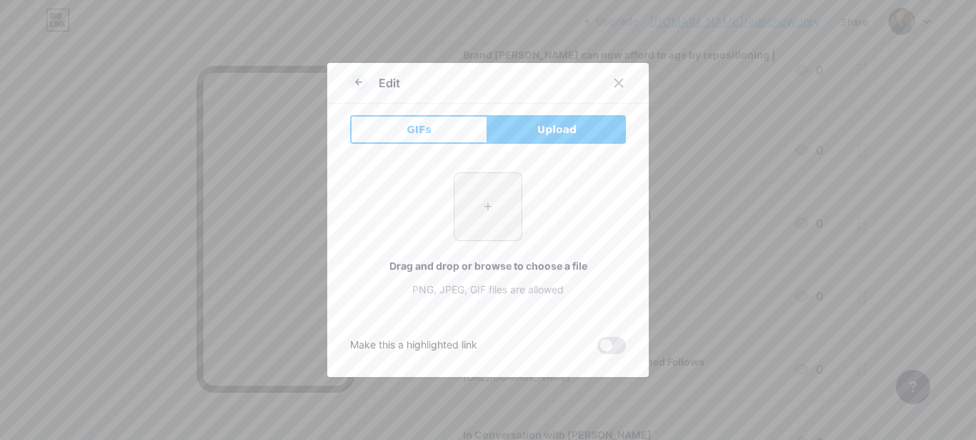
click at [480, 193] on input "file" at bounding box center [488, 206] width 67 height 67
type input "C:\fakepath\81PJPP7fR9L._SY425_.jpg"
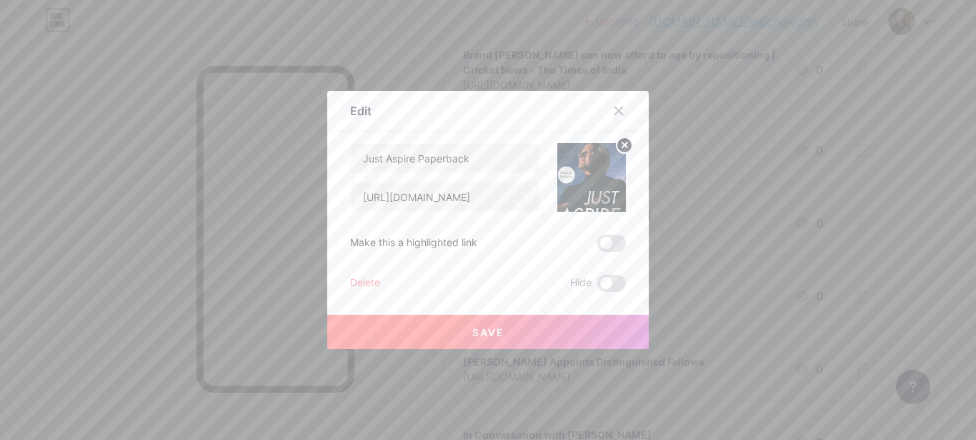
click at [620, 149] on circle at bounding box center [625, 145] width 16 height 16
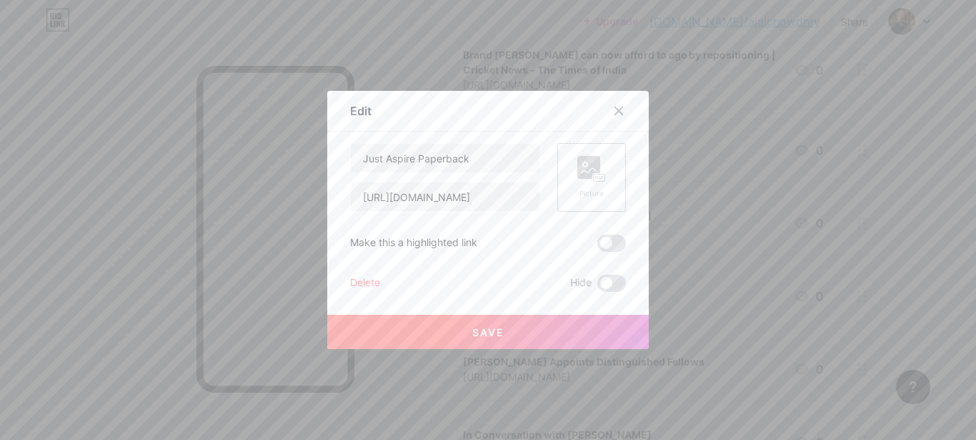
click at [581, 175] on rect at bounding box center [589, 167] width 23 height 23
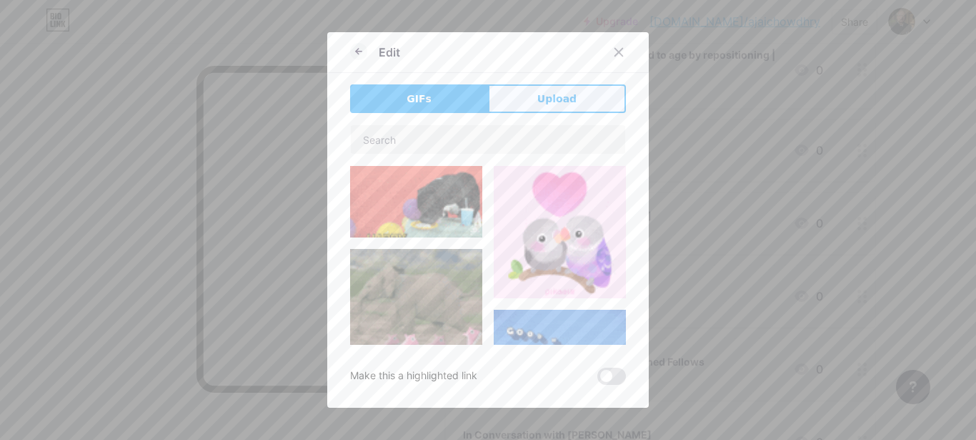
click at [563, 104] on span "Upload" at bounding box center [557, 98] width 39 height 15
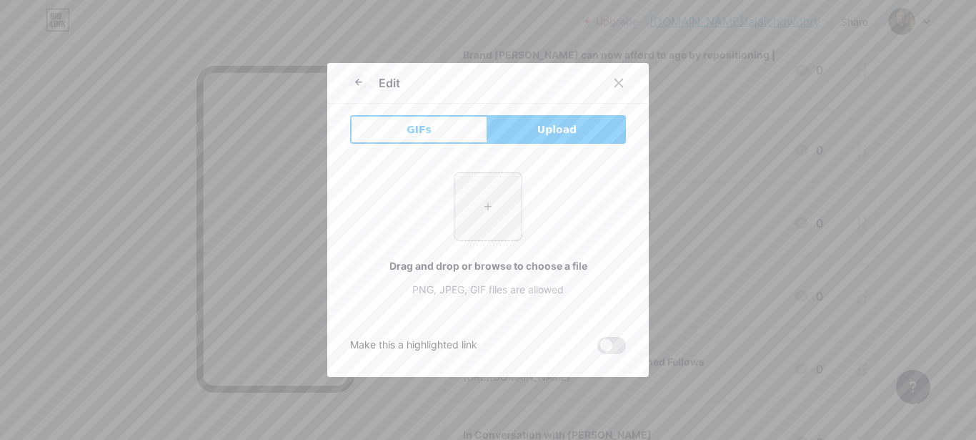
click at [475, 202] on input "file" at bounding box center [488, 206] width 67 height 67
type input "C:\fakepath\81PJPP7fR9L._SY425_.jpg"
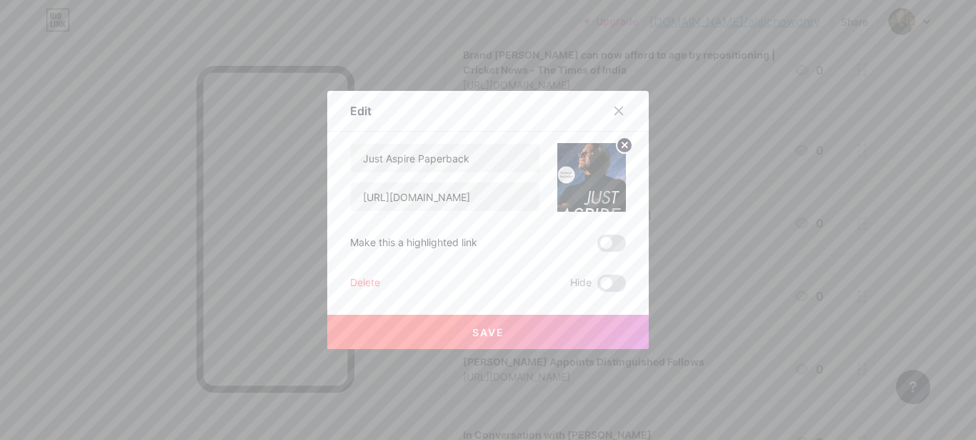
click at [590, 177] on img at bounding box center [592, 177] width 69 height 69
click at [517, 335] on button "Save" at bounding box center [488, 332] width 322 height 34
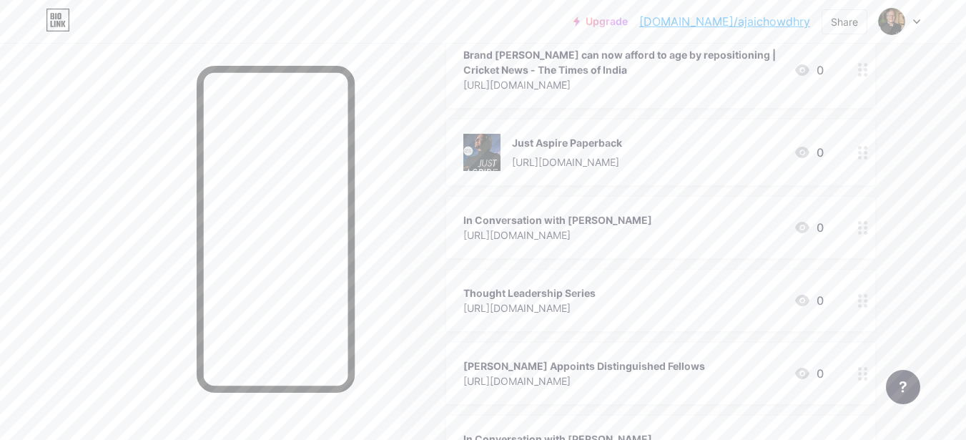
click at [607, 141] on div "Just Aspire Paperback" at bounding box center [567, 142] width 110 height 15
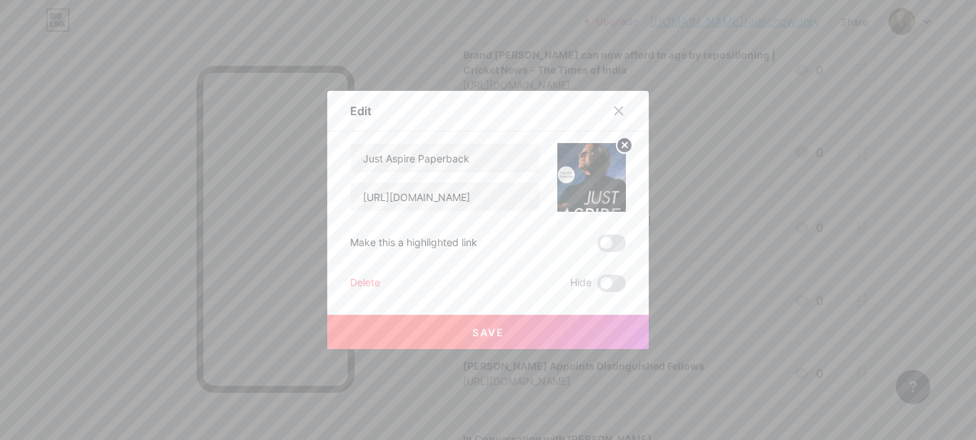
click at [617, 149] on circle at bounding box center [625, 145] width 16 height 16
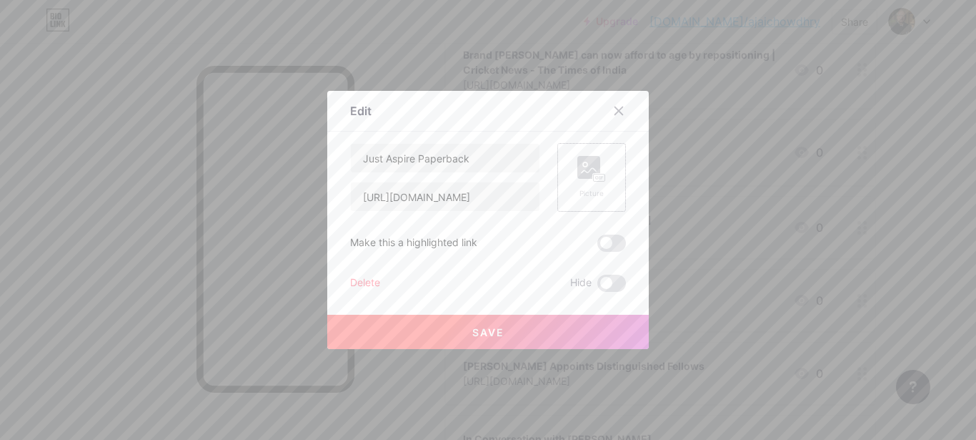
click at [504, 335] on button "Save" at bounding box center [488, 332] width 322 height 34
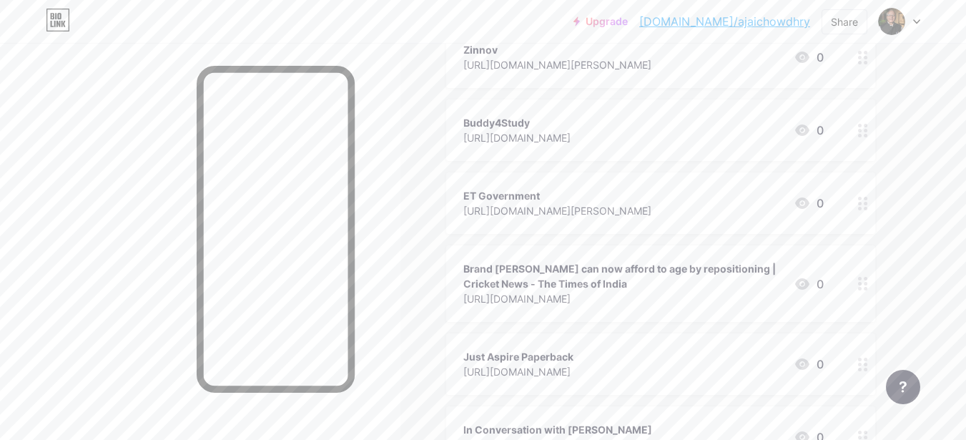
scroll to position [286, 0]
